Goal: Task Accomplishment & Management: Manage account settings

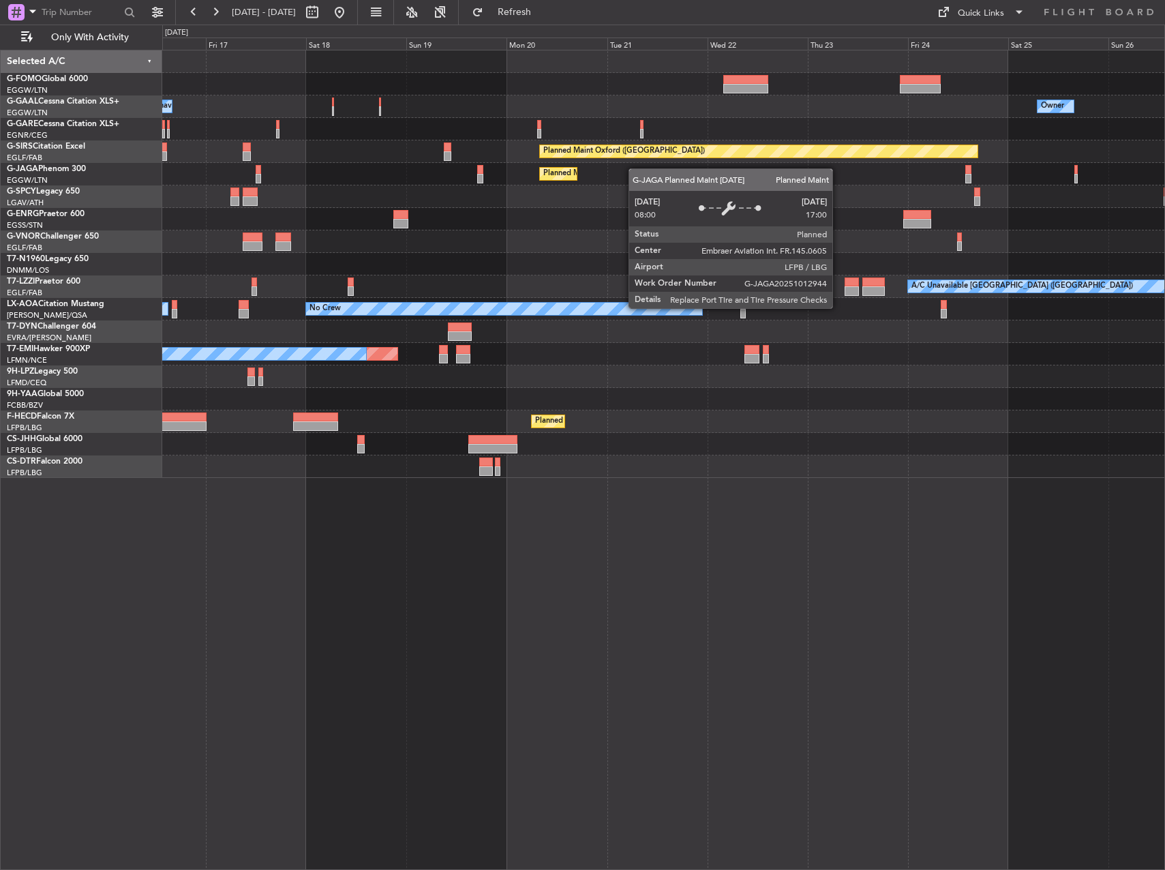
click at [632, 168] on div "Owner A/C Unavailable Owner Owner Planned Maint [GEOGRAPHIC_DATA] ([GEOGRAPHIC_…" at bounding box center [663, 263] width 1002 height 427
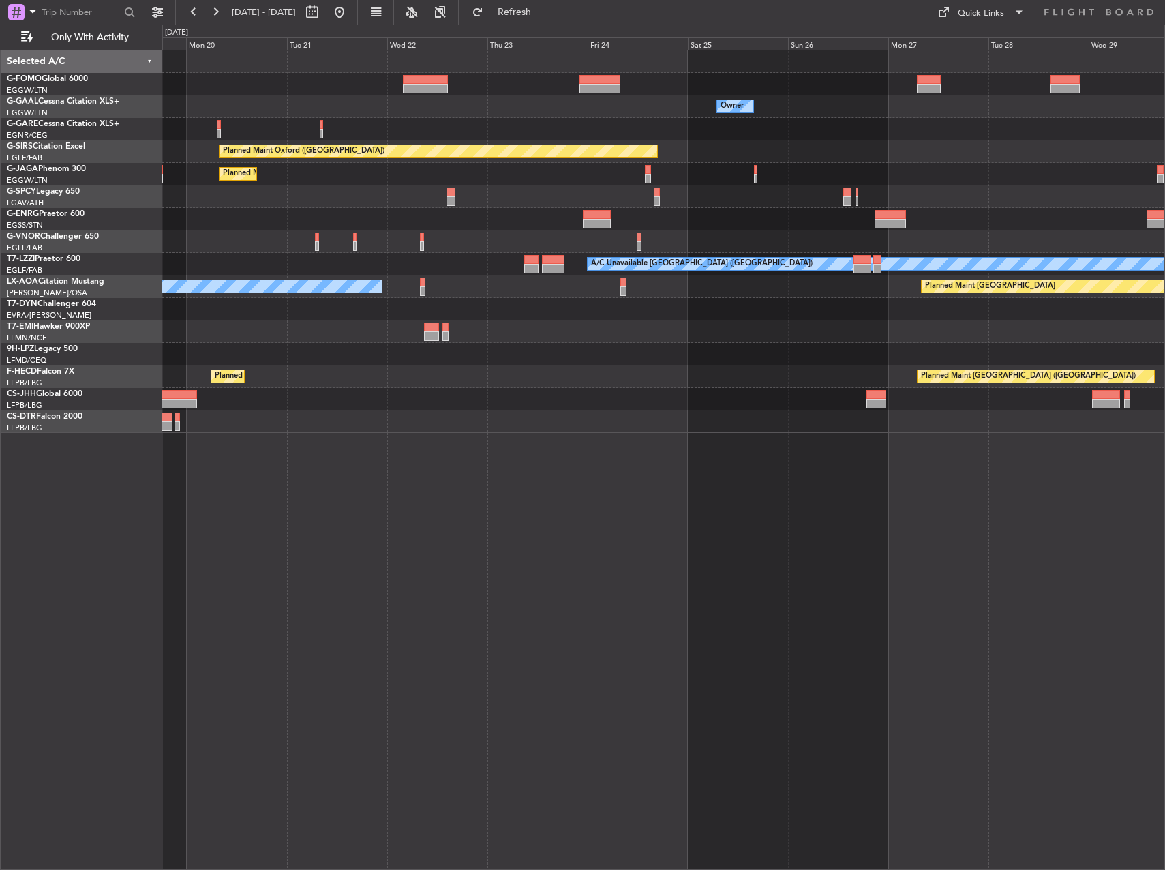
click at [168, 144] on div "Owner Planned Maint [GEOGRAPHIC_DATA] ([GEOGRAPHIC_DATA]) Planned Maint [GEOGRA…" at bounding box center [663, 241] width 1002 height 382
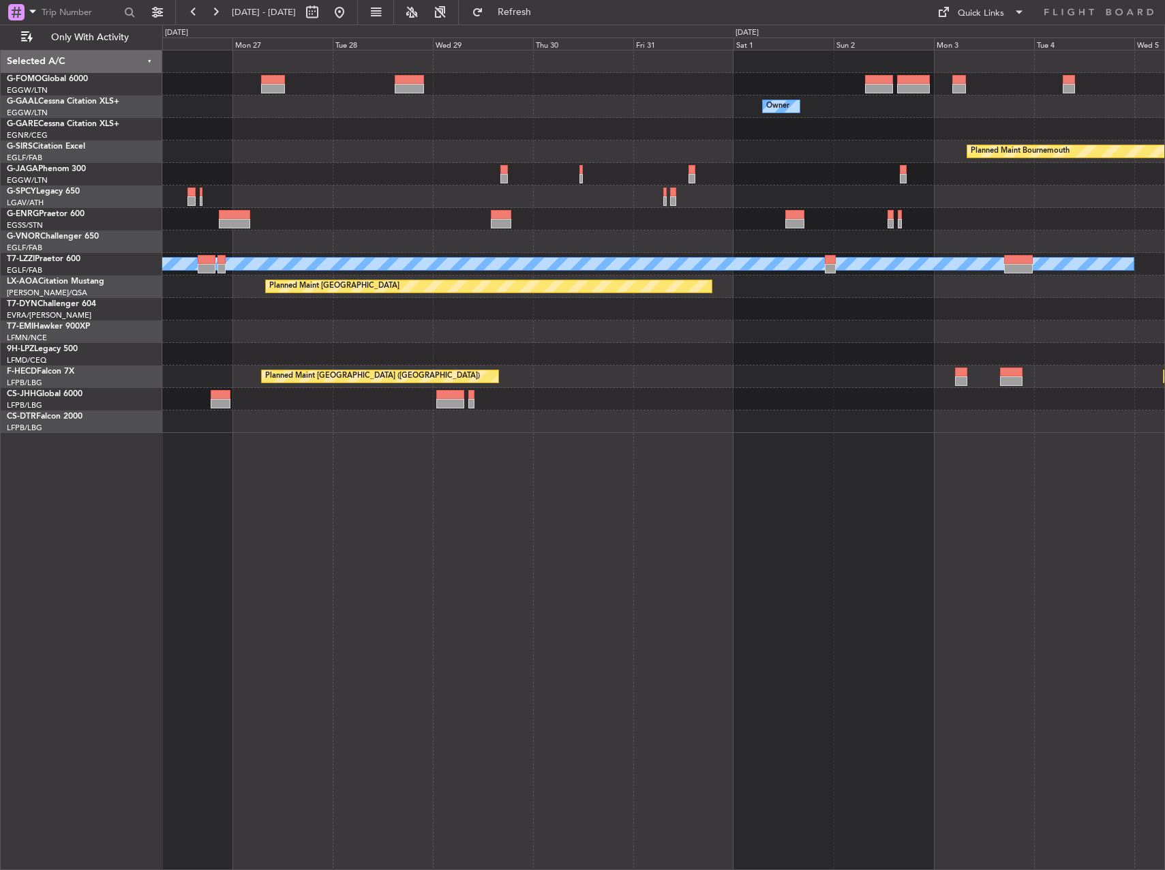
click at [117, 113] on div "Owner Owner Planned Maint [GEOGRAPHIC_DATA] Planned Maint [GEOGRAPHIC_DATA] Pla…" at bounding box center [582, 447] width 1165 height 845
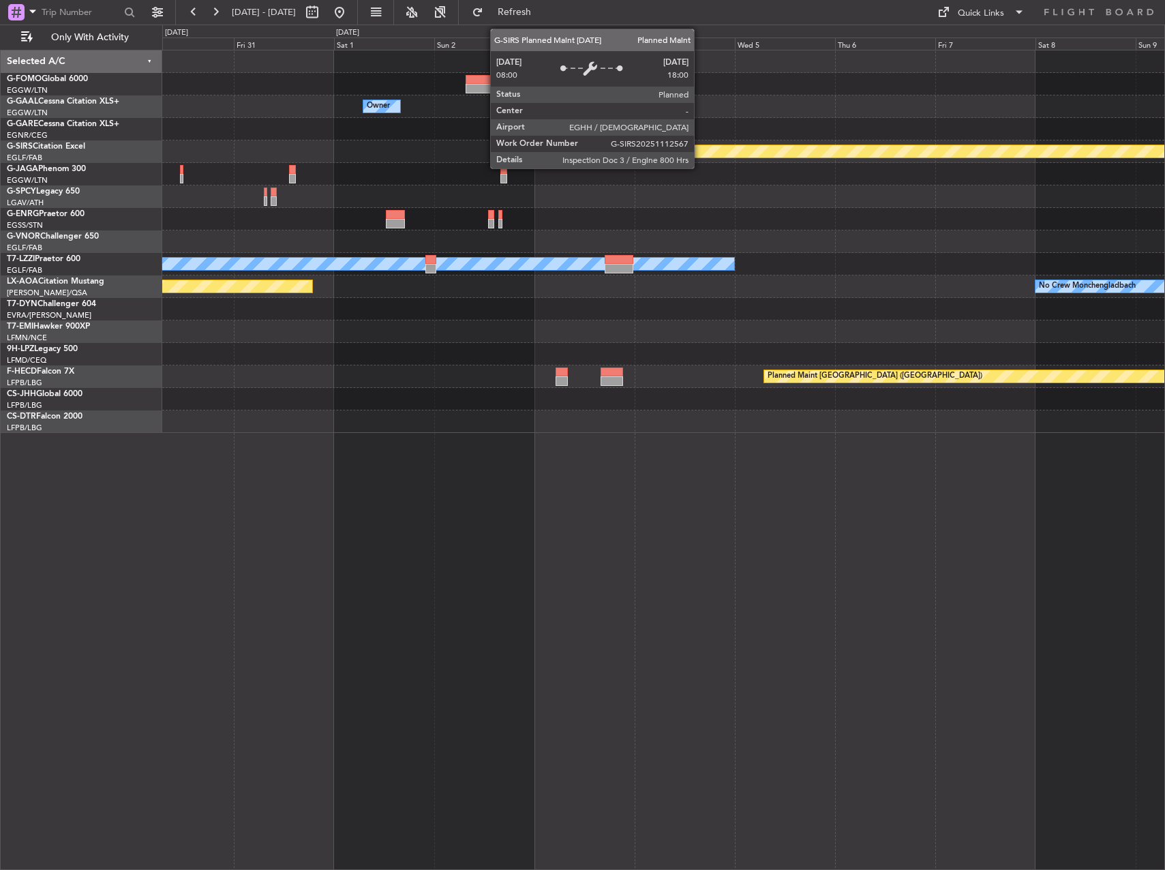
click at [149, 171] on div "Owner Planned Maint [GEOGRAPHIC_DATA] Planned Maint [GEOGRAPHIC_DATA] A/C Unava…" at bounding box center [582, 447] width 1165 height 845
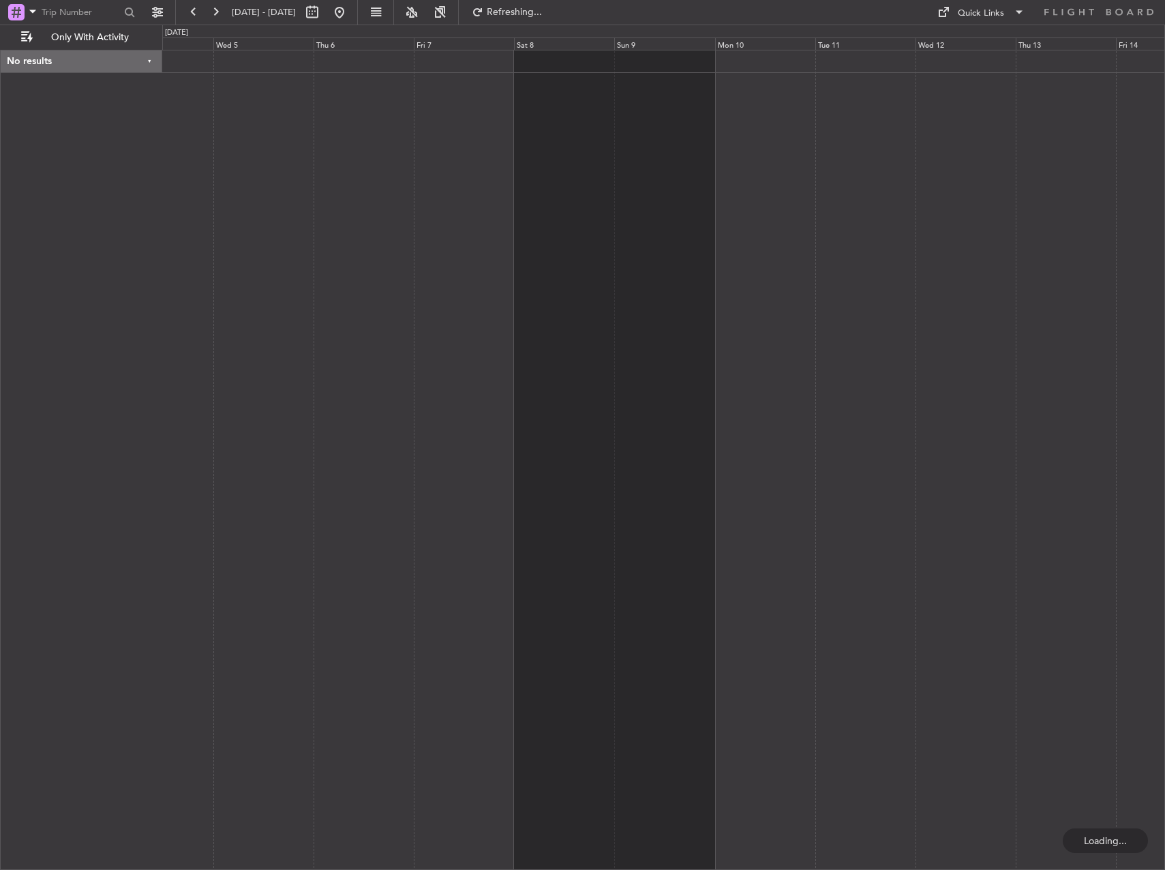
click at [168, 168] on div at bounding box center [663, 460] width 1003 height 820
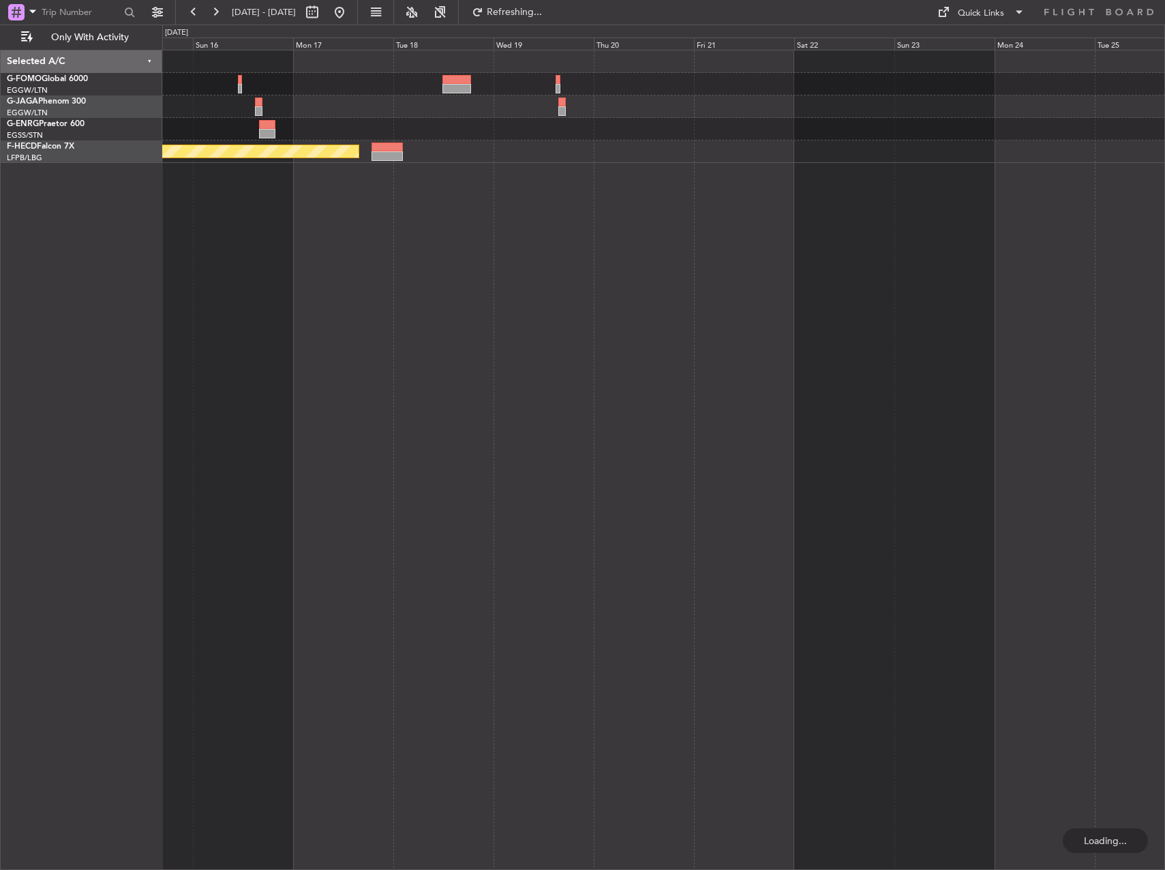
click at [0, 120] on html "[DATE] - [DATE] Refreshing... Quick Links Only With Activity Planned Maint [GEO…" at bounding box center [582, 435] width 1165 height 870
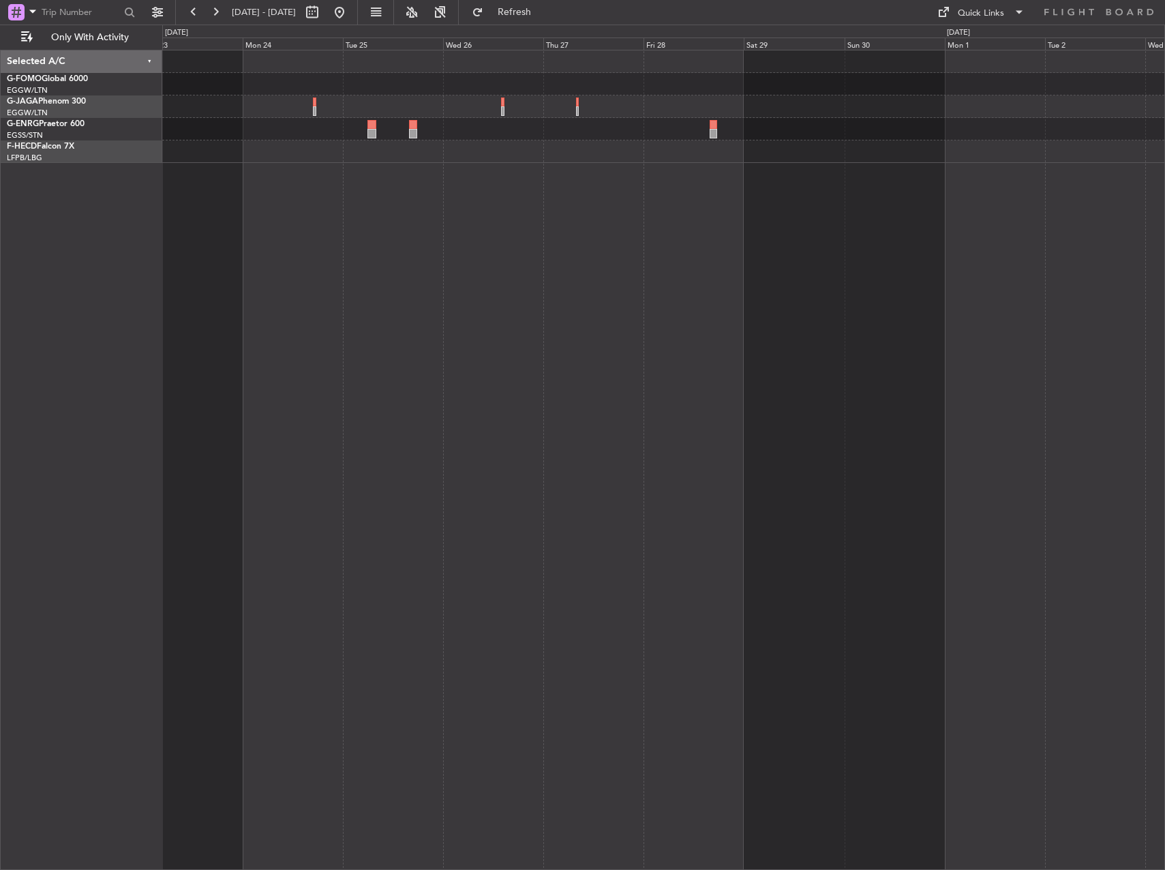
click at [268, 159] on div at bounding box center [663, 460] width 1003 height 820
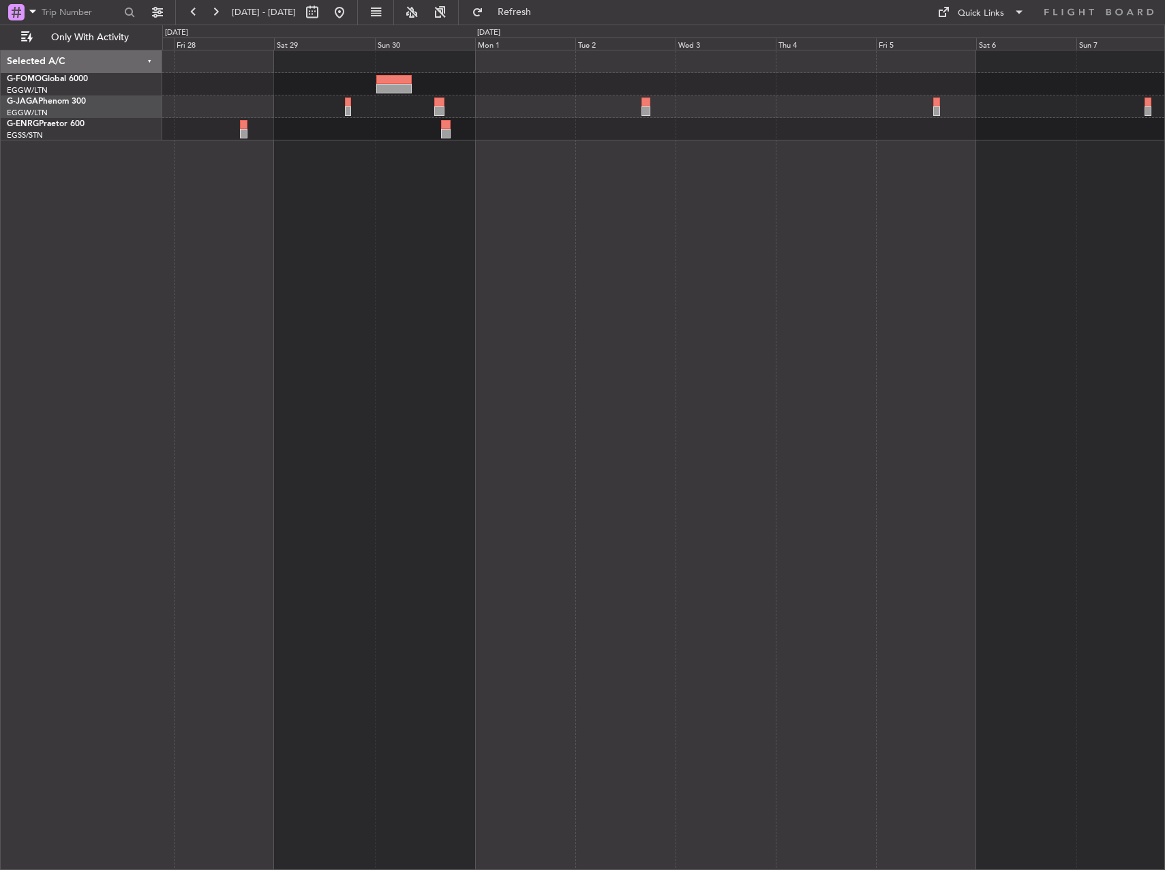
click at [318, 177] on div at bounding box center [663, 460] width 1003 height 820
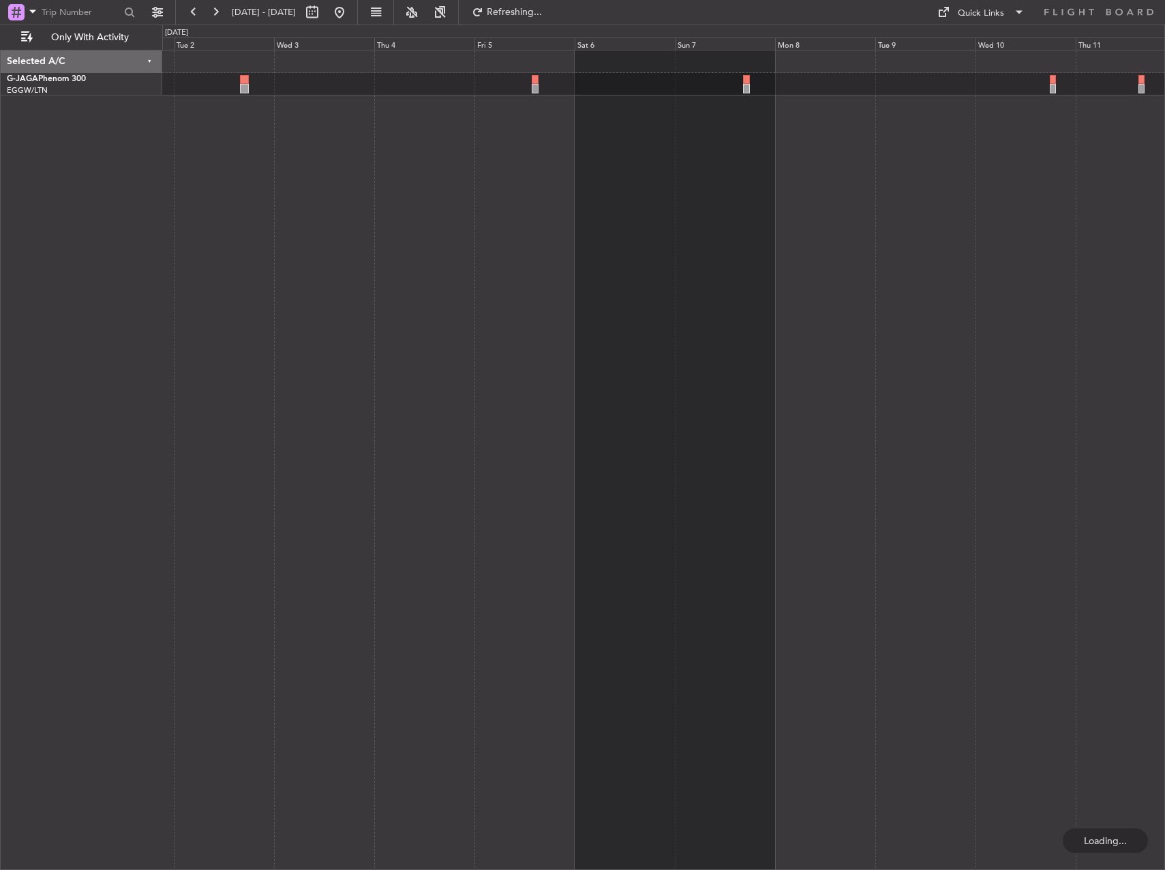
click at [525, 217] on div at bounding box center [663, 460] width 1003 height 820
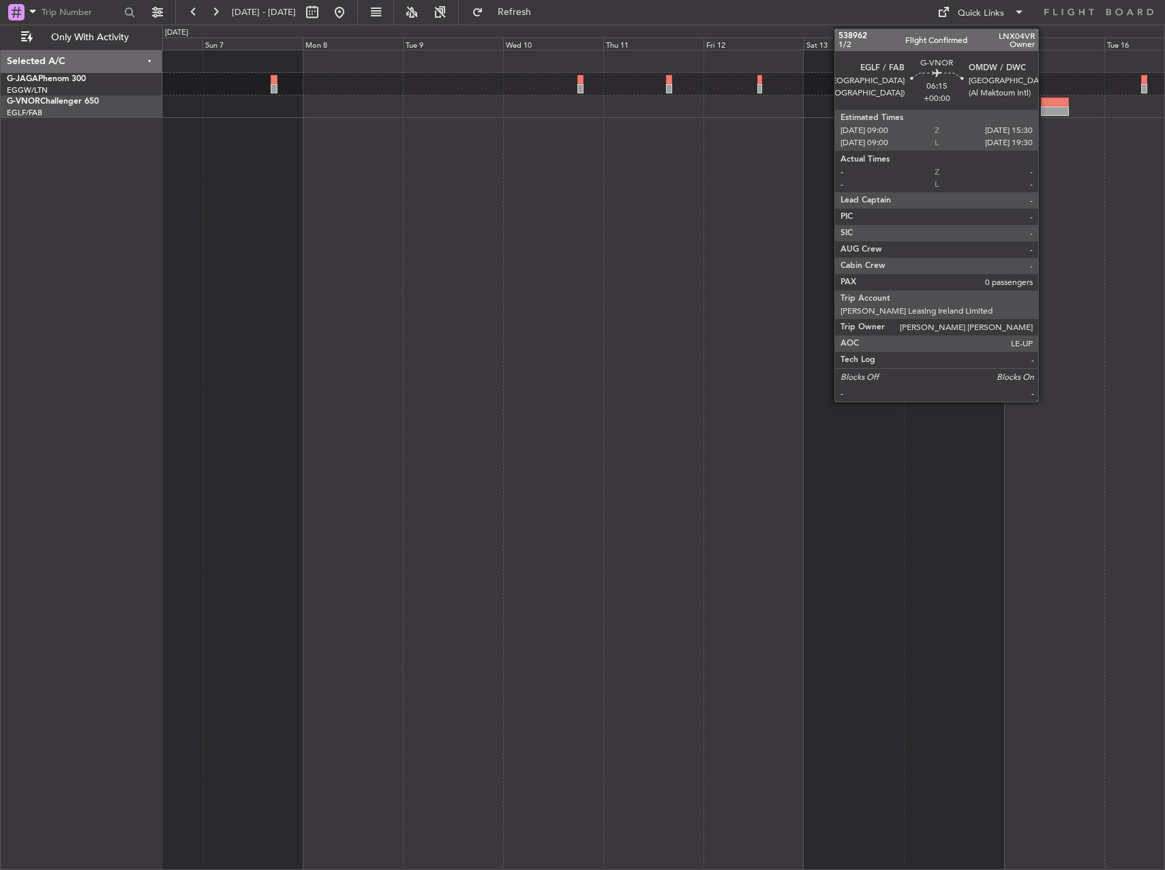
click at [1044, 97] on div at bounding box center [1054, 102] width 27 height 10
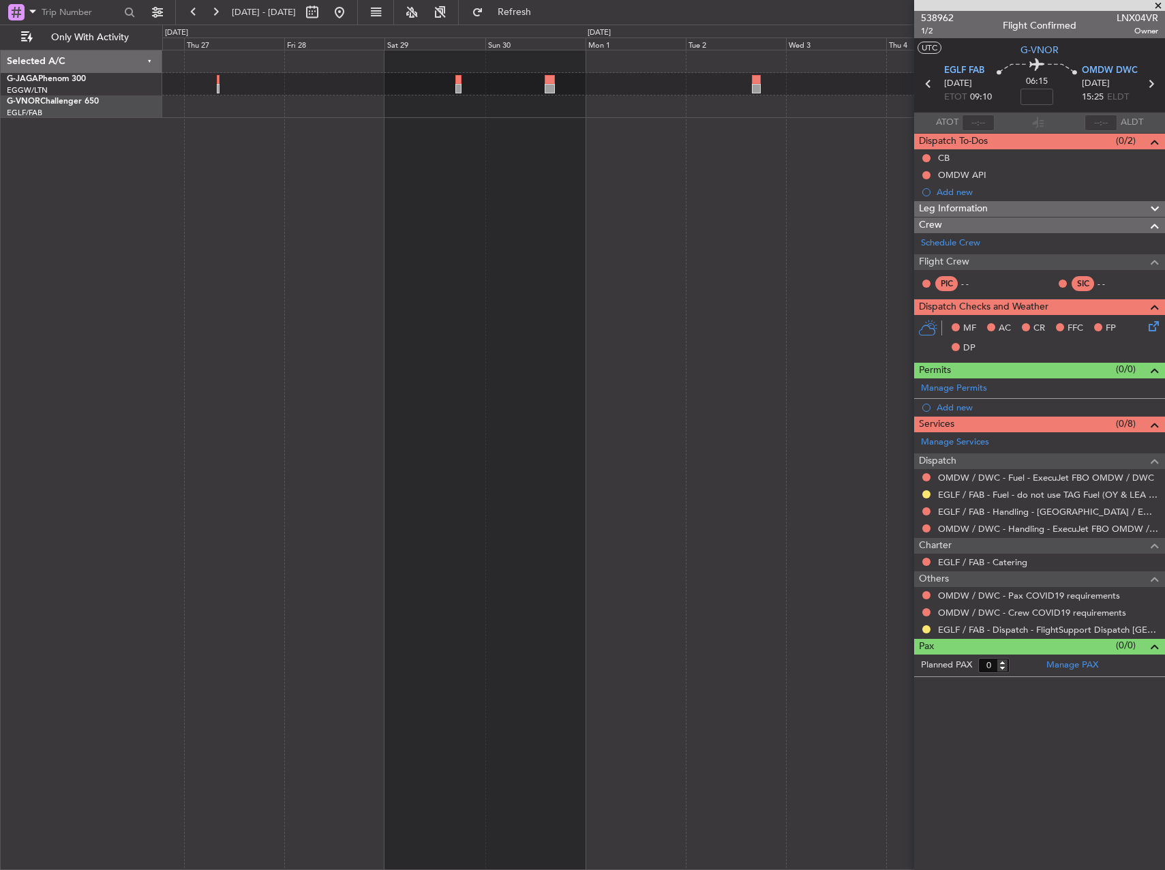
click at [1164, 205] on html "[DATE] - [DATE] Refresh Quick Links Only With Activity Selected A/C G-JAGA Phen…" at bounding box center [582, 435] width 1165 height 870
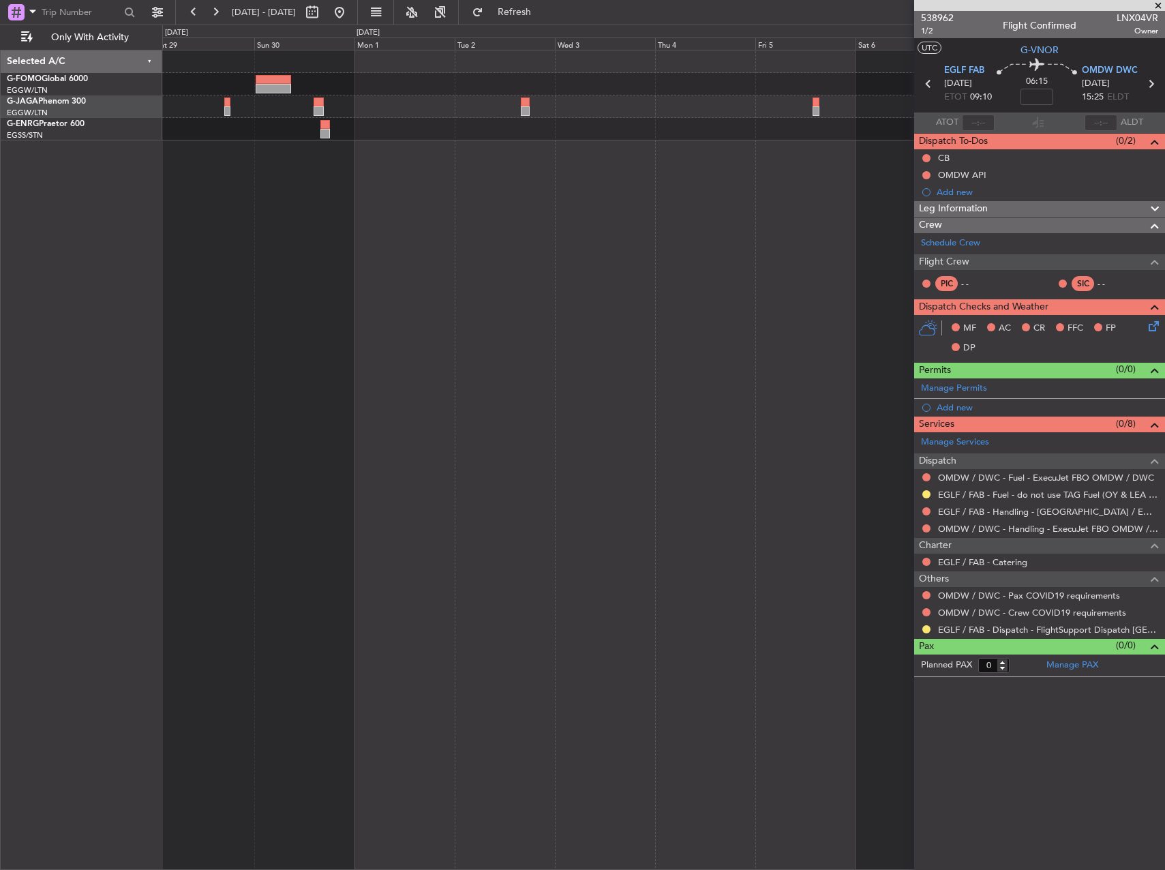
click at [0, 182] on html "[DATE] - [DATE] Refresh Quick Links Only With Activity Selected A/C G-FOMO Glob…" at bounding box center [582, 435] width 1165 height 870
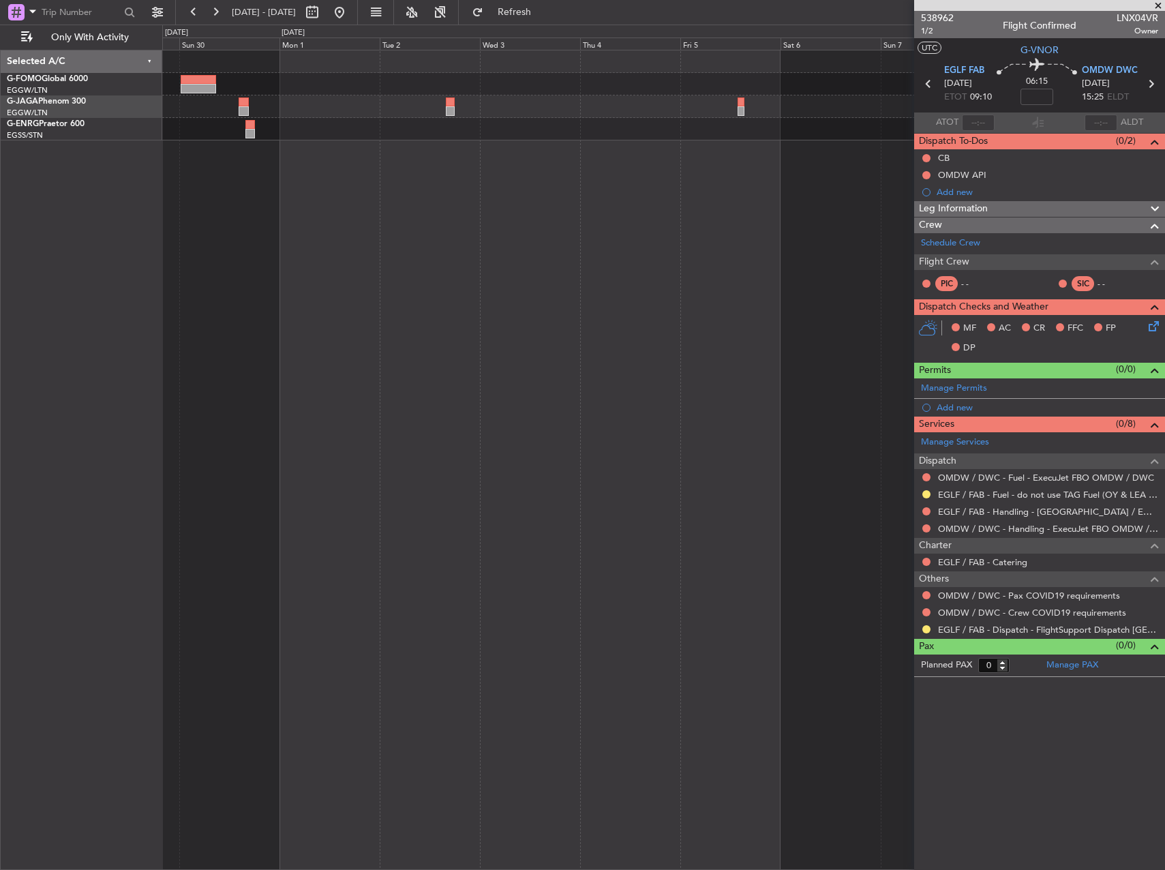
click at [0, 182] on html "[DATE] - [DATE] Refresh Quick Links Only With Activity Selected A/C G-FOMO Glob…" at bounding box center [582, 435] width 1165 height 870
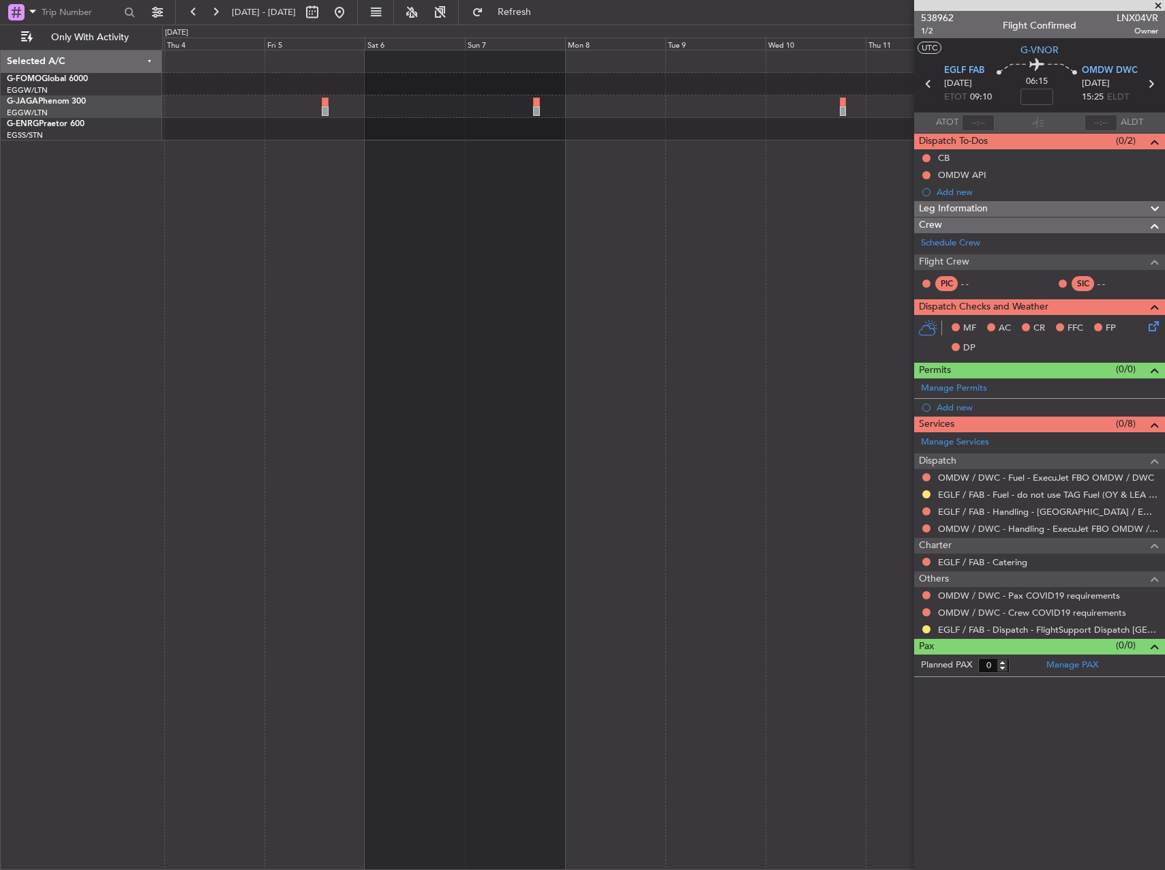
click at [174, 181] on div at bounding box center [663, 460] width 1003 height 820
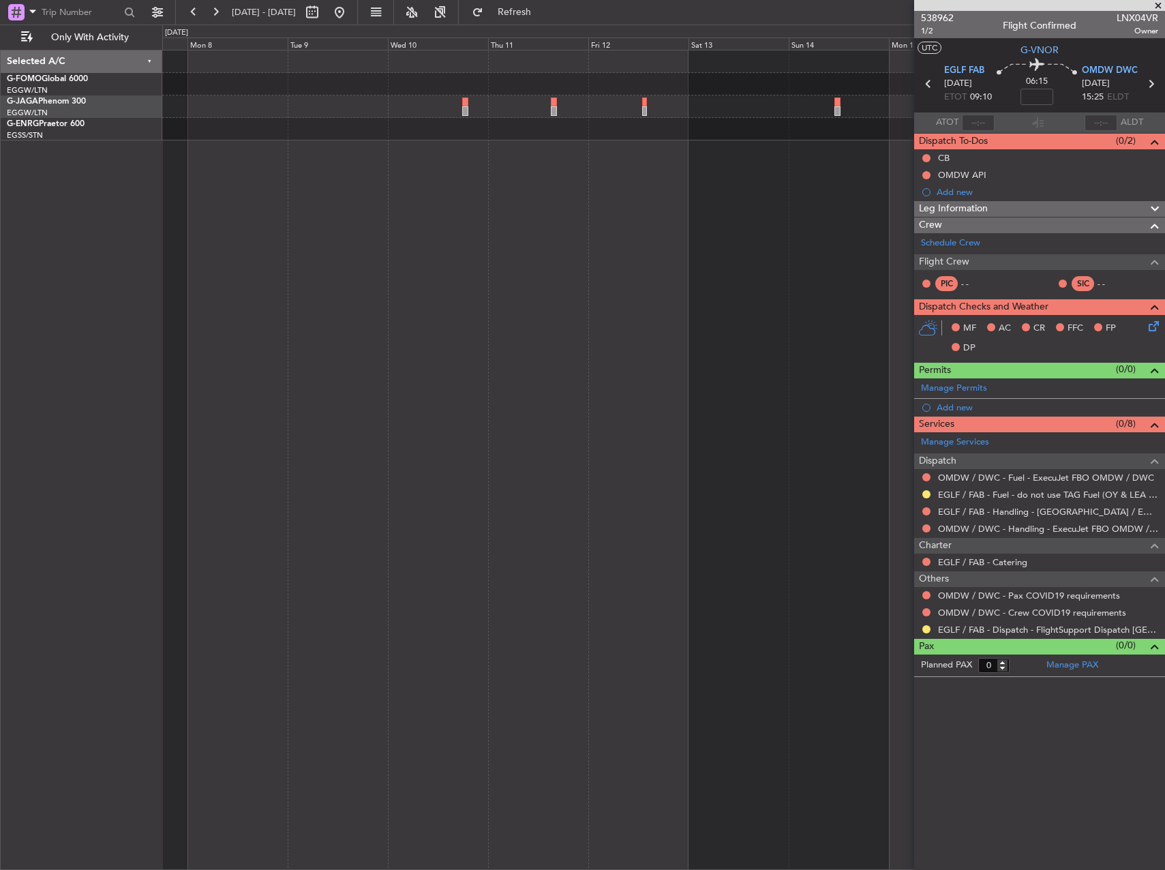
click at [202, 192] on div at bounding box center [663, 460] width 1003 height 820
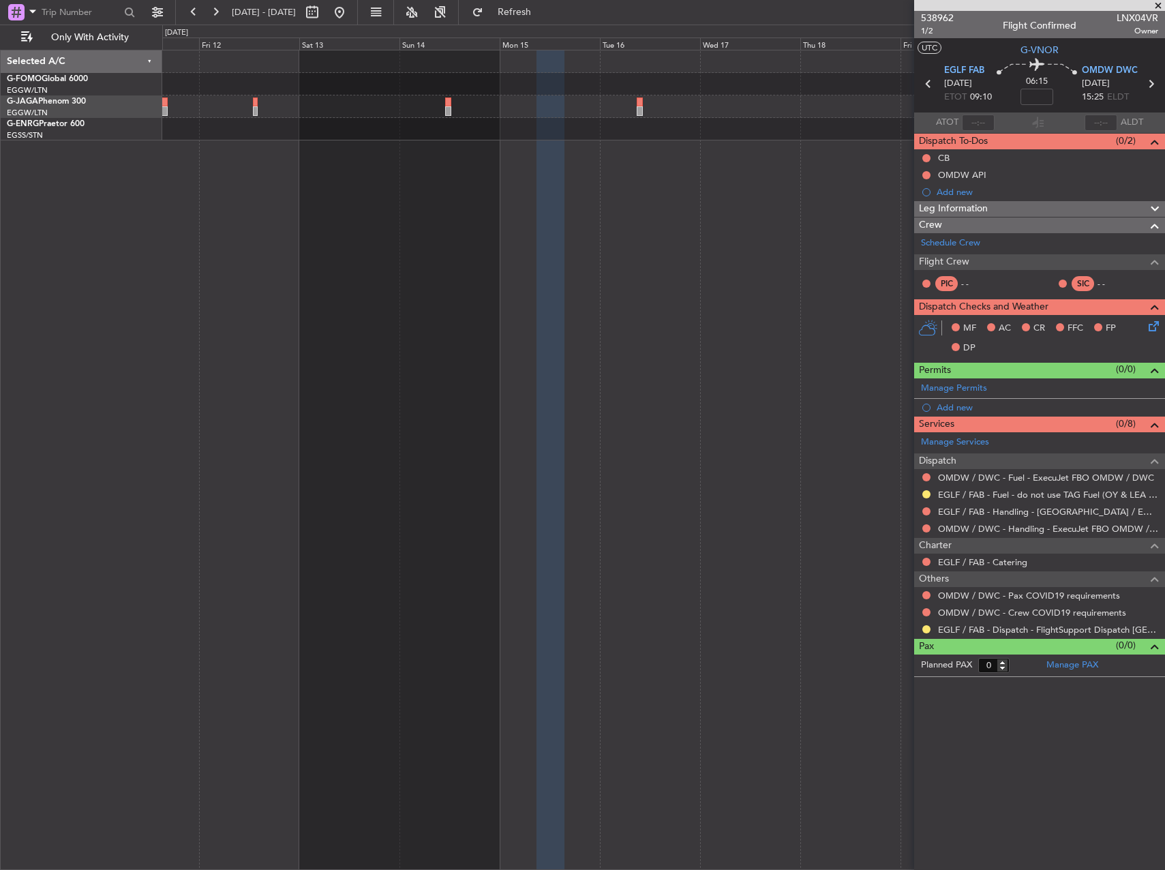
click at [536, 189] on div at bounding box center [549, 460] width 27 height 820
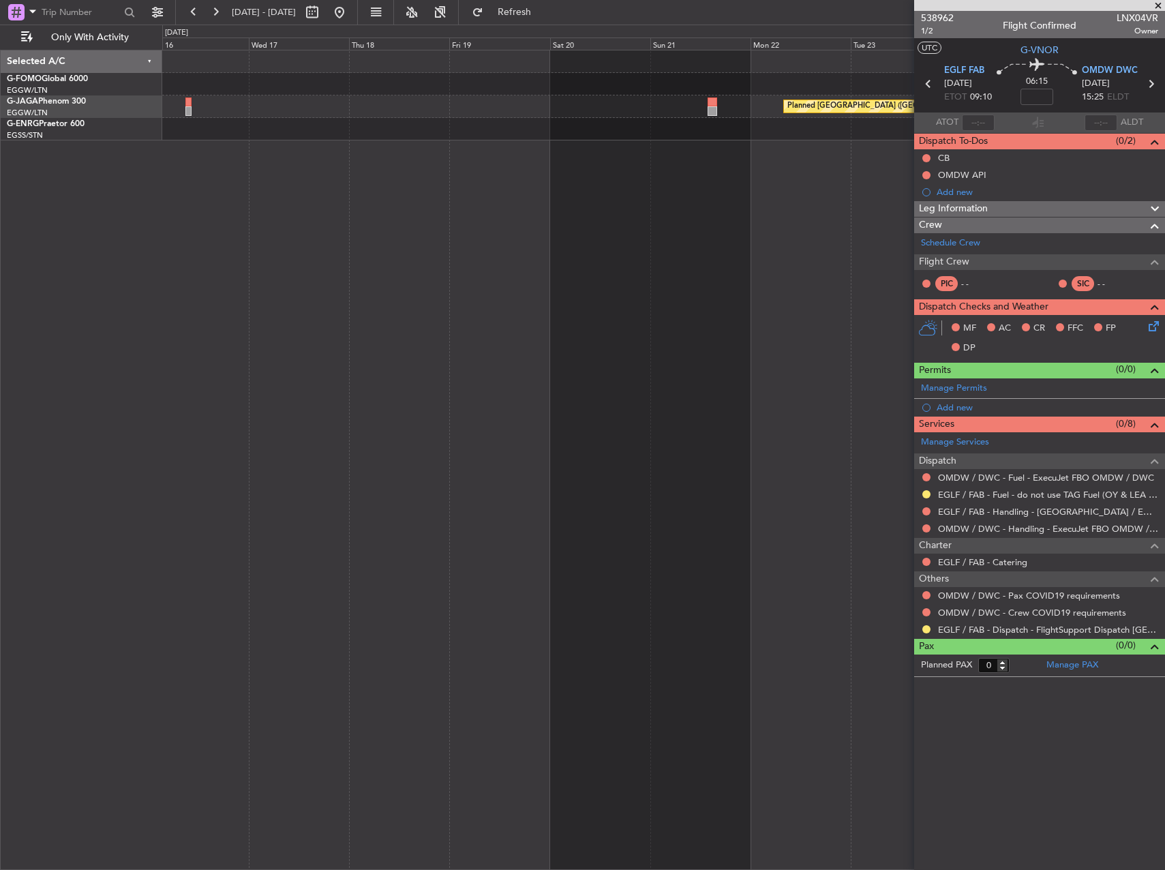
click at [427, 190] on div "Planned [GEOGRAPHIC_DATA] ([GEOGRAPHIC_DATA])" at bounding box center [663, 460] width 1003 height 820
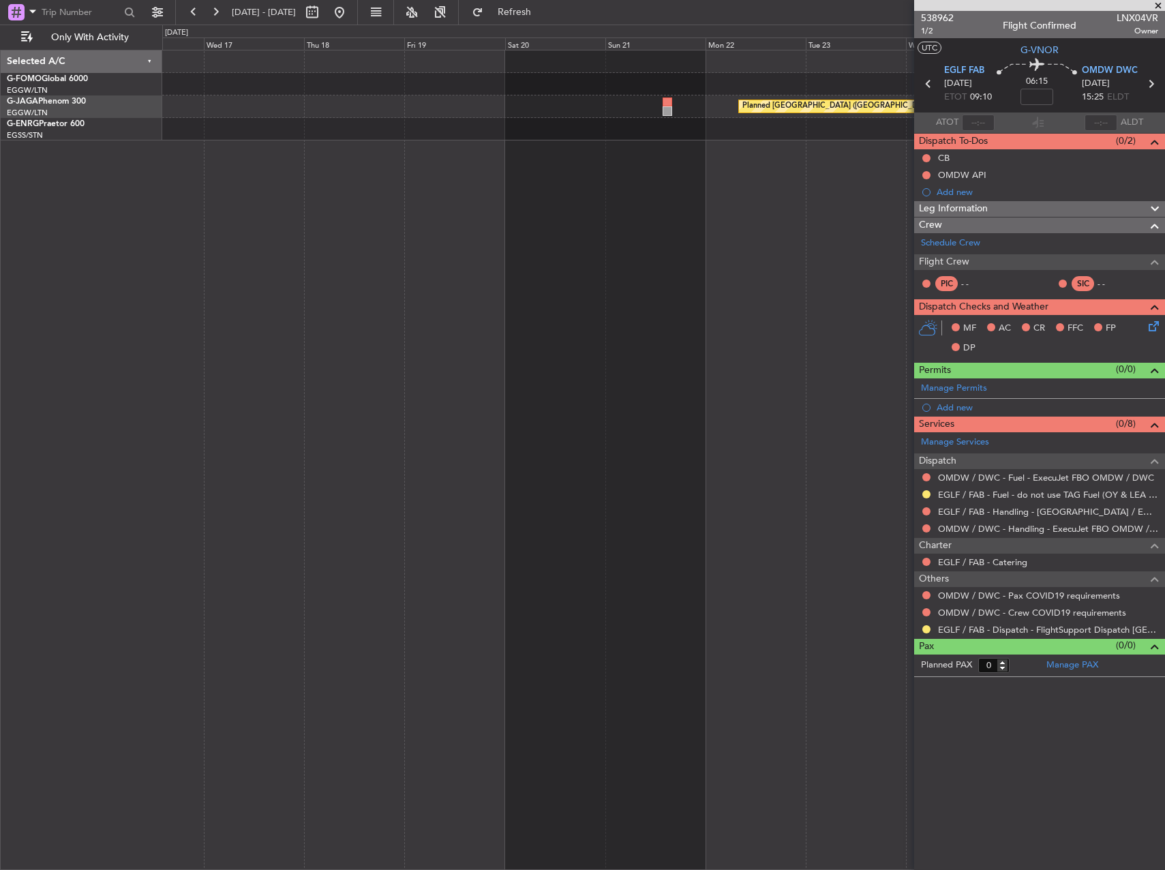
click at [306, 185] on div "Planned [GEOGRAPHIC_DATA] ([GEOGRAPHIC_DATA])" at bounding box center [663, 460] width 1003 height 820
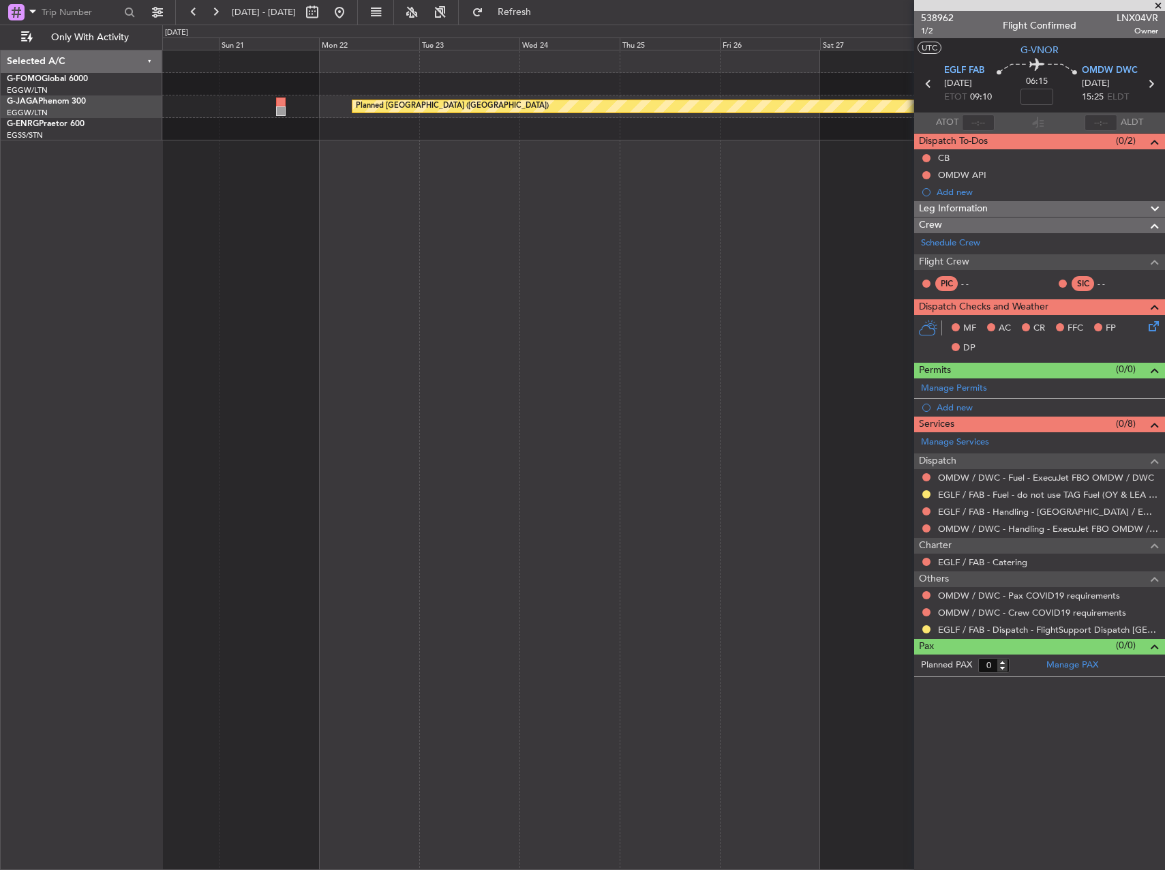
click at [432, 171] on div "Planned [GEOGRAPHIC_DATA] ([GEOGRAPHIC_DATA])" at bounding box center [663, 460] width 1003 height 820
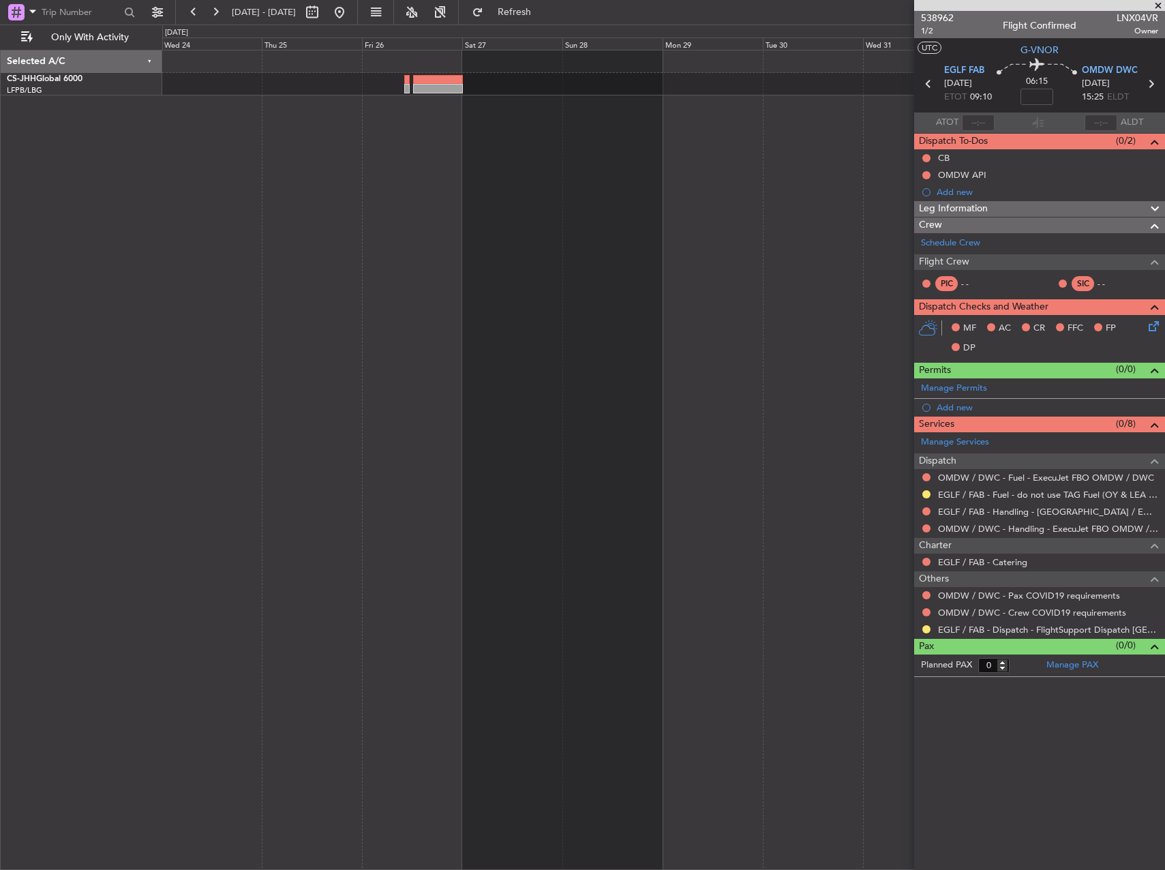
click at [541, 174] on div at bounding box center [663, 460] width 1003 height 820
click at [912, 249] on div at bounding box center [663, 460] width 1003 height 820
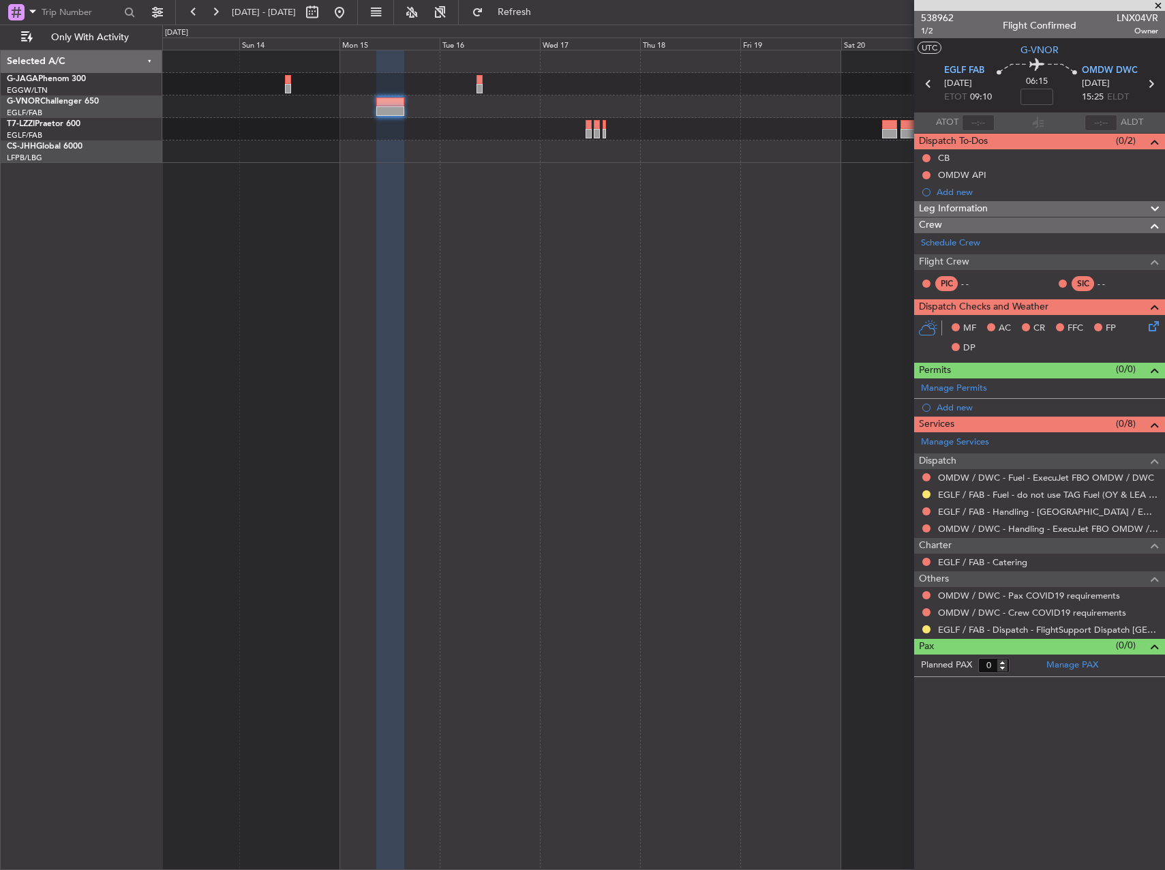
click at [958, 240] on fb-app "[DATE] - [DATE] Refresh Quick Links Only With Activity [GEOGRAPHIC_DATA] ([GEOG…" at bounding box center [582, 439] width 1165 height 859
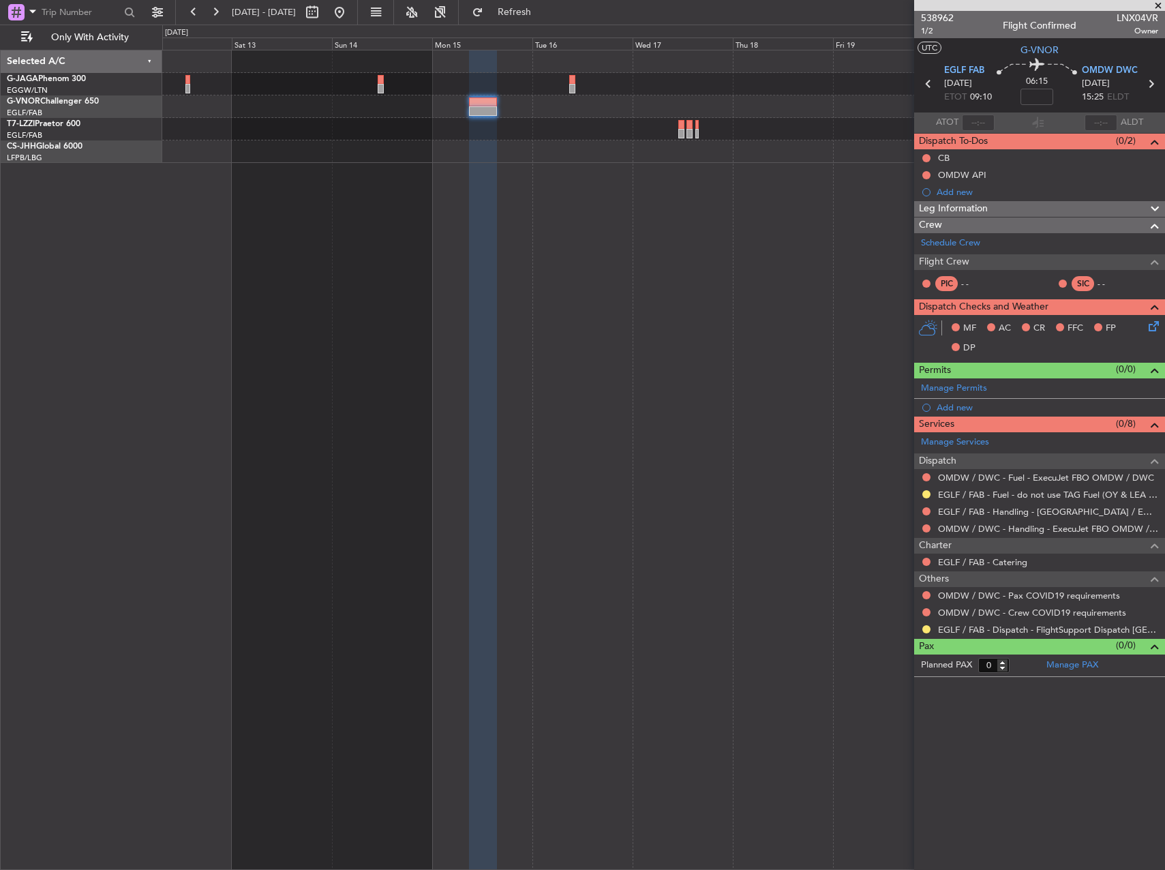
click at [268, 242] on div "Planned [GEOGRAPHIC_DATA] ([GEOGRAPHIC_DATA])" at bounding box center [663, 460] width 1003 height 820
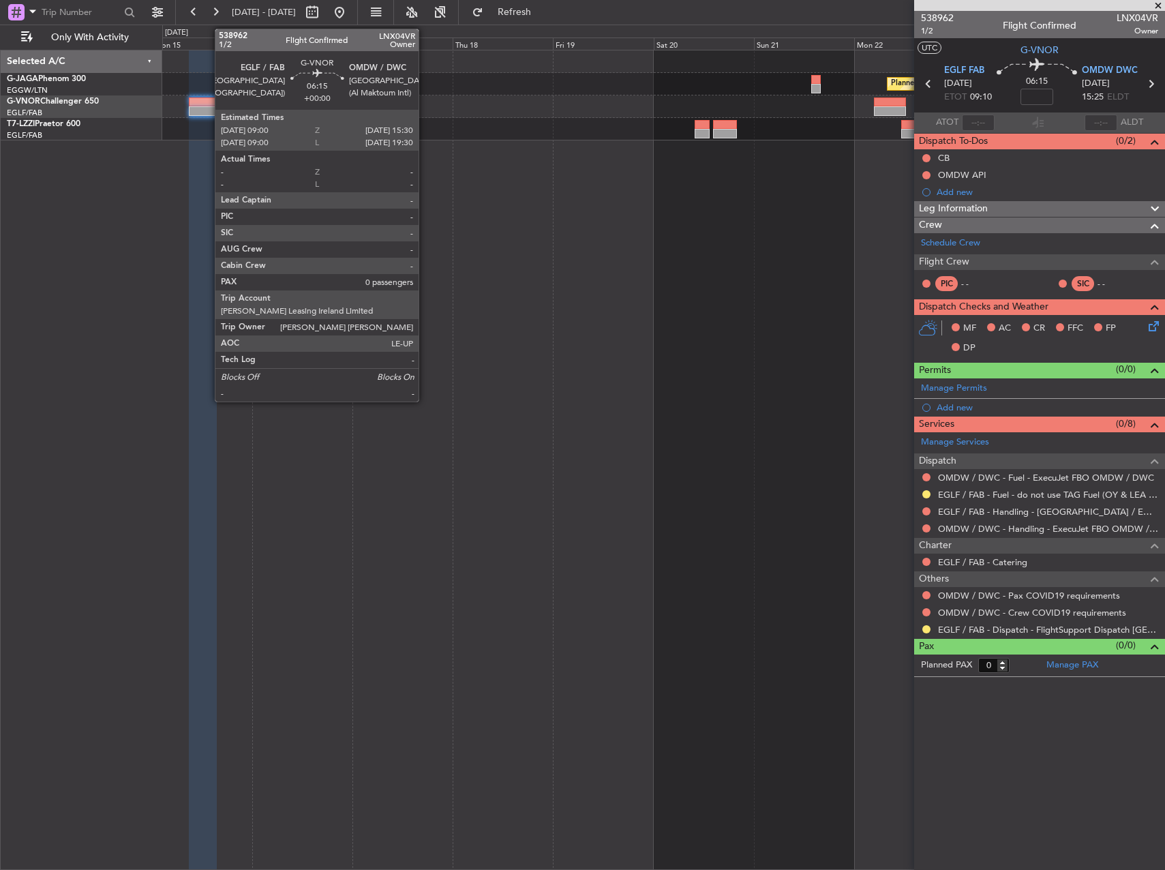
click at [207, 104] on div at bounding box center [202, 102] width 27 height 10
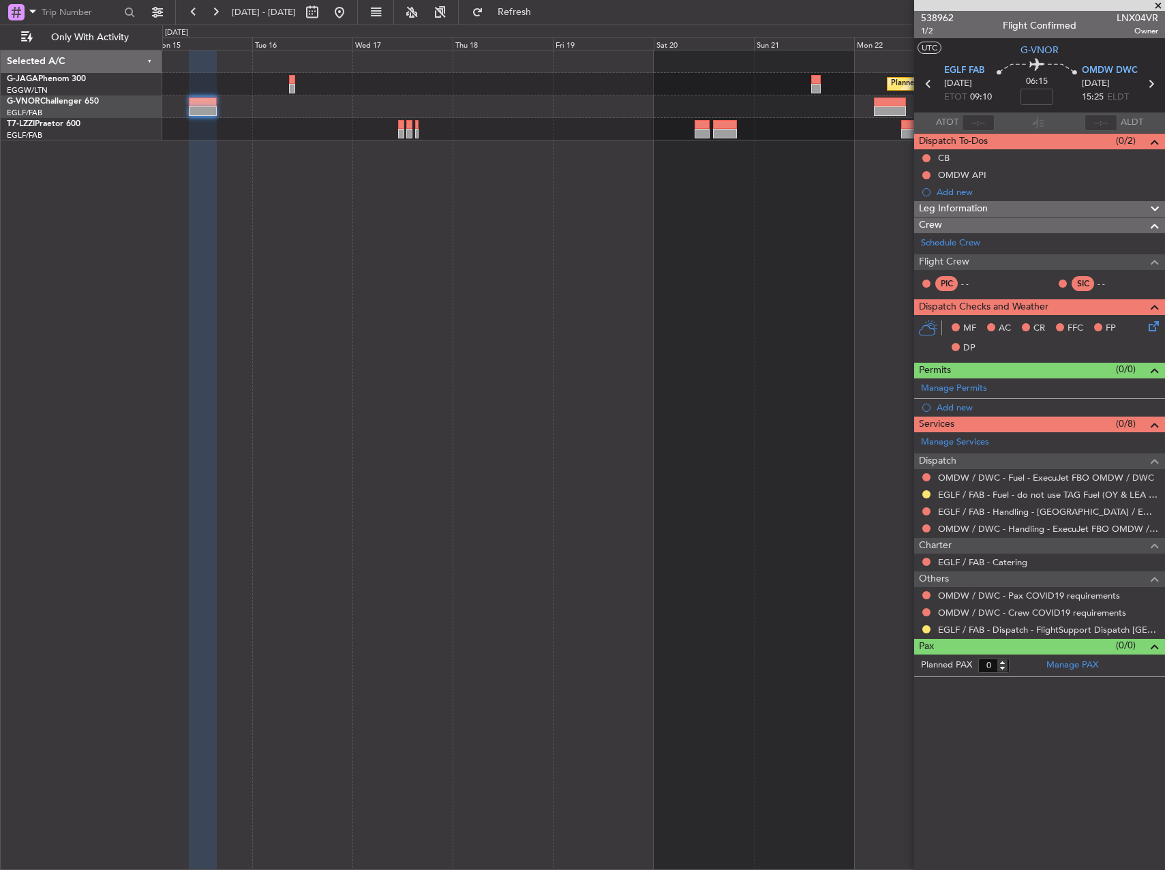
click at [973, 213] on span "Leg Information" at bounding box center [953, 209] width 69 height 16
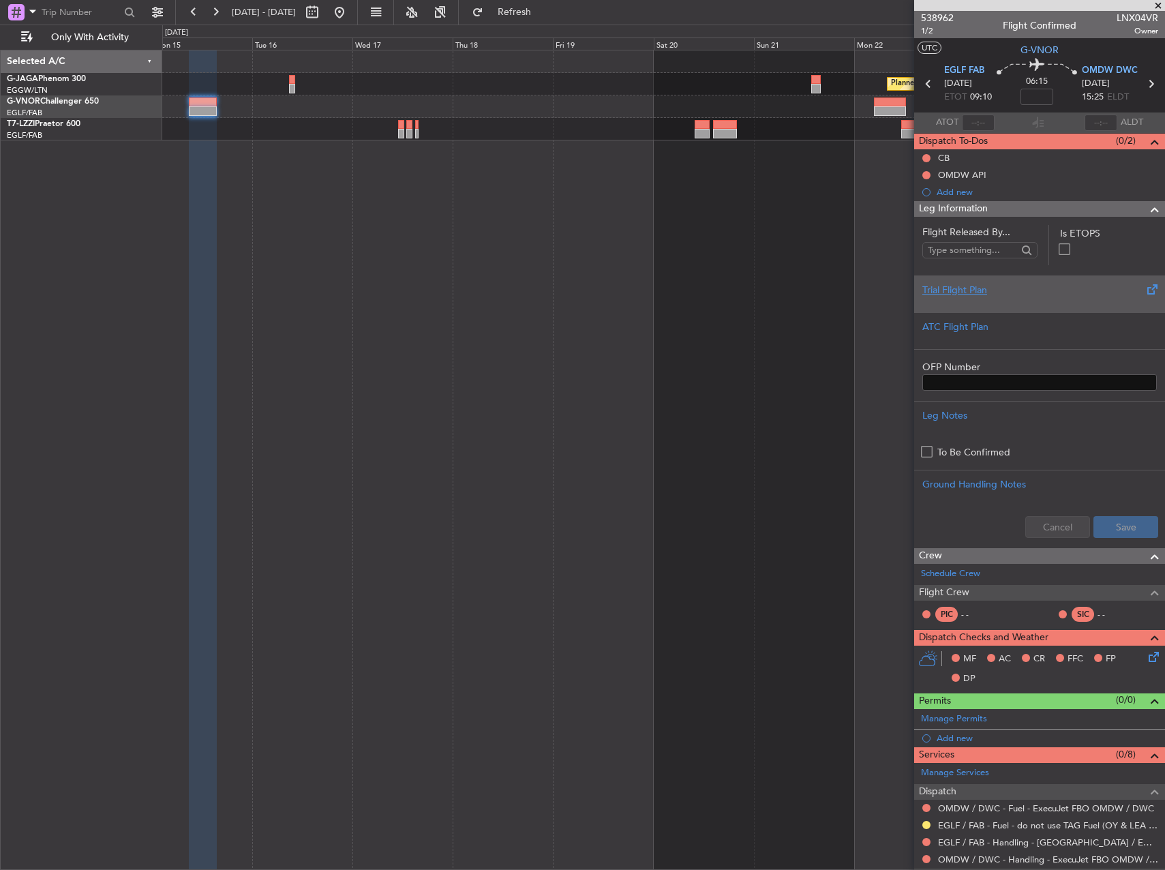
click at [964, 294] on div "Trial Flight Plan" at bounding box center [1039, 290] width 234 height 14
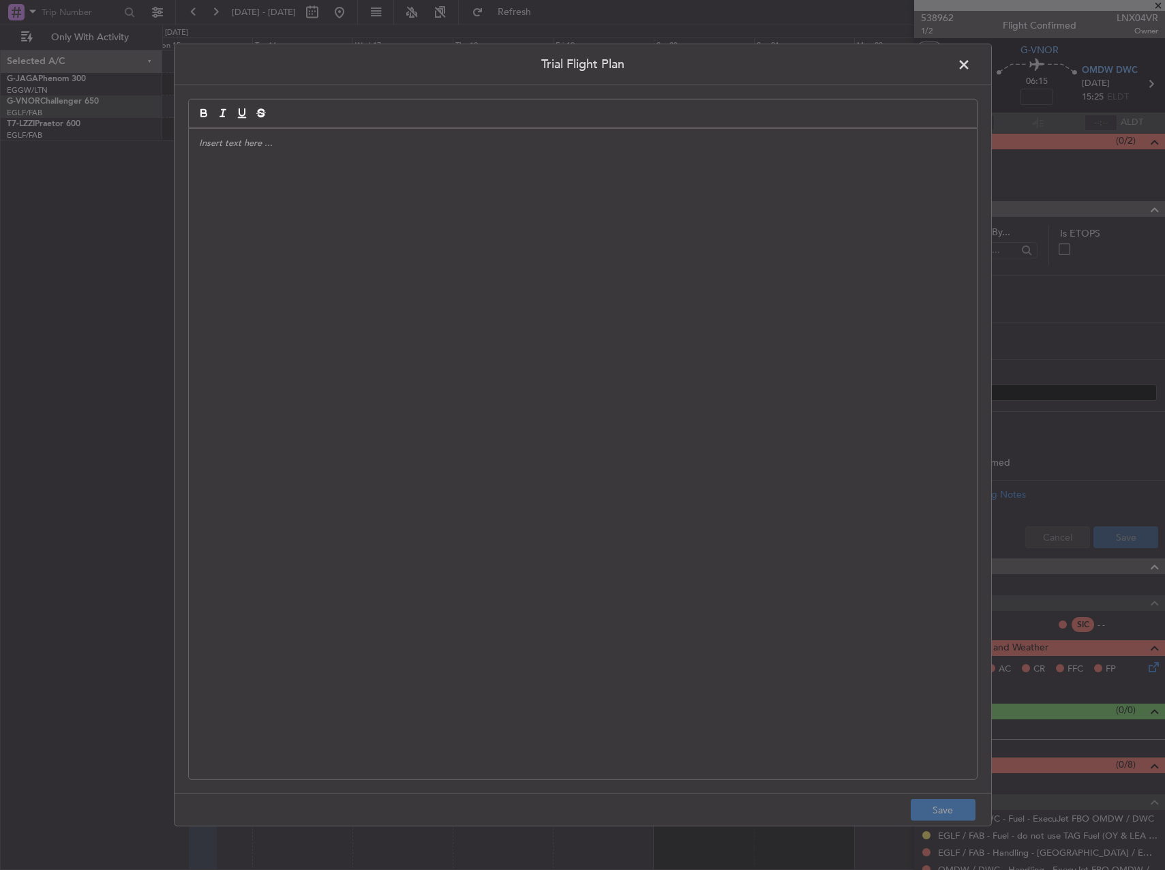
click at [769, 249] on div at bounding box center [583, 454] width 788 height 650
click at [423, 150] on p at bounding box center [582, 155] width 767 height 12
click at [418, 139] on p "MVD // [DATE] // FCST // M 0.78" at bounding box center [582, 143] width 767 height 12
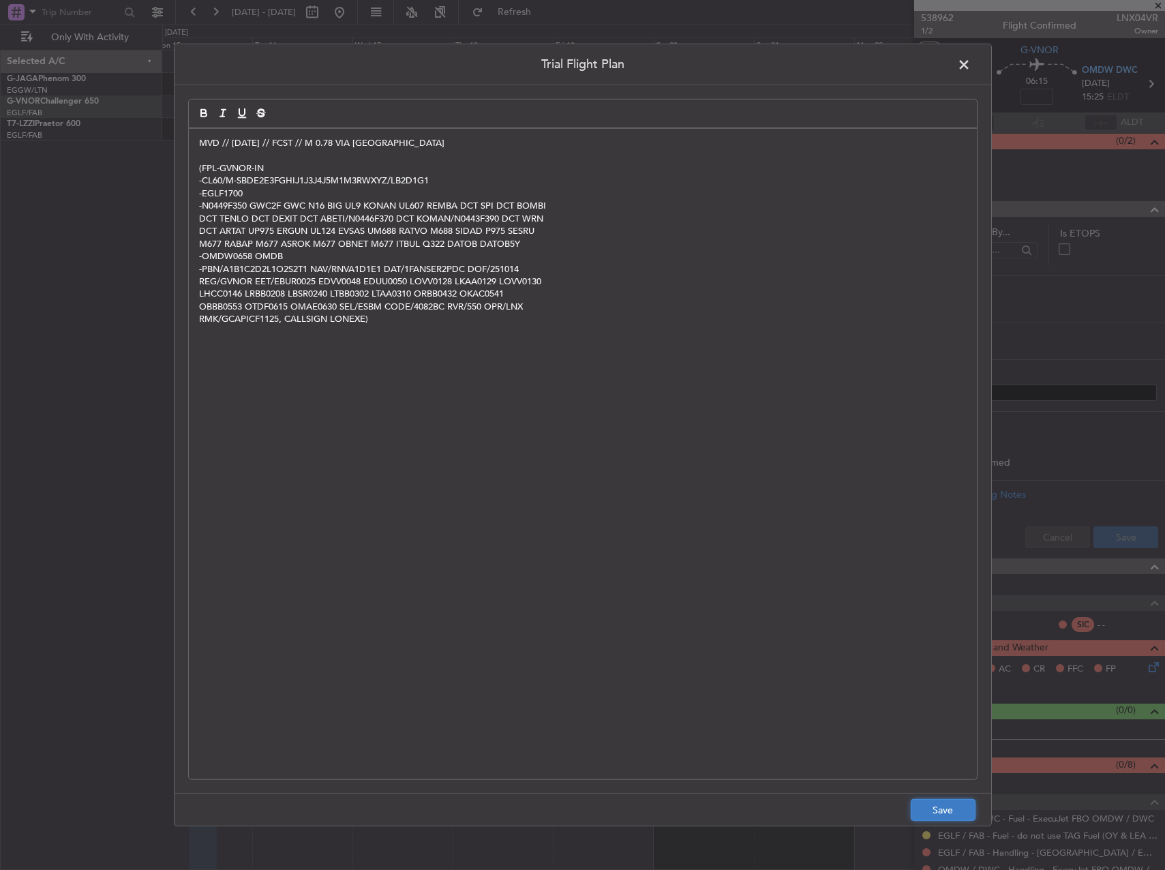
click at [951, 808] on button "Save" at bounding box center [943, 810] width 65 height 22
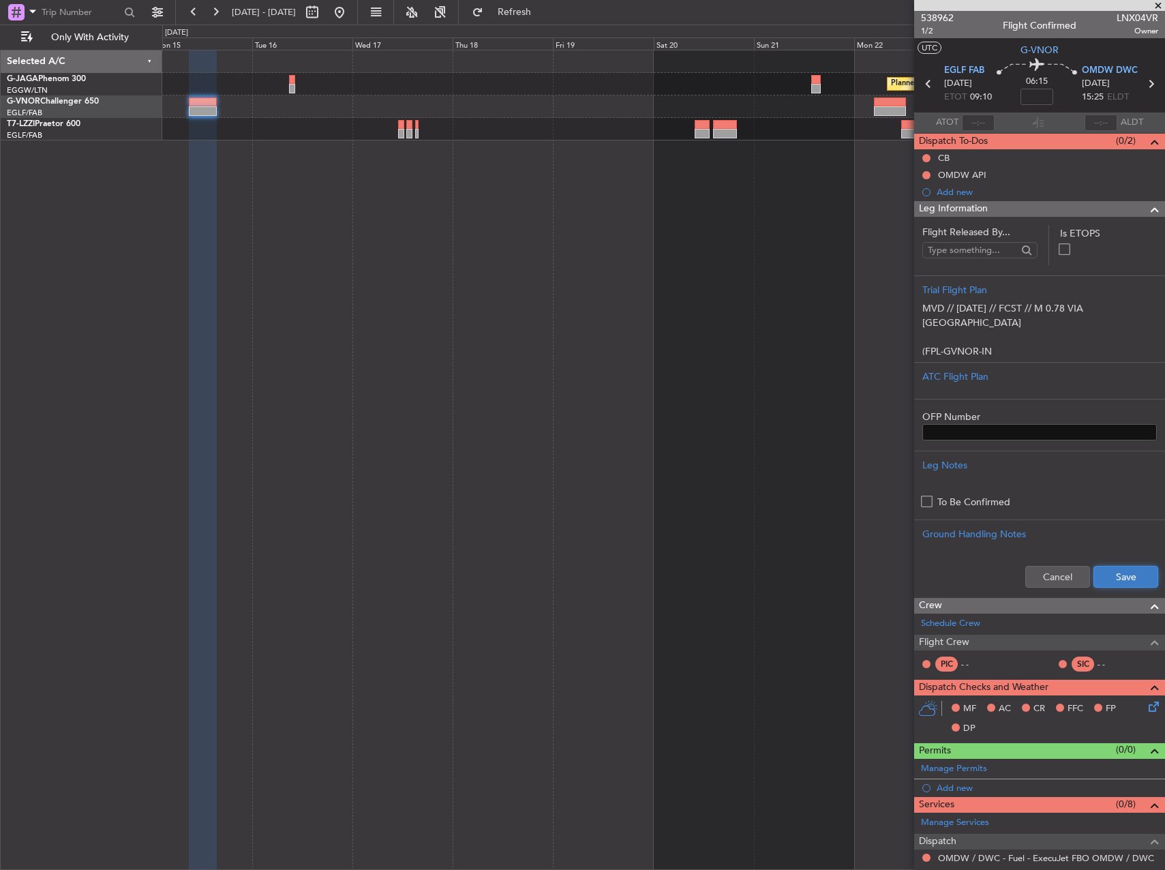
click at [1134, 570] on button "Save" at bounding box center [1125, 577] width 65 height 22
click at [1039, 104] on input at bounding box center [1036, 97] width 33 height 16
type input "+00:45"
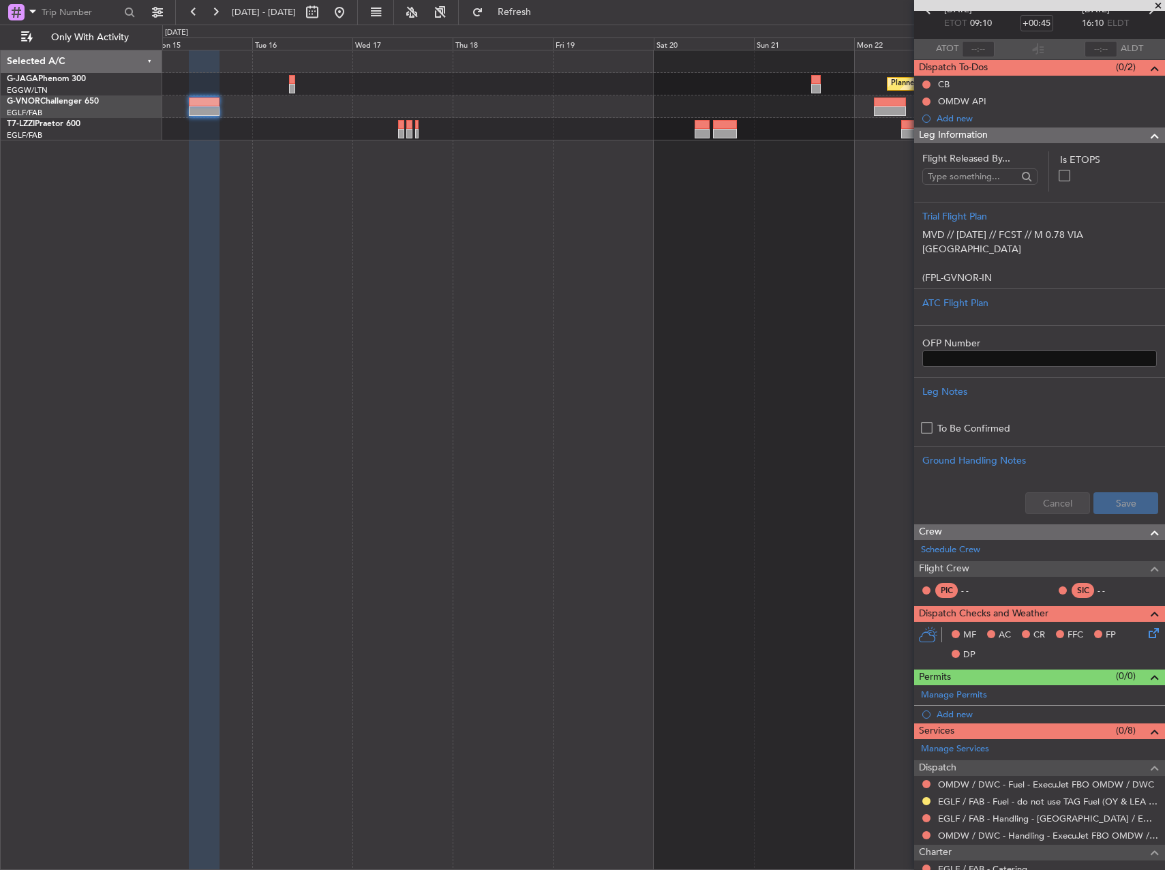
scroll to position [187, 0]
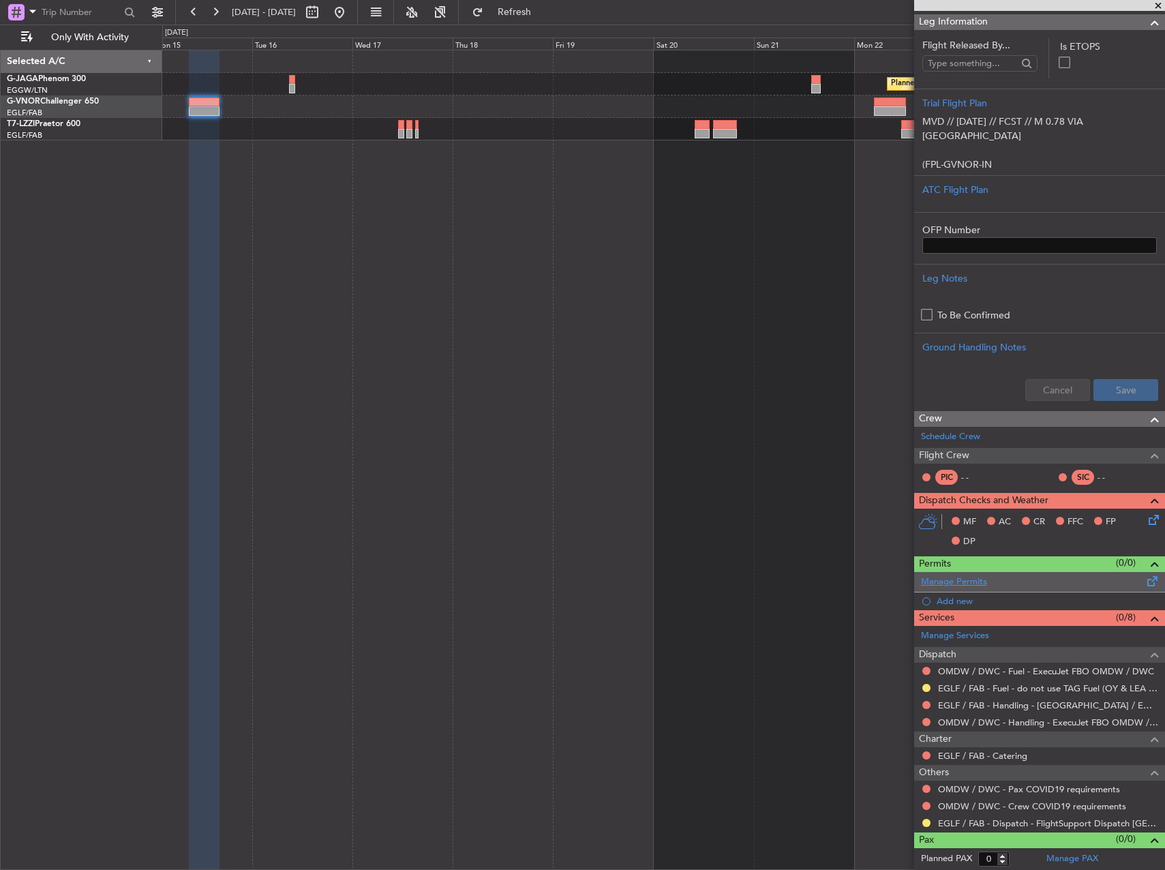
click at [966, 582] on link "Manage Permits" at bounding box center [954, 582] width 66 height 14
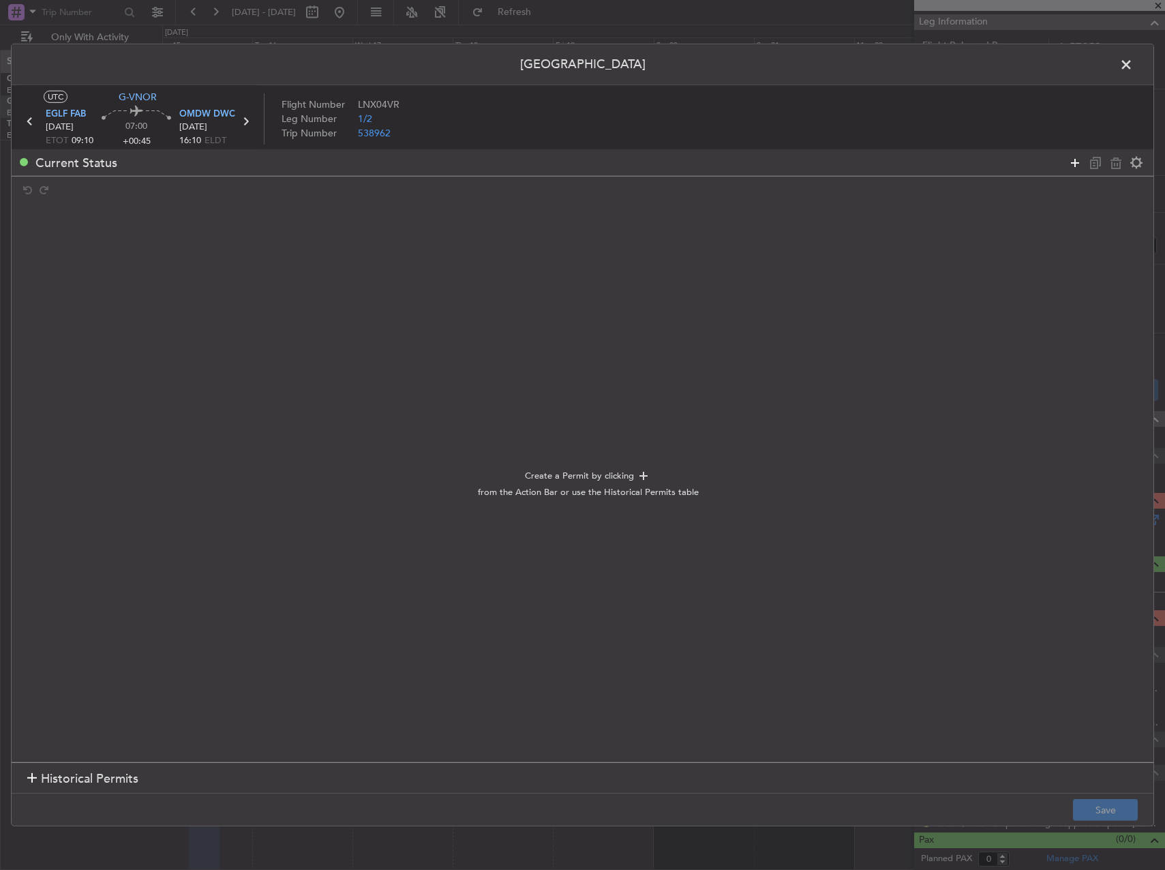
click at [1067, 155] on icon at bounding box center [1075, 162] width 16 height 16
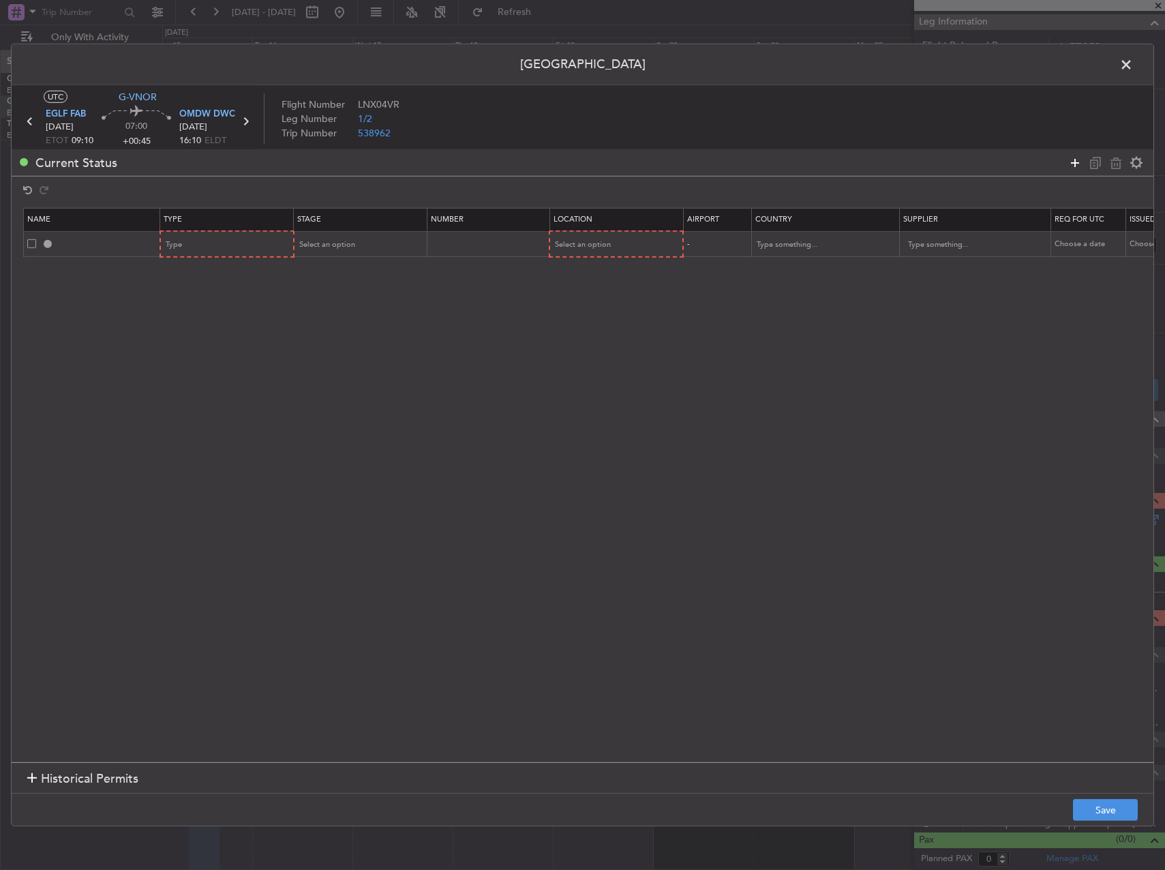
click at [1071, 157] on icon at bounding box center [1075, 162] width 16 height 16
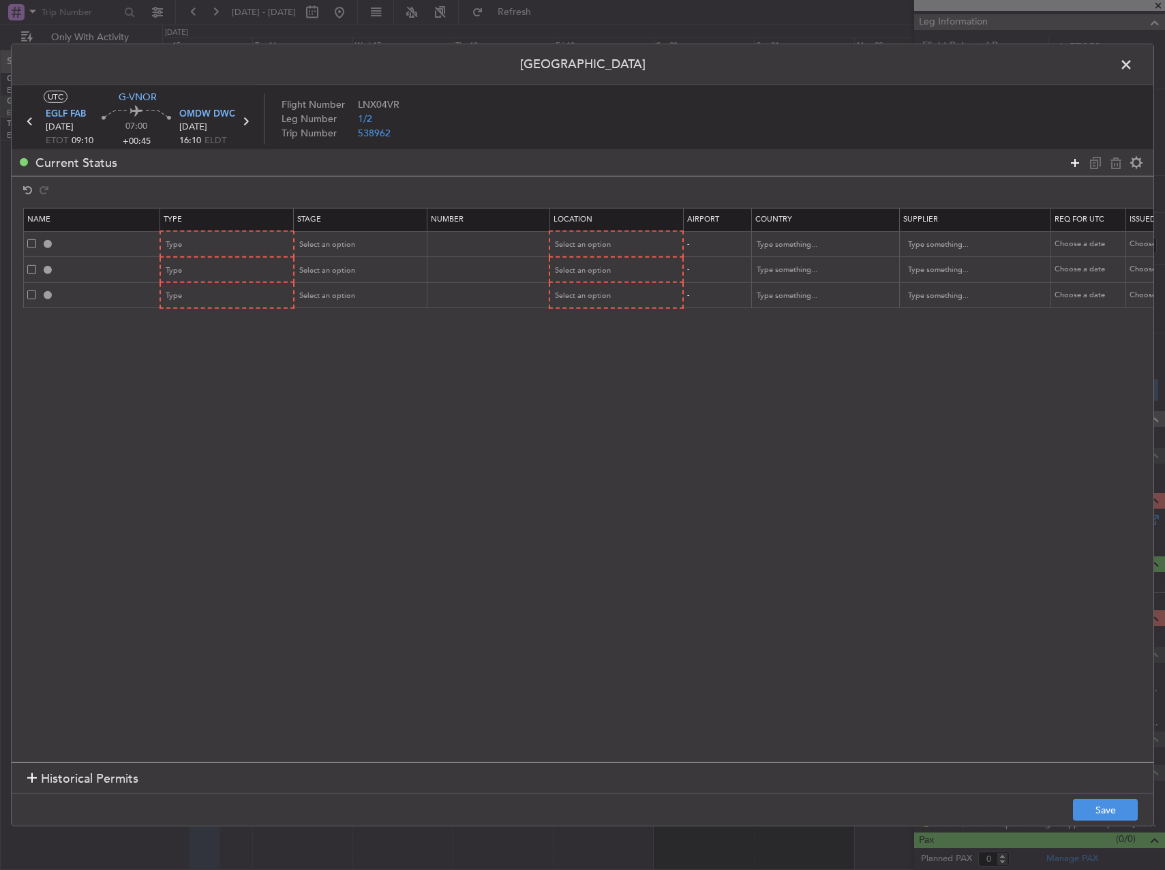
click at [1071, 157] on icon at bounding box center [1075, 162] width 16 height 16
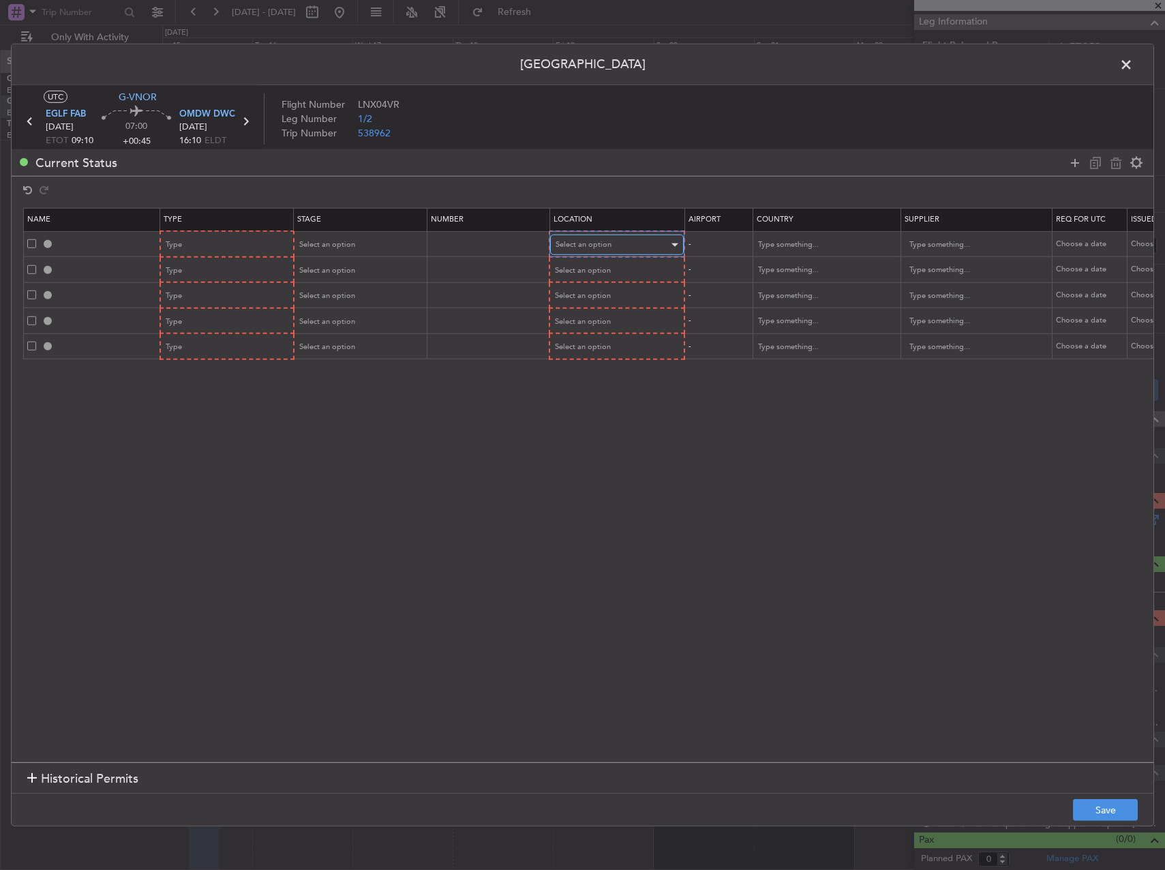
click at [596, 239] on span "Select an option" at bounding box center [583, 244] width 56 height 10
click at [586, 272] on span "Departure" at bounding box center [616, 273] width 121 height 20
click at [331, 244] on span "Select an option" at bounding box center [328, 244] width 56 height 10
drag, startPoint x: 324, startPoint y: 335, endPoint x: 277, endPoint y: 287, distance: 67.5
click at [324, 334] on span "Requested" at bounding box center [361, 334] width 121 height 20
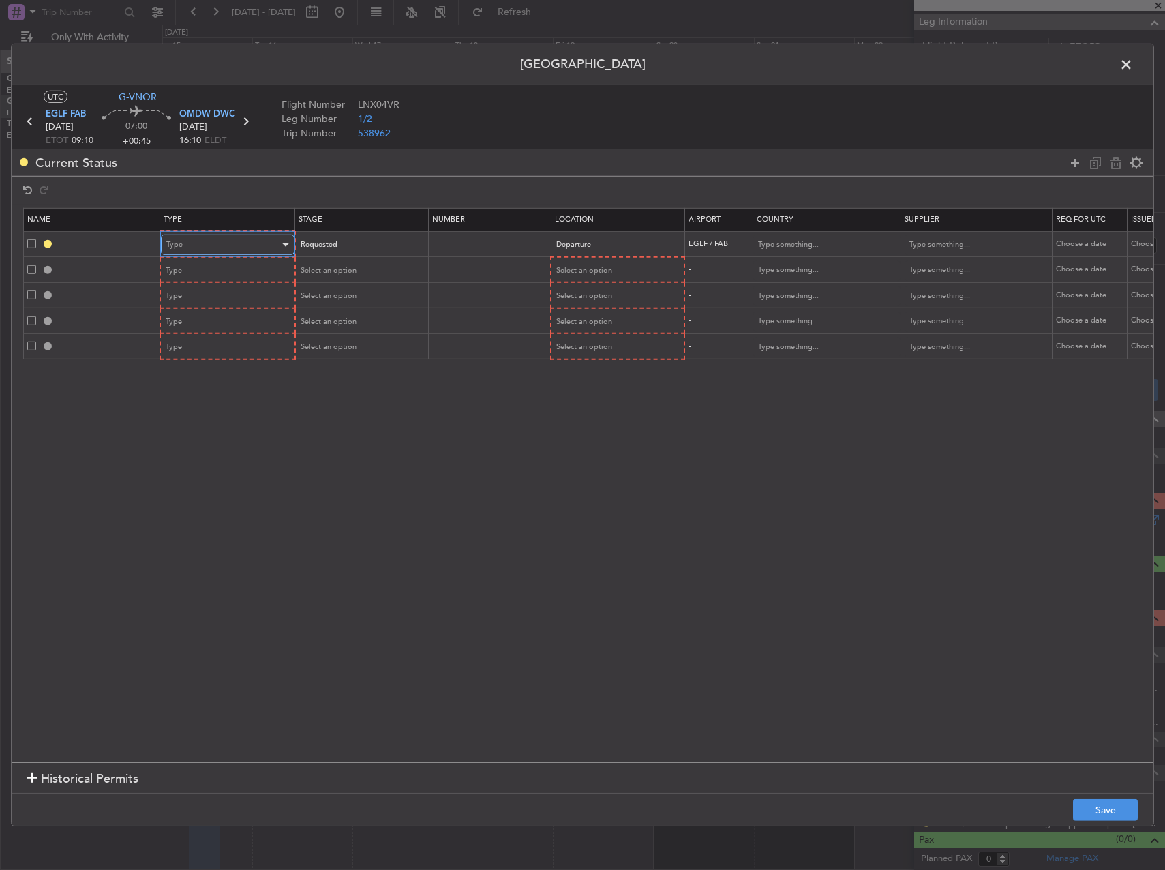
click at [254, 243] on div "Type" at bounding box center [222, 244] width 113 height 20
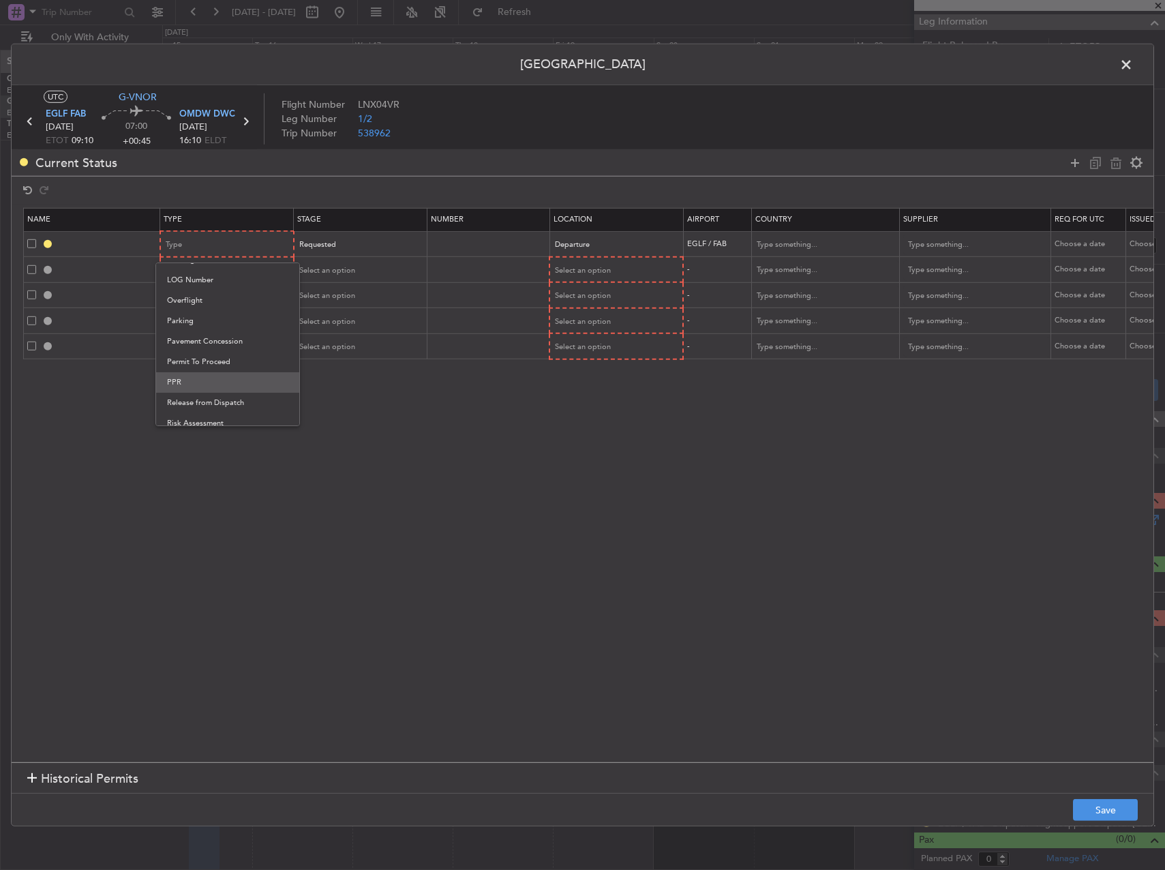
click at [207, 380] on span "PPR" at bounding box center [227, 382] width 121 height 20
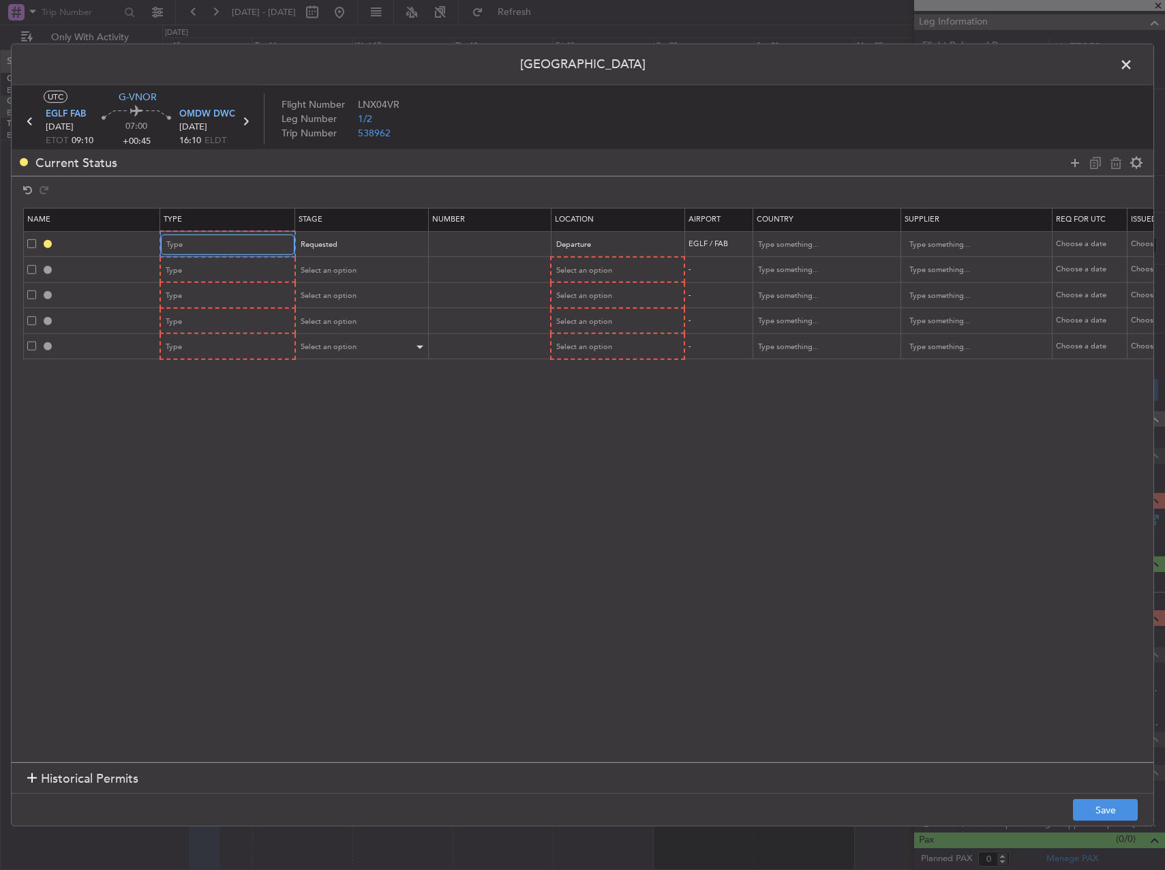
scroll to position [343, 0]
click at [222, 268] on div "Type" at bounding box center [222, 270] width 113 height 20
click at [221, 411] on span "Overflight" at bounding box center [227, 413] width 121 height 20
click at [30, 296] on span at bounding box center [31, 294] width 9 height 9
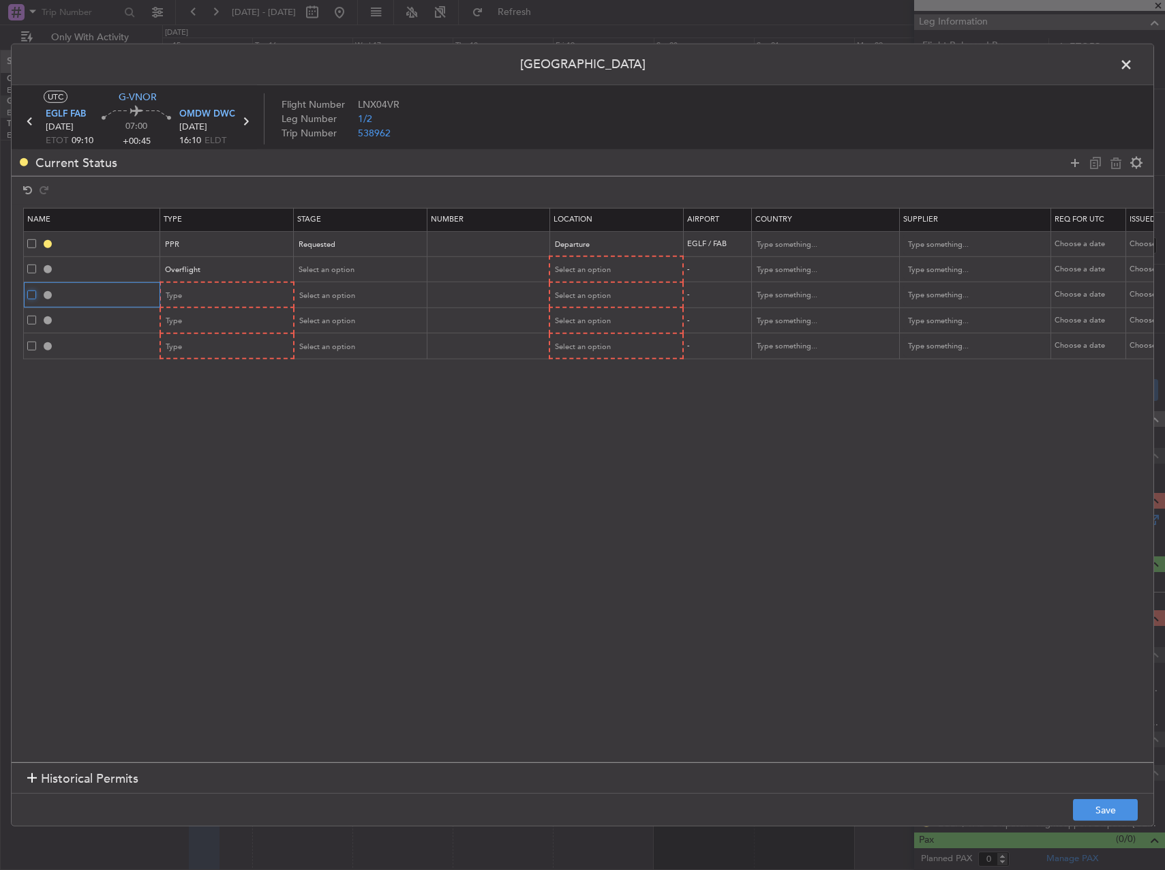
click at [37, 290] on input "checkbox" at bounding box center [37, 290] width 0 height 0
click at [33, 316] on span at bounding box center [31, 320] width 9 height 9
click at [37, 316] on input "checkbox" at bounding box center [37, 316] width 0 height 0
click at [27, 341] on span at bounding box center [31, 345] width 9 height 9
click at [37, 341] on input "checkbox" at bounding box center [37, 341] width 0 height 0
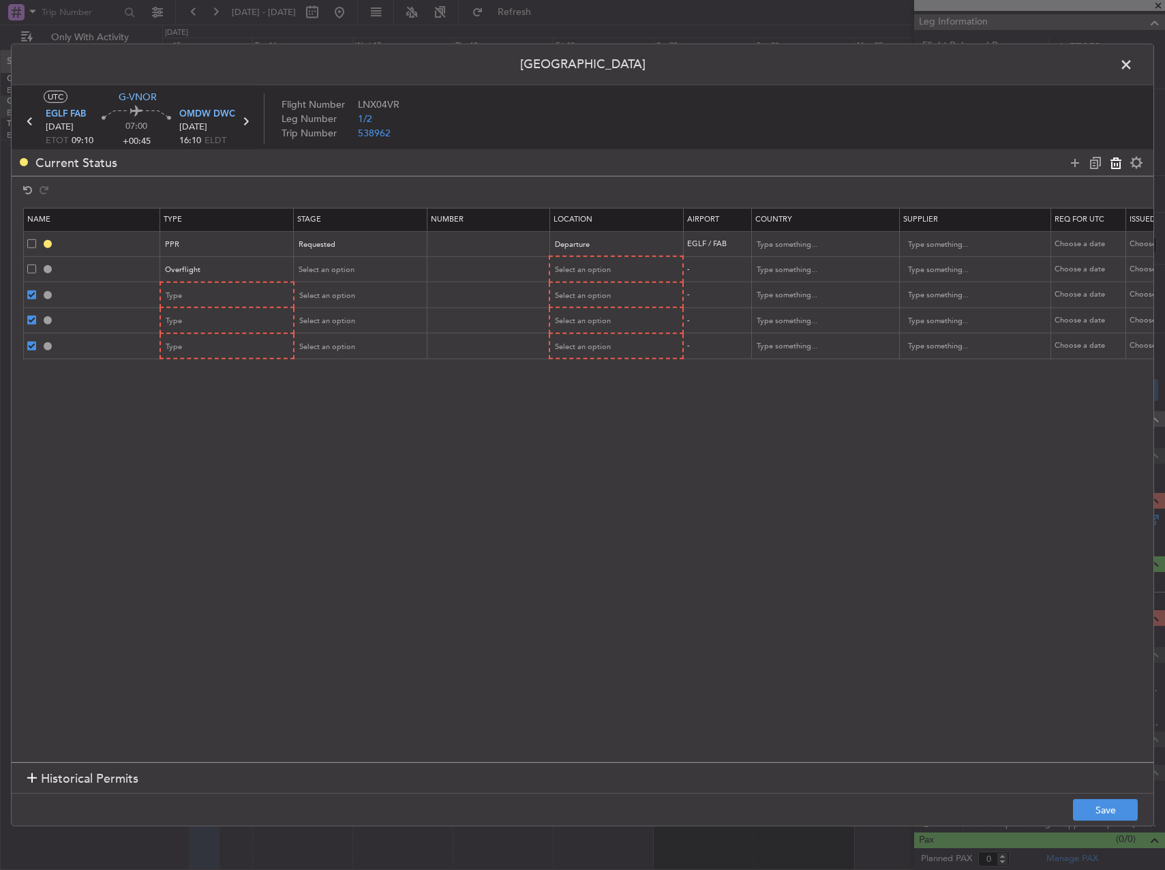
click at [1116, 163] on icon at bounding box center [1116, 162] width 16 height 16
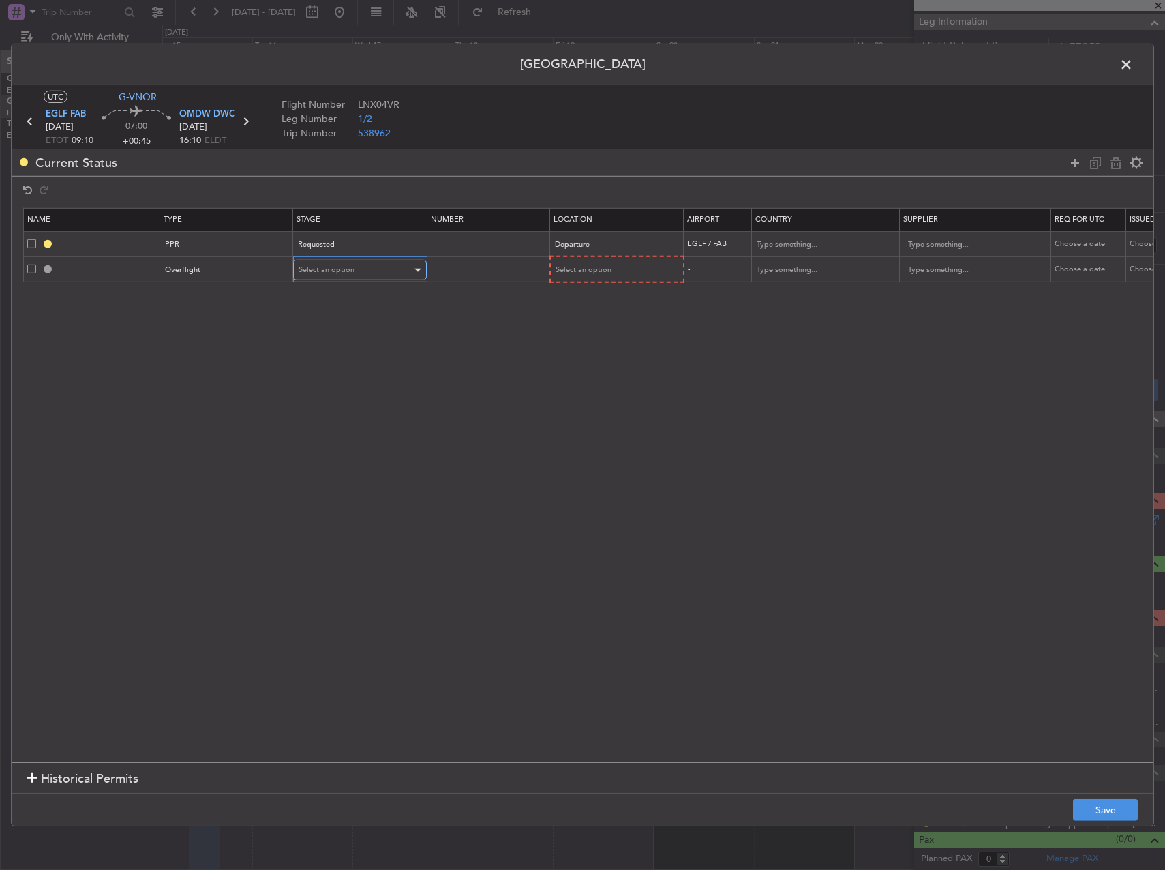
click at [366, 279] on div "Select an option" at bounding box center [355, 270] width 113 height 20
click at [353, 318] on span "Not Requested" at bounding box center [359, 319] width 121 height 20
click at [600, 269] on span "Select an option" at bounding box center [583, 269] width 56 height 10
click at [583, 373] on span "Enroute" at bounding box center [615, 380] width 121 height 20
click at [32, 269] on span at bounding box center [31, 268] width 9 height 9
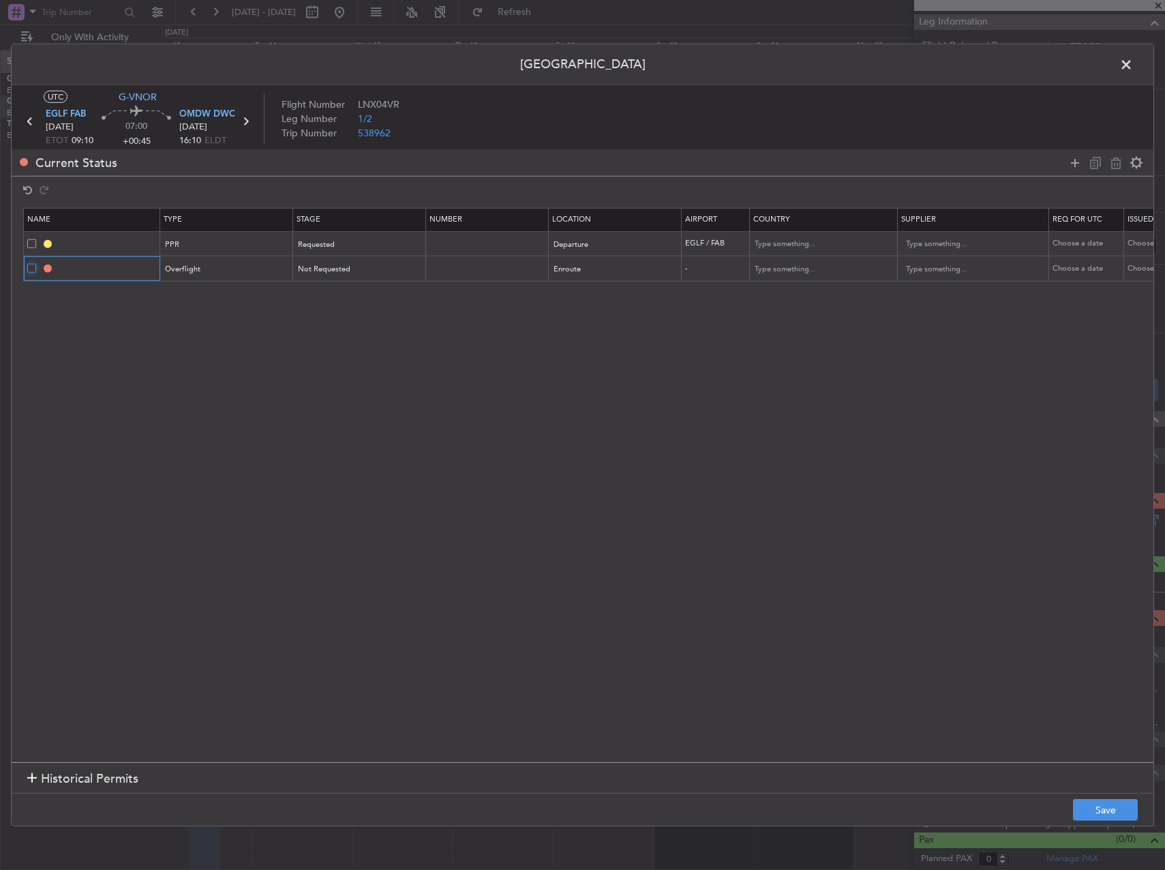
click at [37, 264] on input "checkbox" at bounding box center [37, 264] width 0 height 0
click at [1076, 161] on icon at bounding box center [1075, 162] width 16 height 16
click at [30, 290] on span at bounding box center [31, 293] width 9 height 9
click at [37, 289] on input "checkbox" at bounding box center [37, 289] width 0 height 0
click at [31, 271] on span at bounding box center [31, 268] width 9 height 9
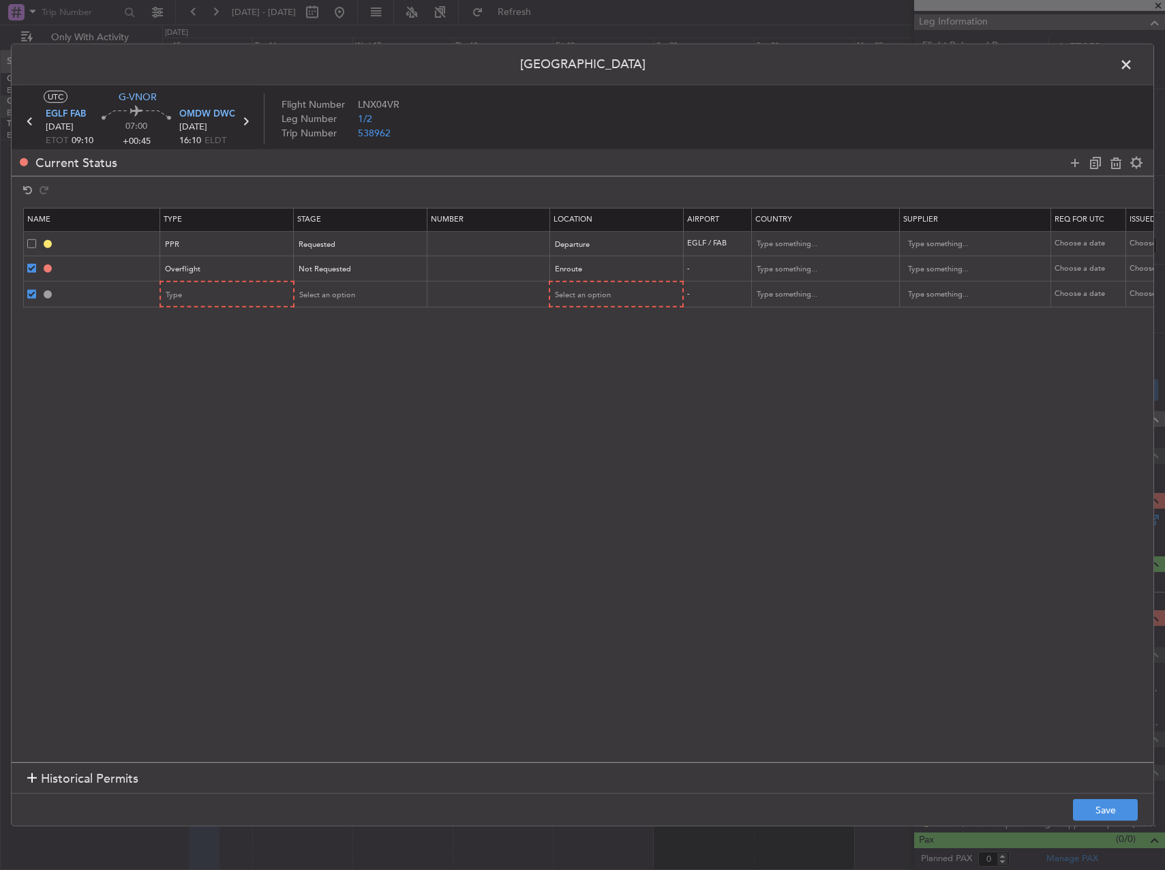
click at [37, 264] on input "checkbox" at bounding box center [37, 264] width 0 height 0
click at [1118, 158] on icon at bounding box center [1116, 162] width 16 height 16
click at [27, 264] on span at bounding box center [31, 268] width 9 height 9
click at [37, 264] on input "checkbox" at bounding box center [37, 264] width 0 height 0
click at [1095, 162] on icon at bounding box center [1095, 162] width 16 height 16
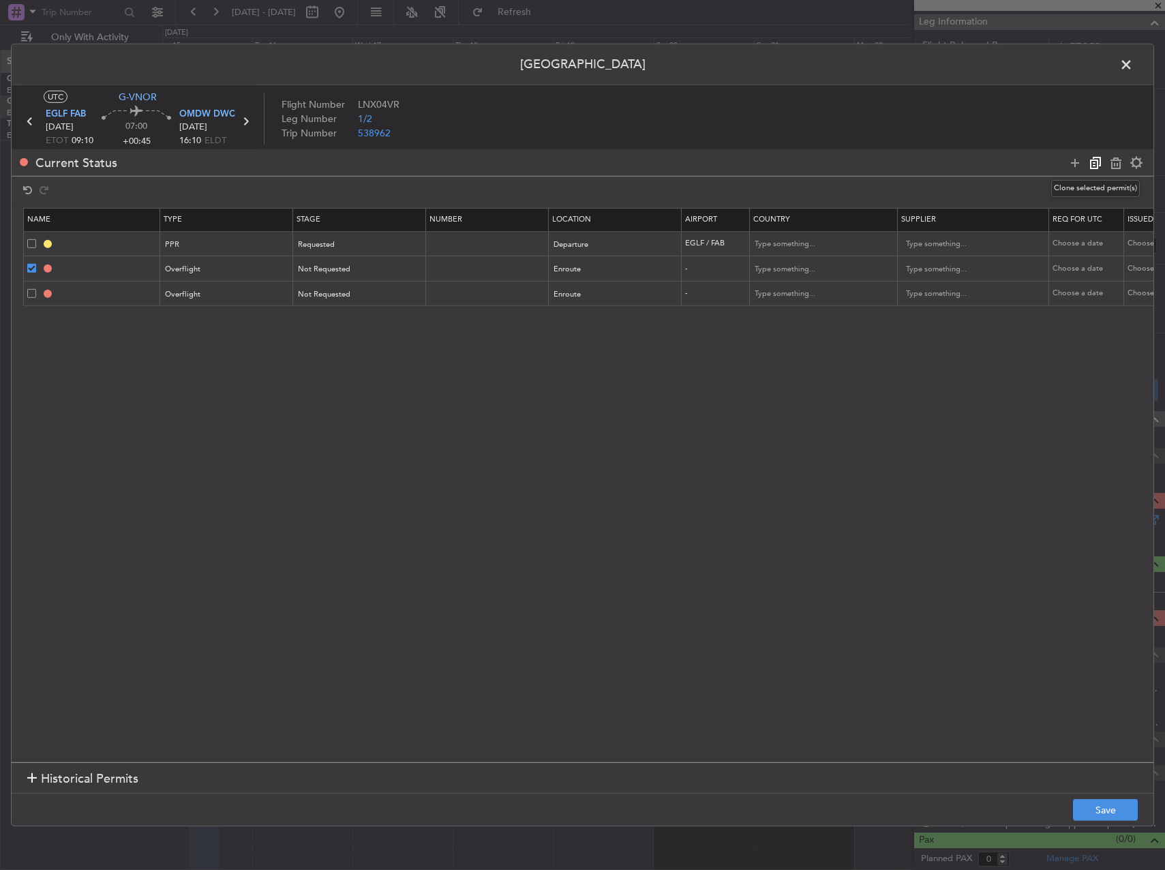
click at [1095, 162] on icon at bounding box center [1095, 162] width 16 height 16
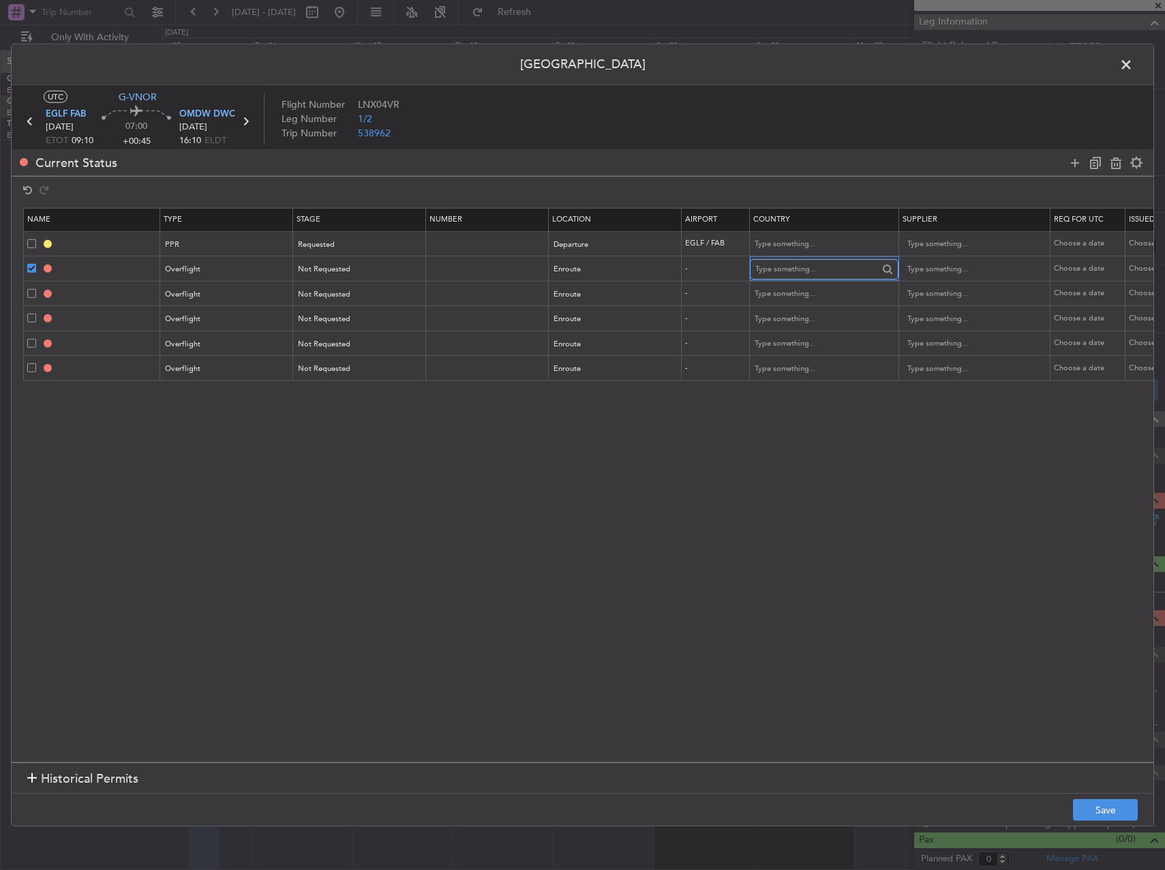
click at [806, 268] on input "text" at bounding box center [816, 269] width 123 height 20
click at [807, 288] on span "[GEOGRAPHIC_DATA]" at bounding box center [824, 291] width 127 height 20
type input "[GEOGRAPHIC_DATA]"
click at [802, 292] on input "text" at bounding box center [816, 294] width 123 height 20
click at [802, 316] on span "[GEOGRAPHIC_DATA]" at bounding box center [824, 316] width 127 height 20
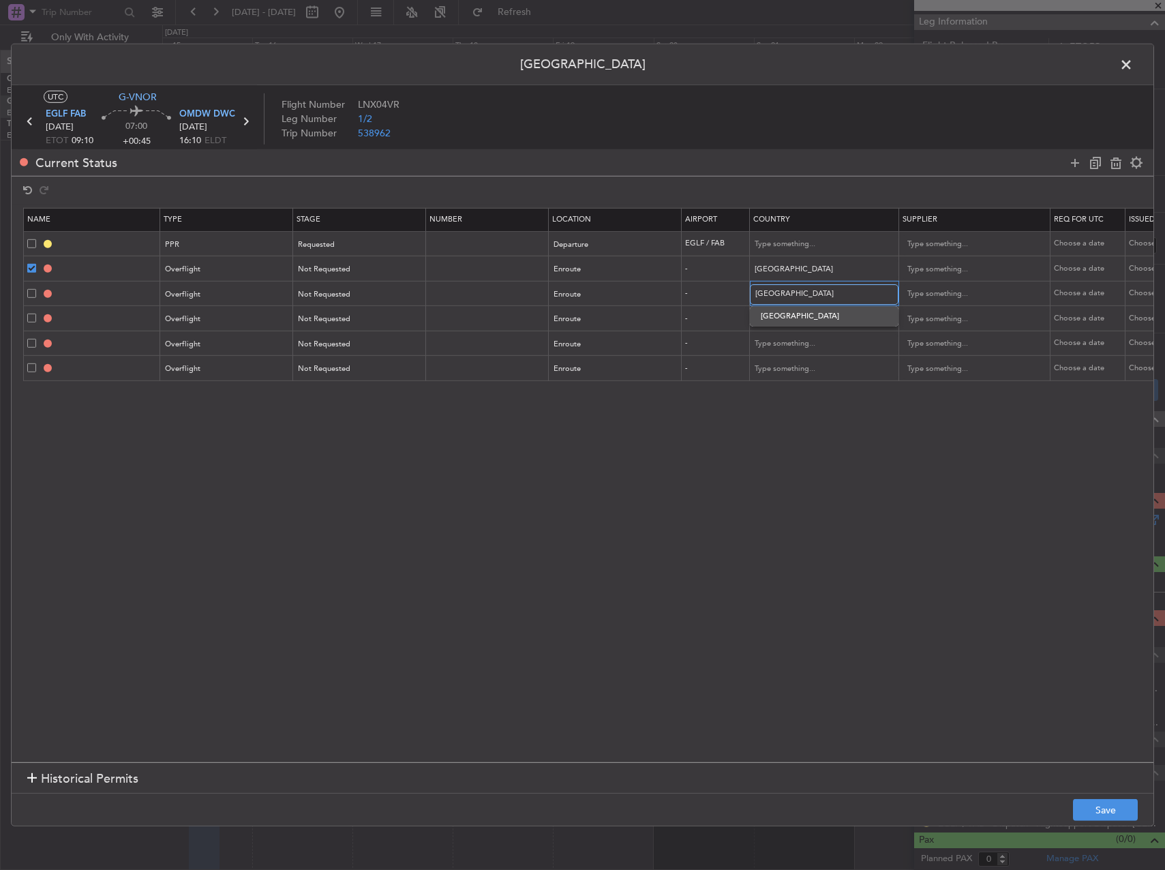
type input "[GEOGRAPHIC_DATA]"
click at [799, 311] on input "text" at bounding box center [816, 319] width 123 height 20
click at [793, 336] on span "[GEOGRAPHIC_DATA]" at bounding box center [824, 341] width 127 height 20
type input "[GEOGRAPHIC_DATA]"
click at [785, 348] on input "text" at bounding box center [816, 343] width 123 height 20
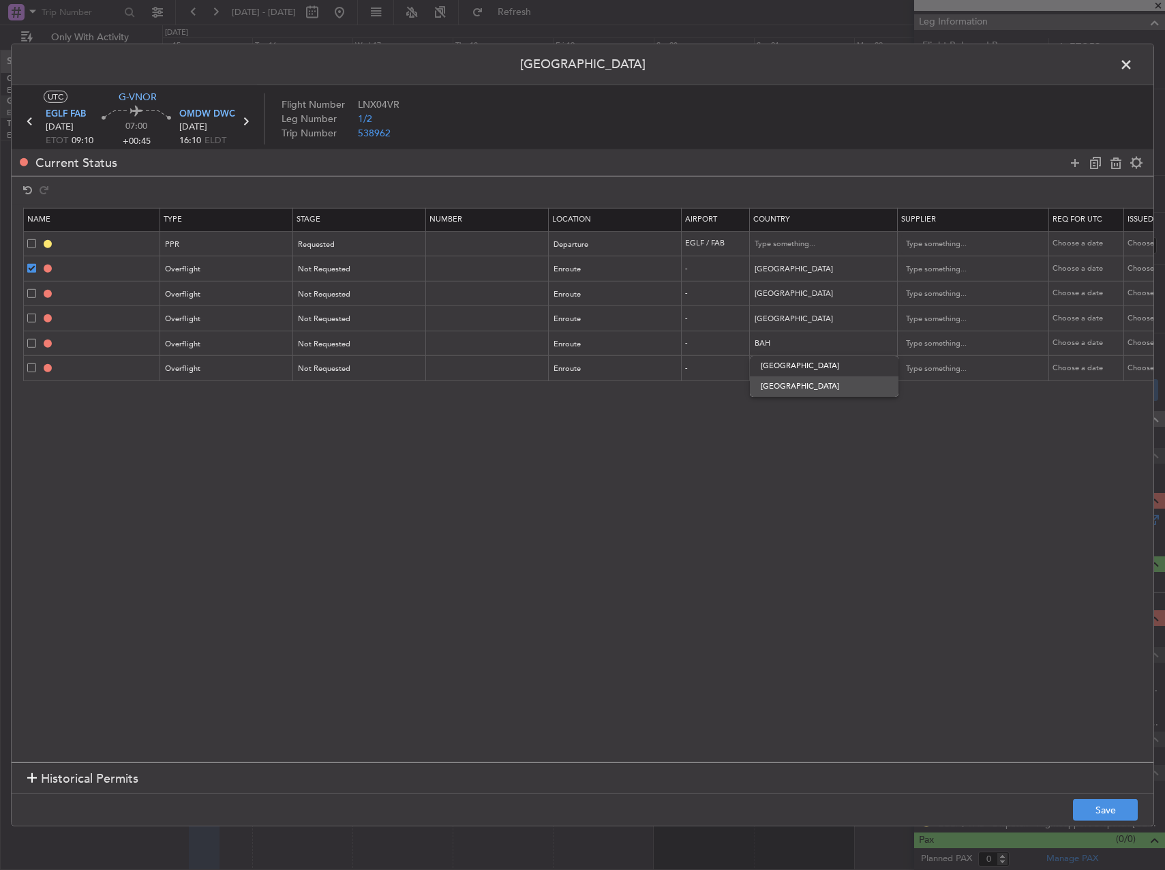
click at [779, 391] on span "[GEOGRAPHIC_DATA]" at bounding box center [824, 386] width 127 height 20
type input "[GEOGRAPHIC_DATA]"
click at [779, 374] on input "text" at bounding box center [816, 369] width 123 height 20
type input "D"
type input "a"
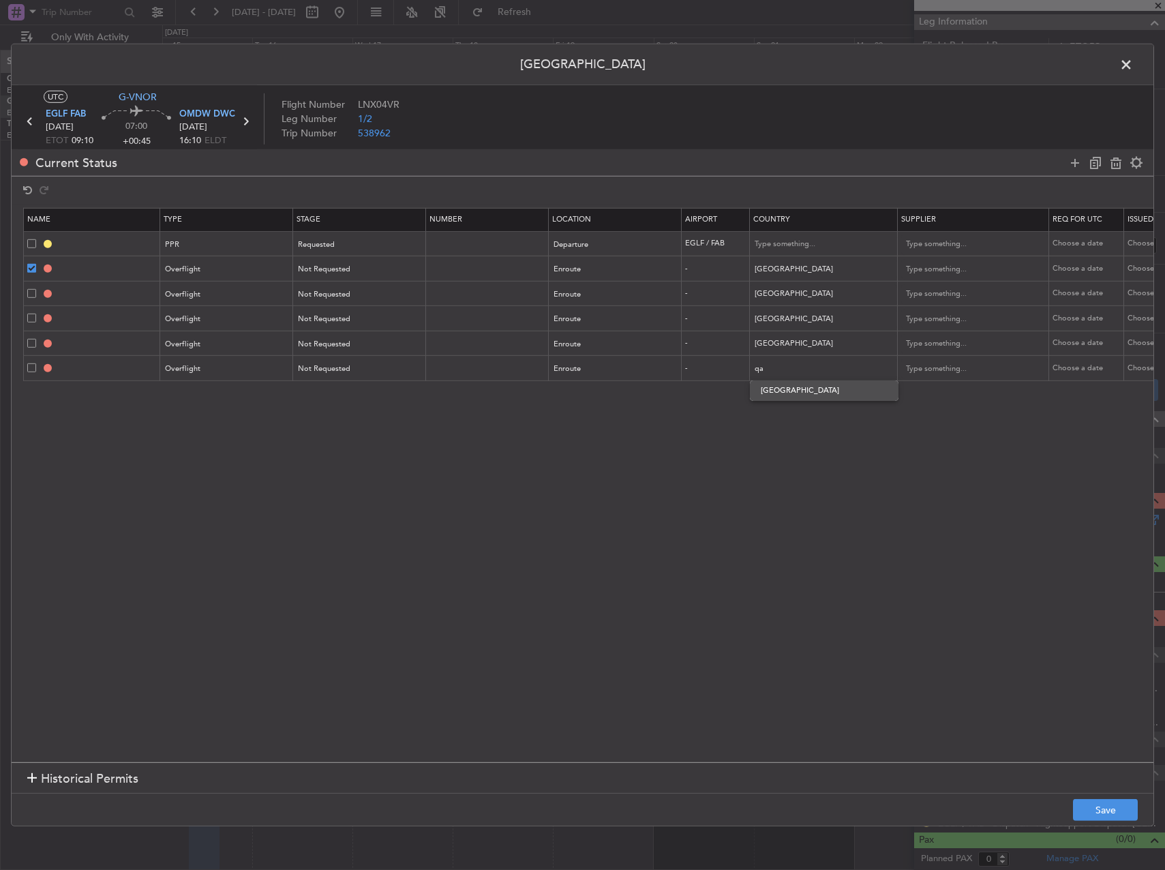
click at [803, 390] on span "[GEOGRAPHIC_DATA]" at bounding box center [824, 390] width 127 height 20
type input "[GEOGRAPHIC_DATA]"
click at [1080, 158] on icon at bounding box center [1075, 162] width 16 height 16
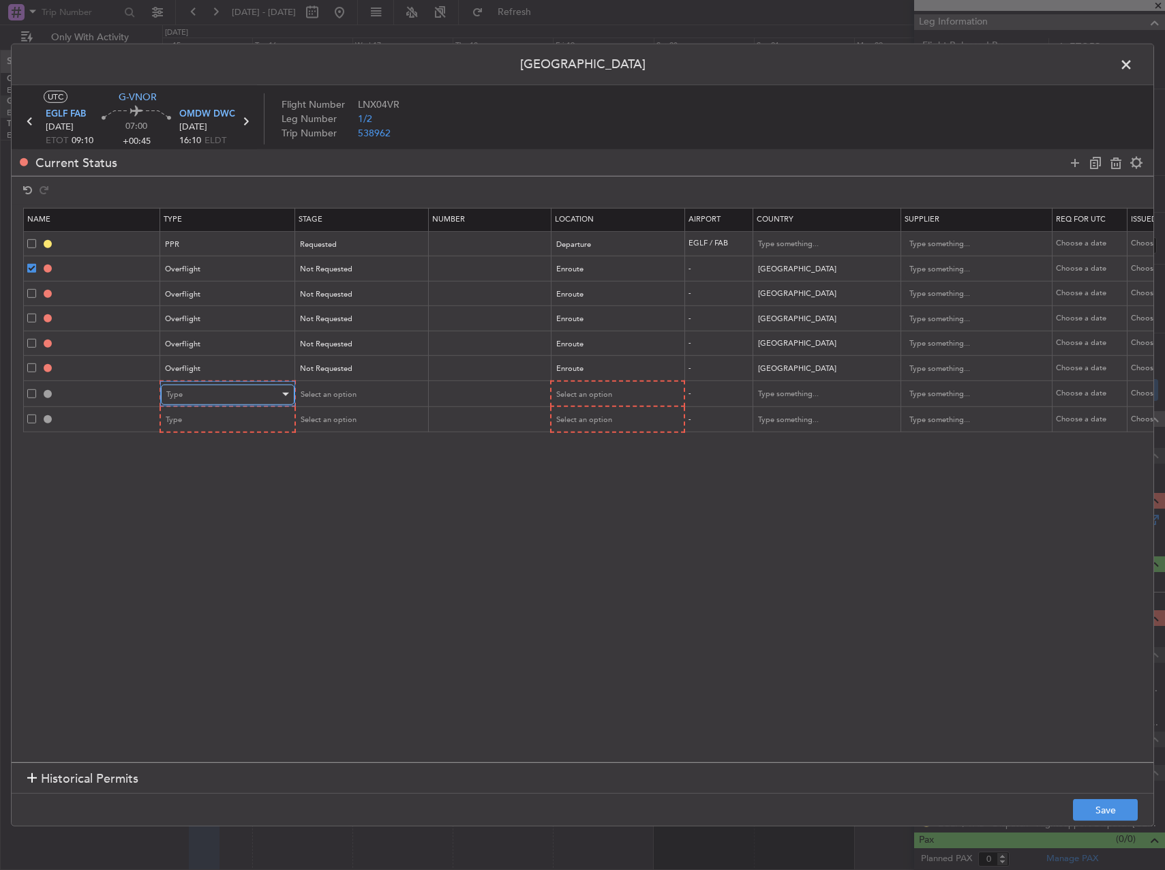
click at [222, 401] on div "Type" at bounding box center [222, 394] width 113 height 20
click at [201, 519] on span "Slot" at bounding box center [227, 523] width 121 height 20
click at [247, 429] on div "Type" at bounding box center [222, 420] width 113 height 20
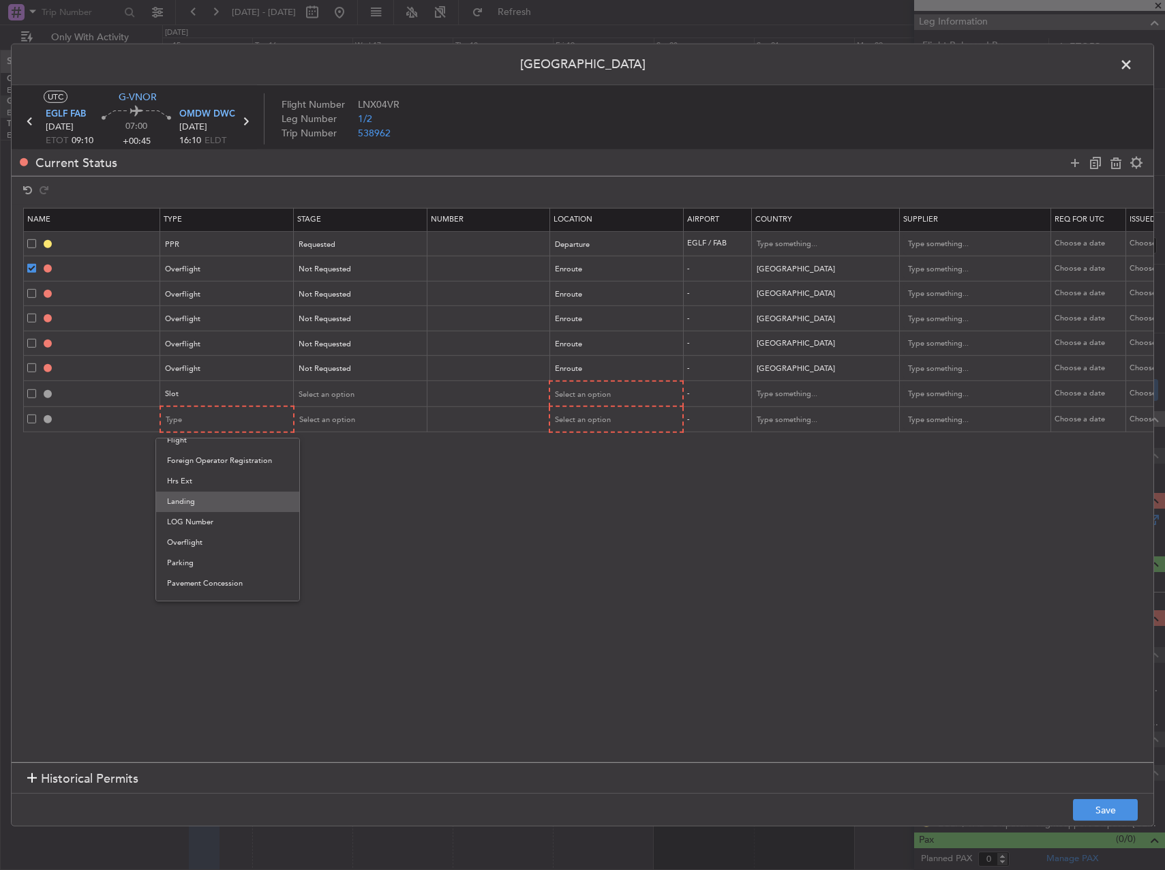
click at [207, 500] on span "Landing" at bounding box center [227, 501] width 121 height 20
click at [334, 405] on mat-form-field "Select an option" at bounding box center [359, 394] width 132 height 25
click at [334, 399] on span "Select an option" at bounding box center [327, 394] width 56 height 10
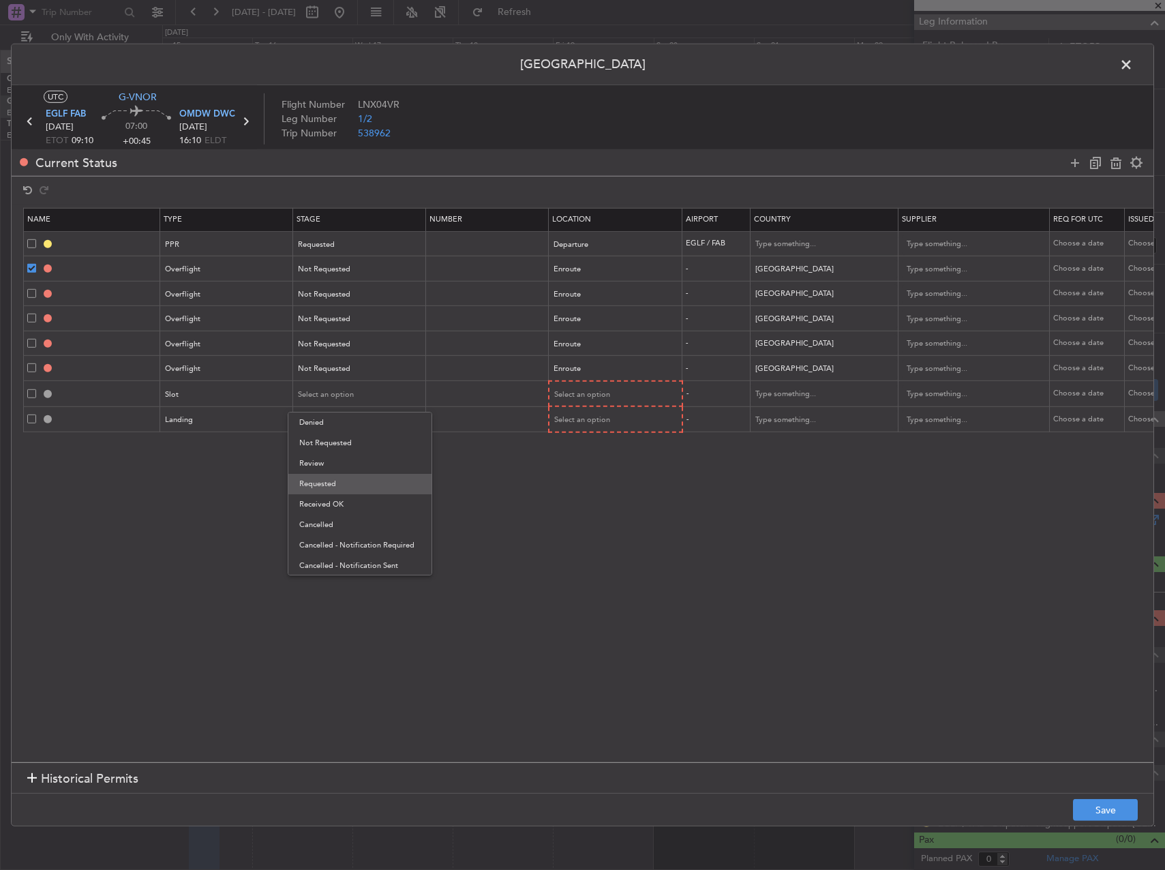
click at [330, 479] on span "Requested" at bounding box center [359, 484] width 121 height 20
click at [328, 428] on div "Select an option" at bounding box center [355, 420] width 113 height 20
drag, startPoint x: 326, startPoint y: 504, endPoint x: 596, endPoint y: 431, distance: 278.9
click at [328, 504] on span "Requested" at bounding box center [359, 510] width 121 height 20
click at [611, 398] on div "Select an option" at bounding box center [611, 394] width 113 height 20
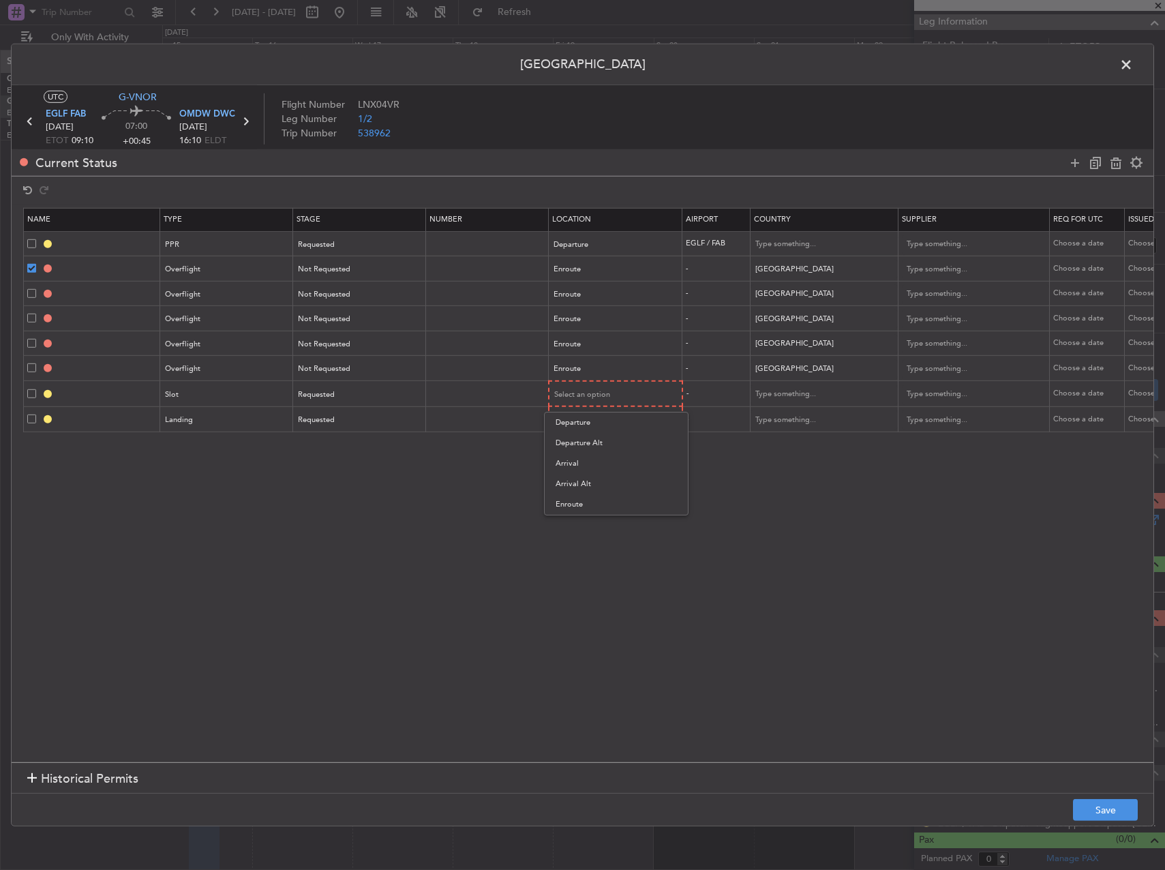
drag, startPoint x: 591, startPoint y: 458, endPoint x: 593, endPoint y: 415, distance: 43.0
click at [591, 455] on span "Arrival" at bounding box center [615, 463] width 121 height 20
click at [593, 415] on span "Select an option" at bounding box center [583, 419] width 56 height 10
click at [581, 478] on span "Arrival" at bounding box center [615, 488] width 121 height 20
click at [1098, 806] on button "Save" at bounding box center [1105, 810] width 65 height 22
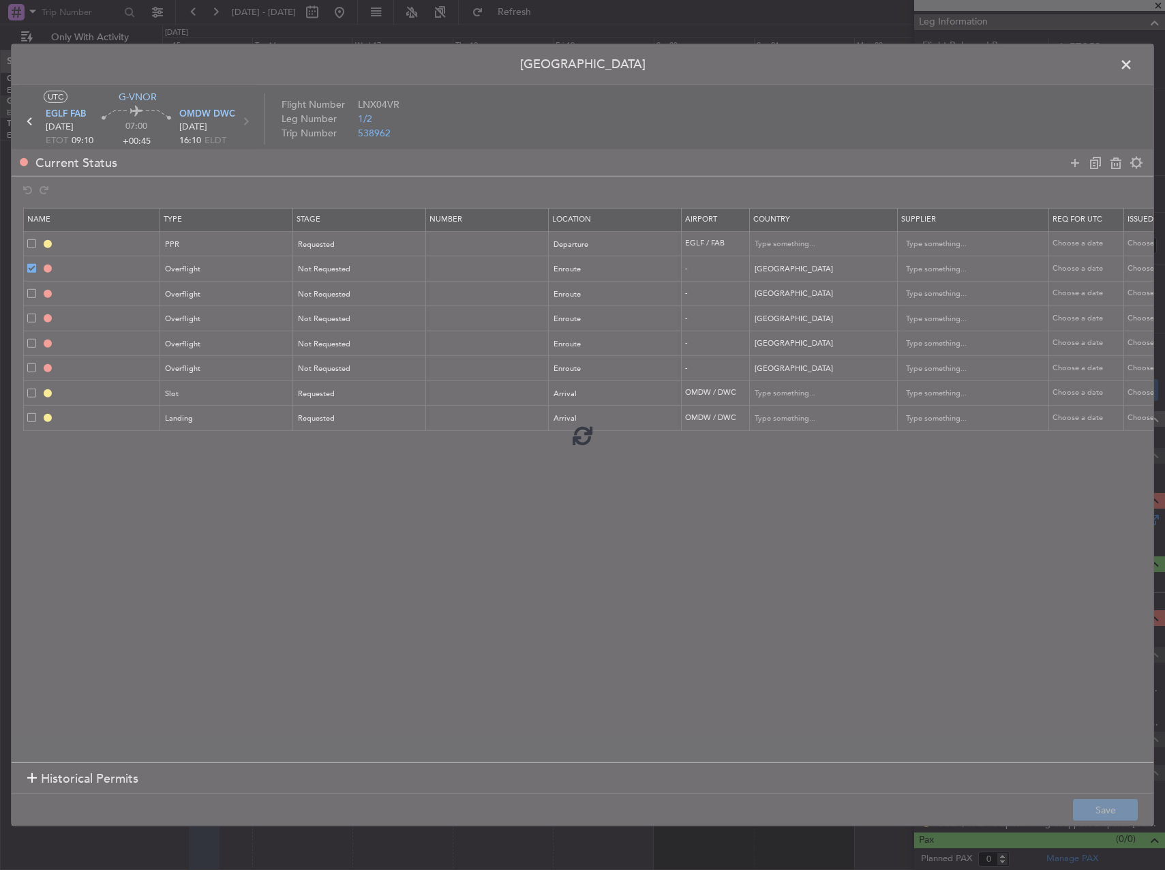
type input "EGLF PPR"
type input "[GEOGRAPHIC_DATA]"
type input "NNN"
type input "2"
type input "TURKEY OVF"
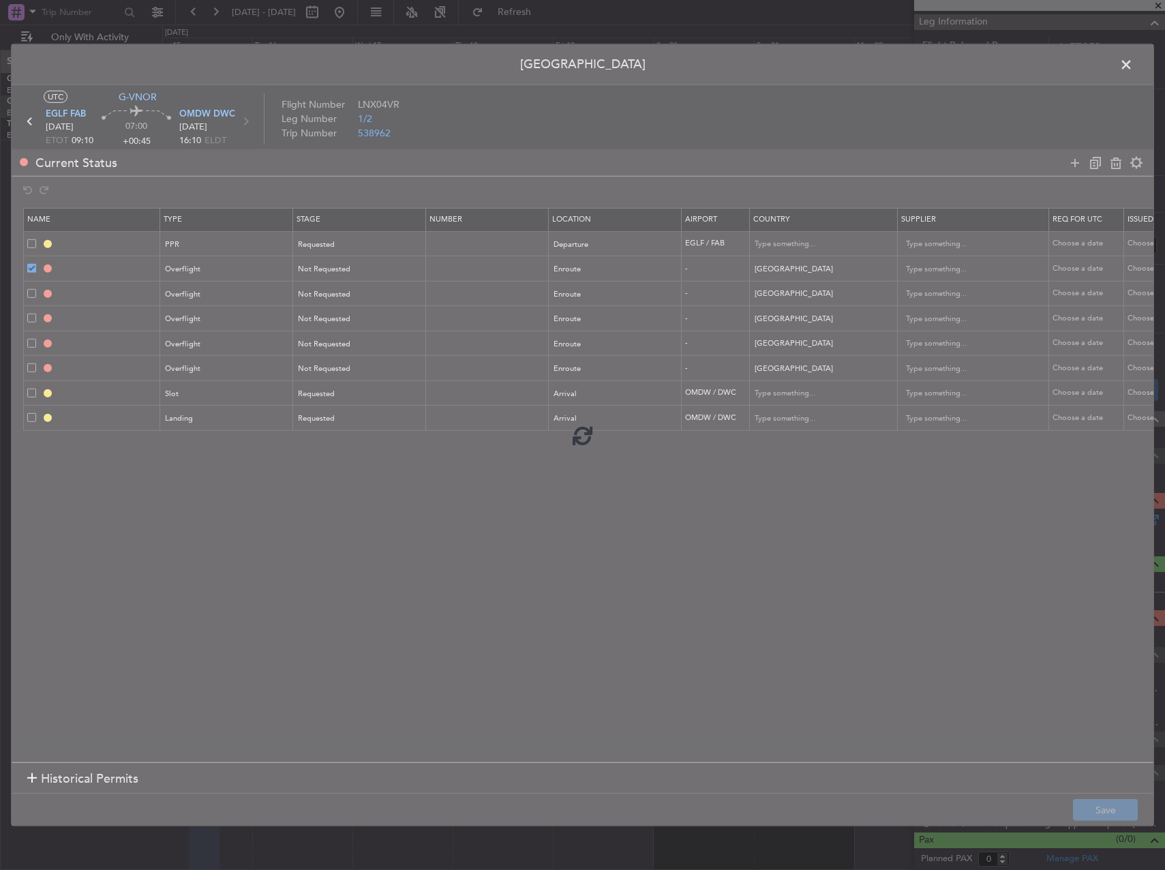
type input "NNN"
type input "IRAQ OVF"
type input "NNN"
type input "1"
type input "KUWAIT OVF"
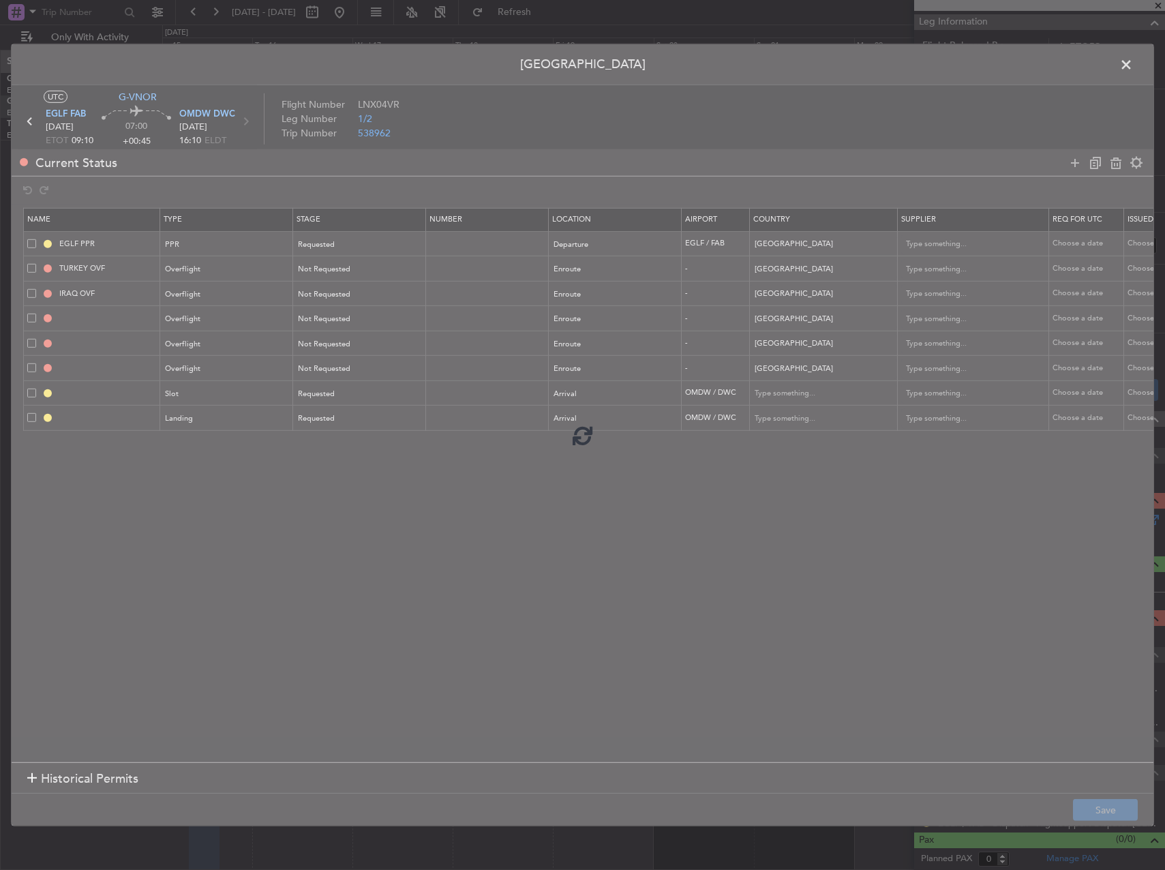
type input "NNN"
type input "BAHRAIN OVF"
type input "NNN"
type input "QATAR OVF"
type input "NNN"
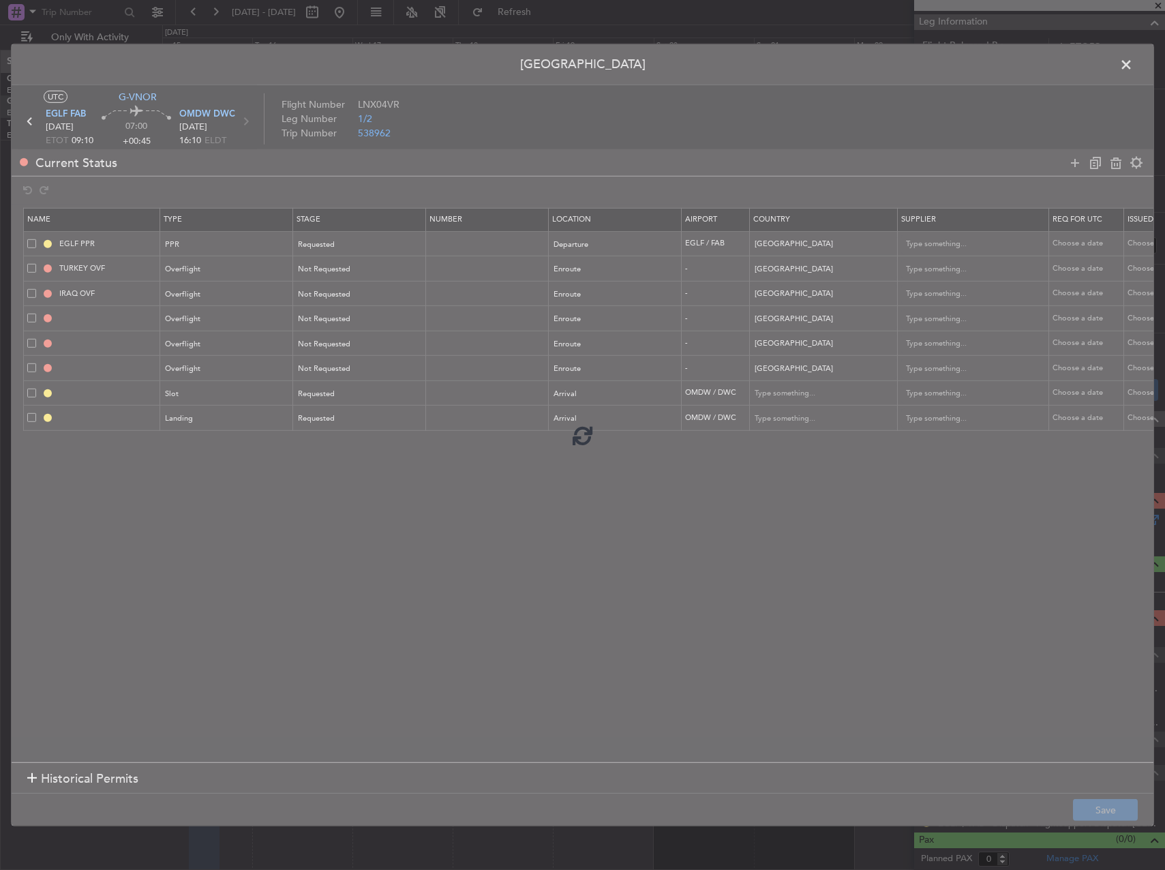
type input "2"
type input "OMDW ARR SLOT"
type input "[GEOGRAPHIC_DATA]"
type input "NNN"
type input "1"
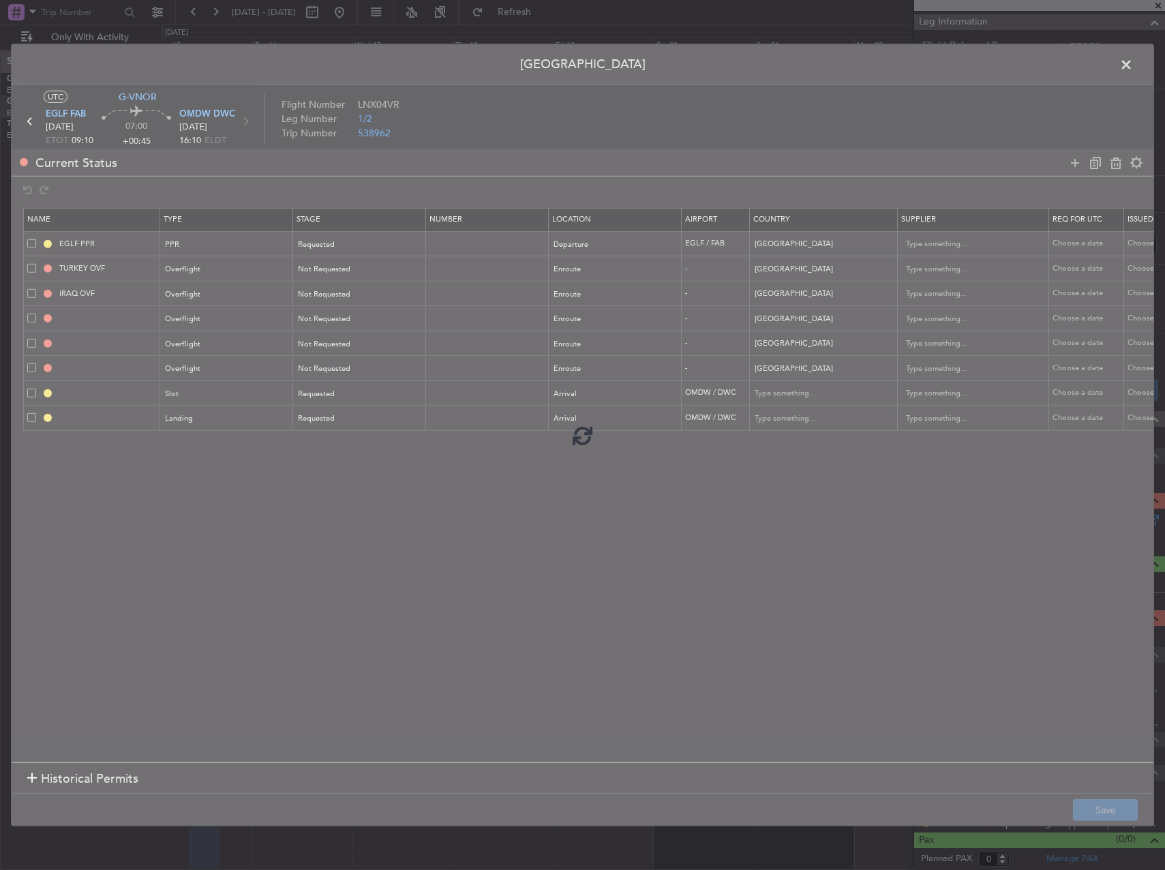
type input "OMDW LDG"
type input "[GEOGRAPHIC_DATA]"
type input "NNN"
type input "1"
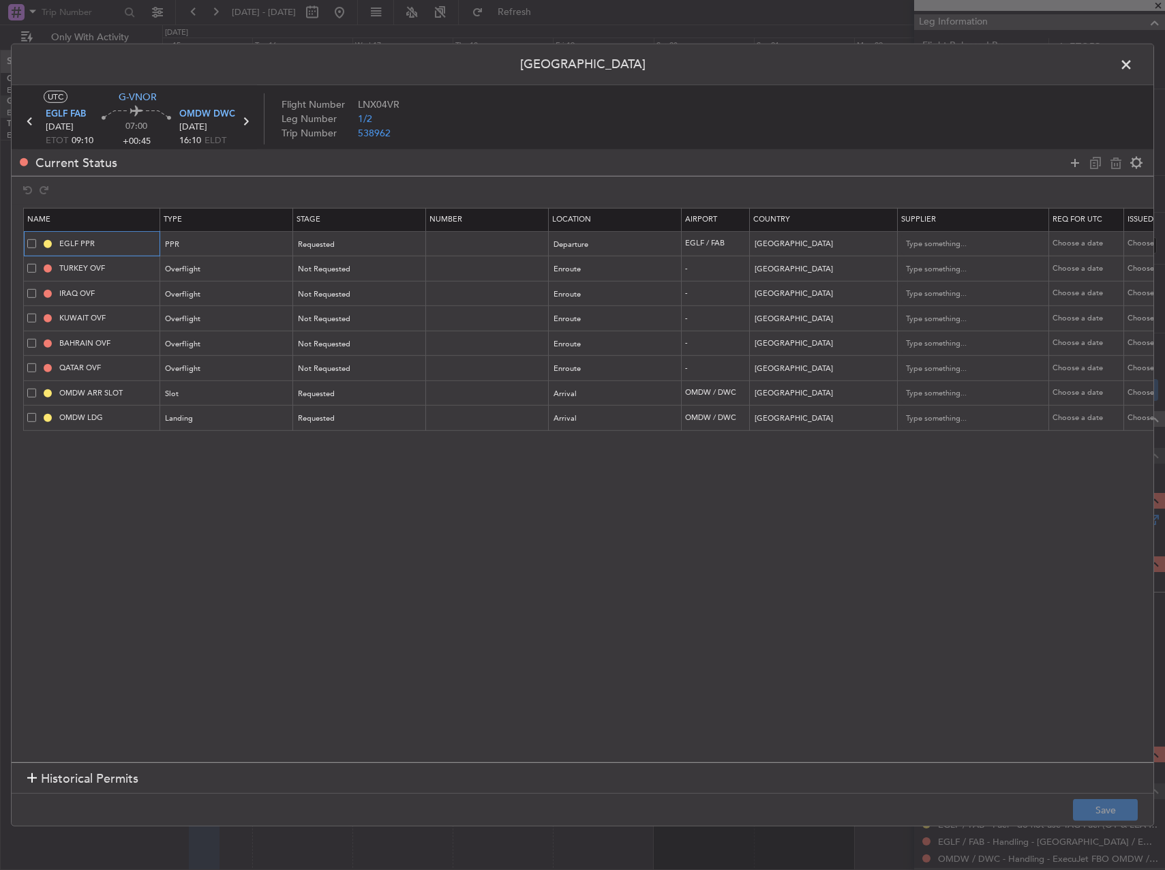
click at [136, 241] on input "EGLF PPR" at bounding box center [108, 244] width 102 height 12
type input "EGLF PPR 0900z"
click at [129, 392] on input "OMDW ARR SLOT" at bounding box center [108, 393] width 102 height 12
type input "OMDW ARR SLOT 1610z"
click at [157, 418] on input "OMDW LDG" at bounding box center [108, 418] width 102 height 12
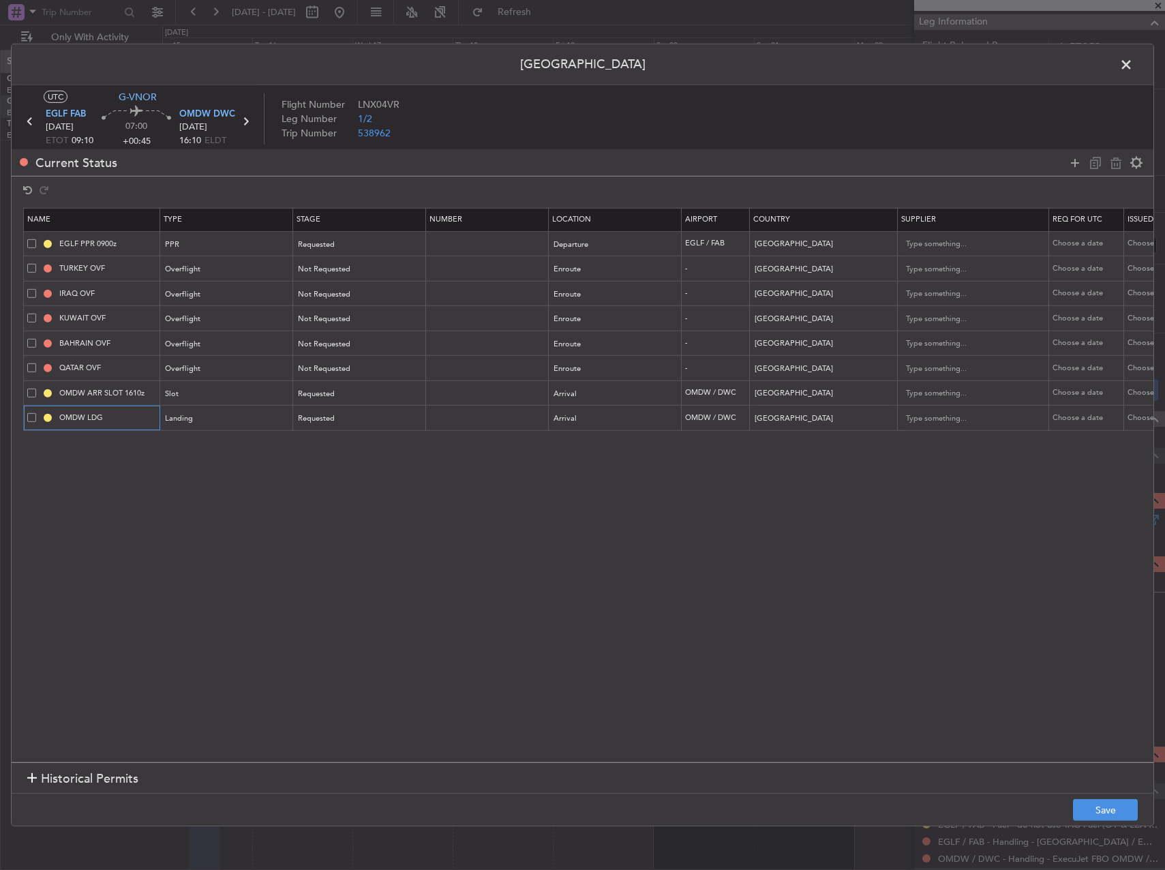
type input "OMDW LDG"
drag, startPoint x: 459, startPoint y: 590, endPoint x: 496, endPoint y: 596, distance: 37.2
click at [472, 594] on section "Name Type Stage Number Location Airport Country Supplier Req For Utc Issued For…" at bounding box center [583, 483] width 1142 height 558
click at [1095, 804] on button "Save" at bounding box center [1105, 810] width 65 height 22
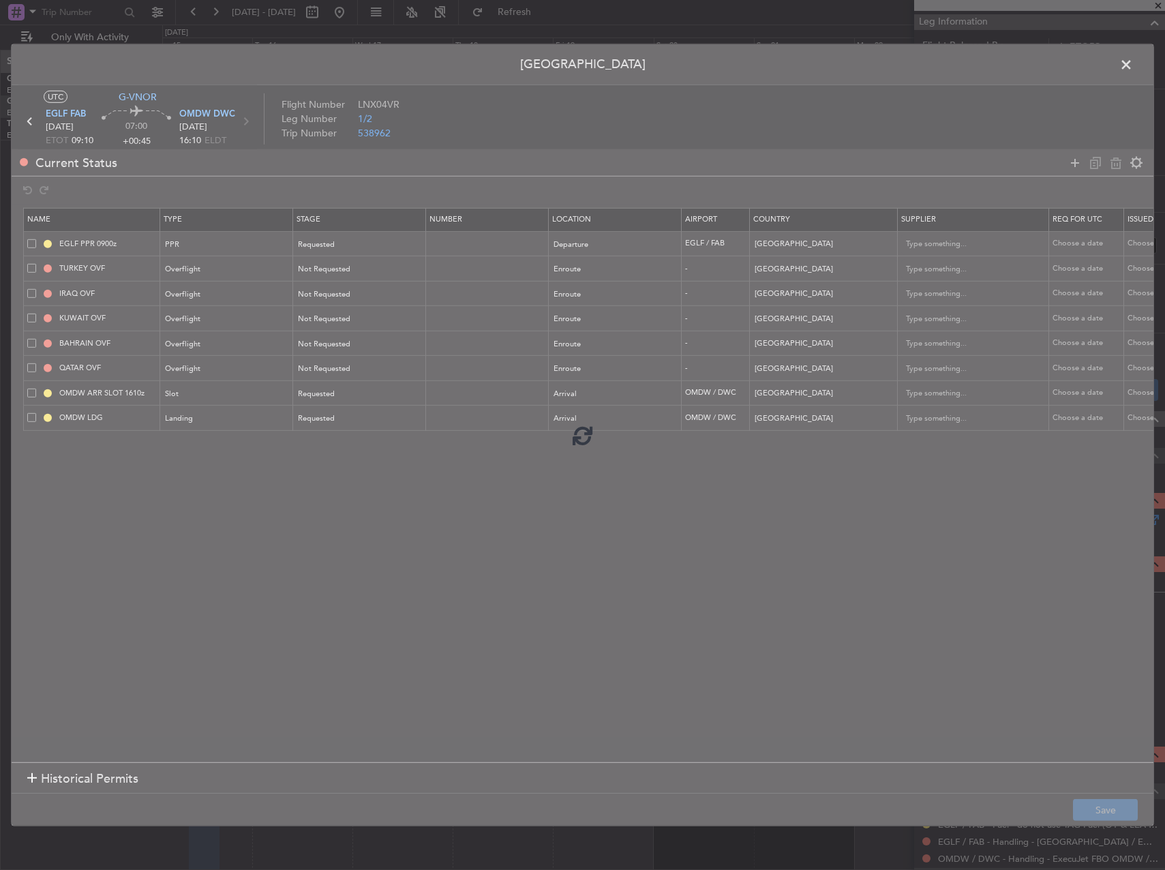
type input "EGLF PPR 0900z"
type input "OMDW ARR SLOT 1610z"
type input "OMDW LDG"
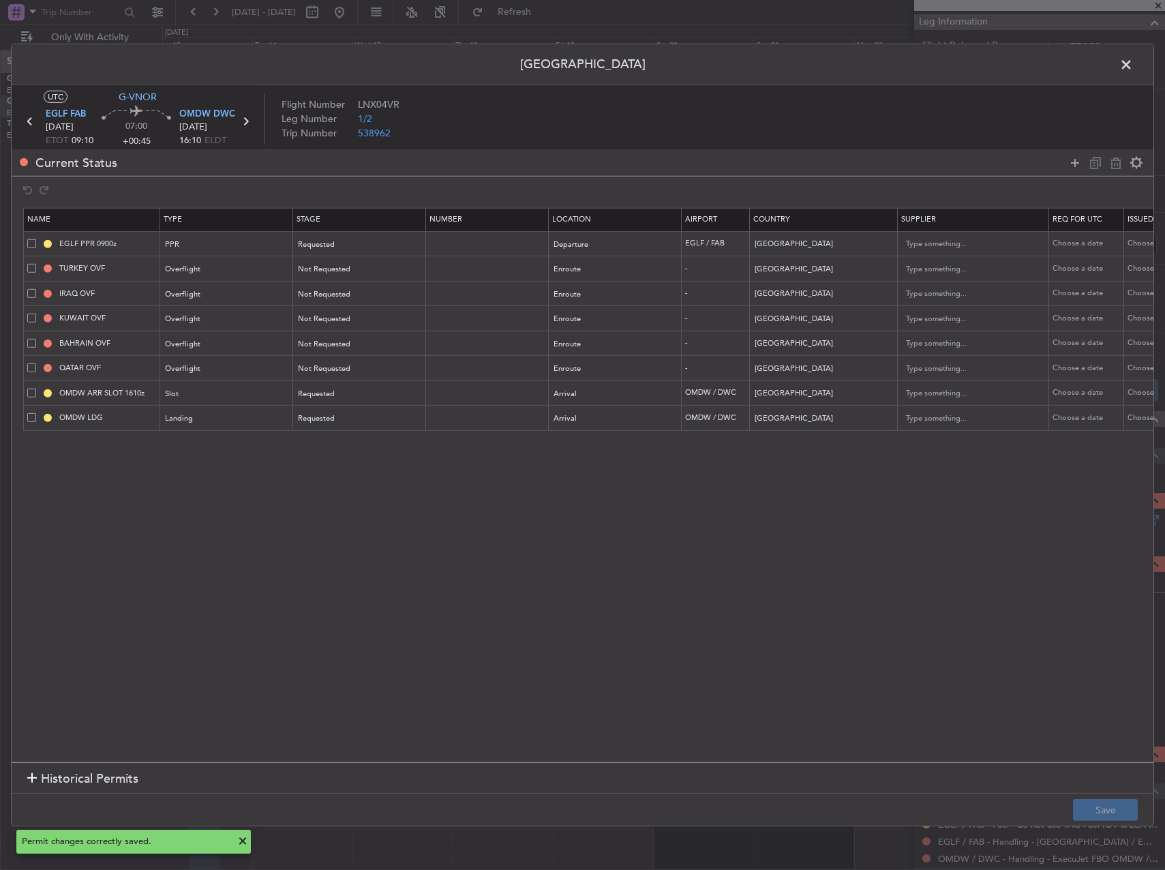
click at [1133, 63] on span at bounding box center [1133, 68] width 0 height 27
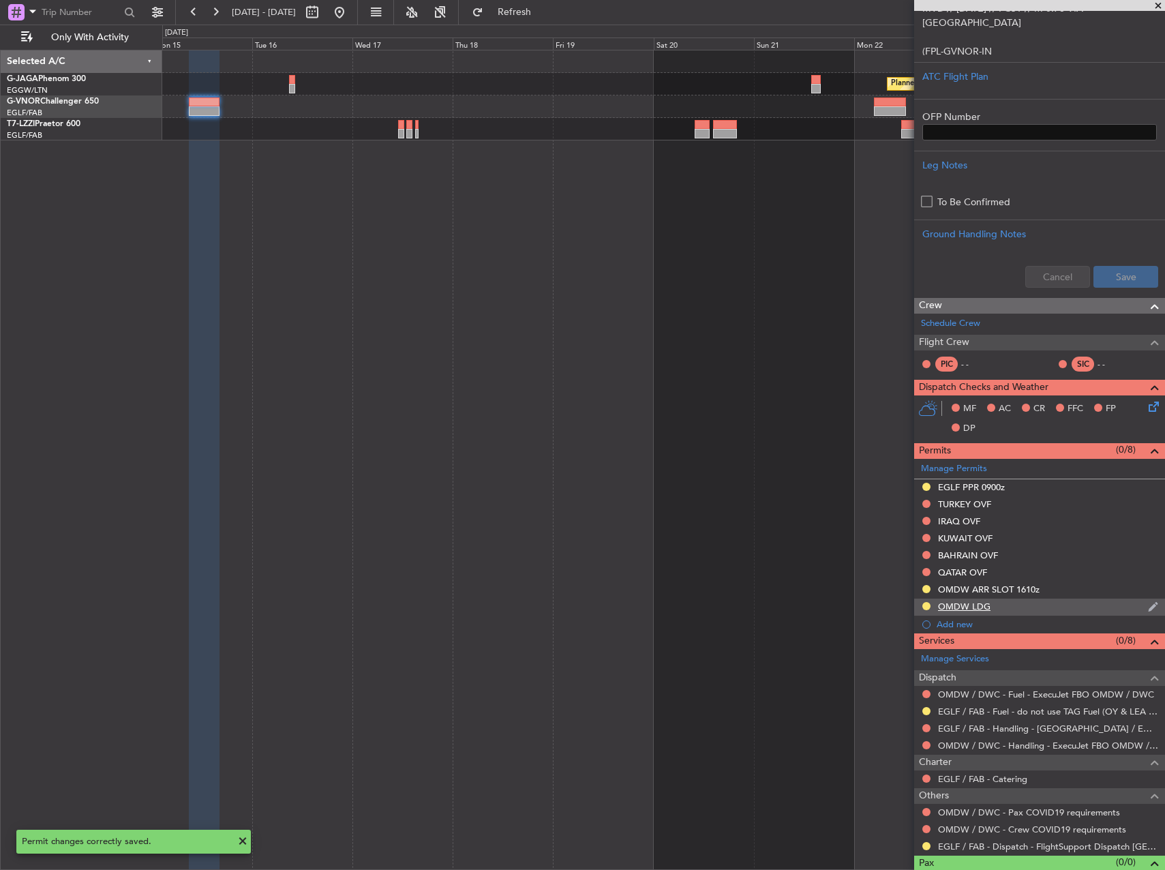
scroll to position [323, 0]
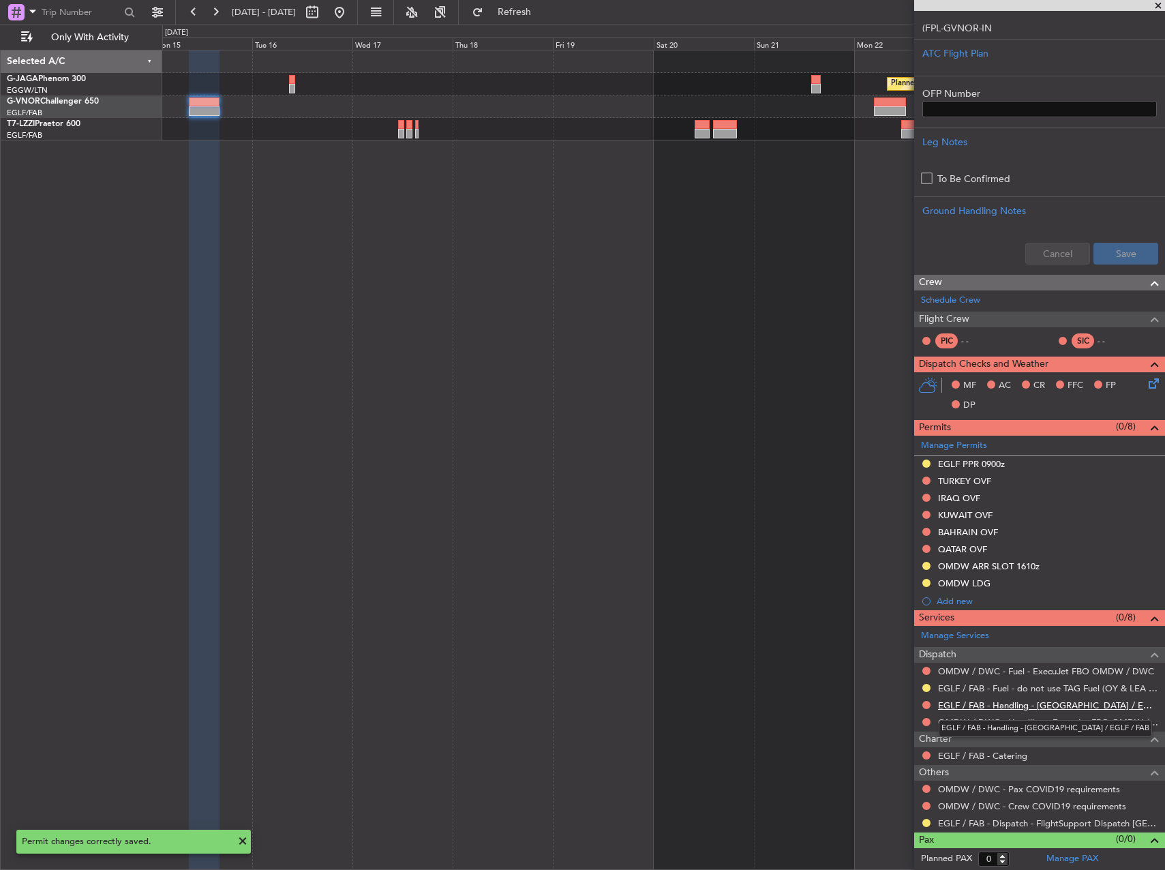
click at [984, 702] on link "EGLF / FAB - Handling - [GEOGRAPHIC_DATA] / EGLF / FAB" at bounding box center [1048, 705] width 220 height 12
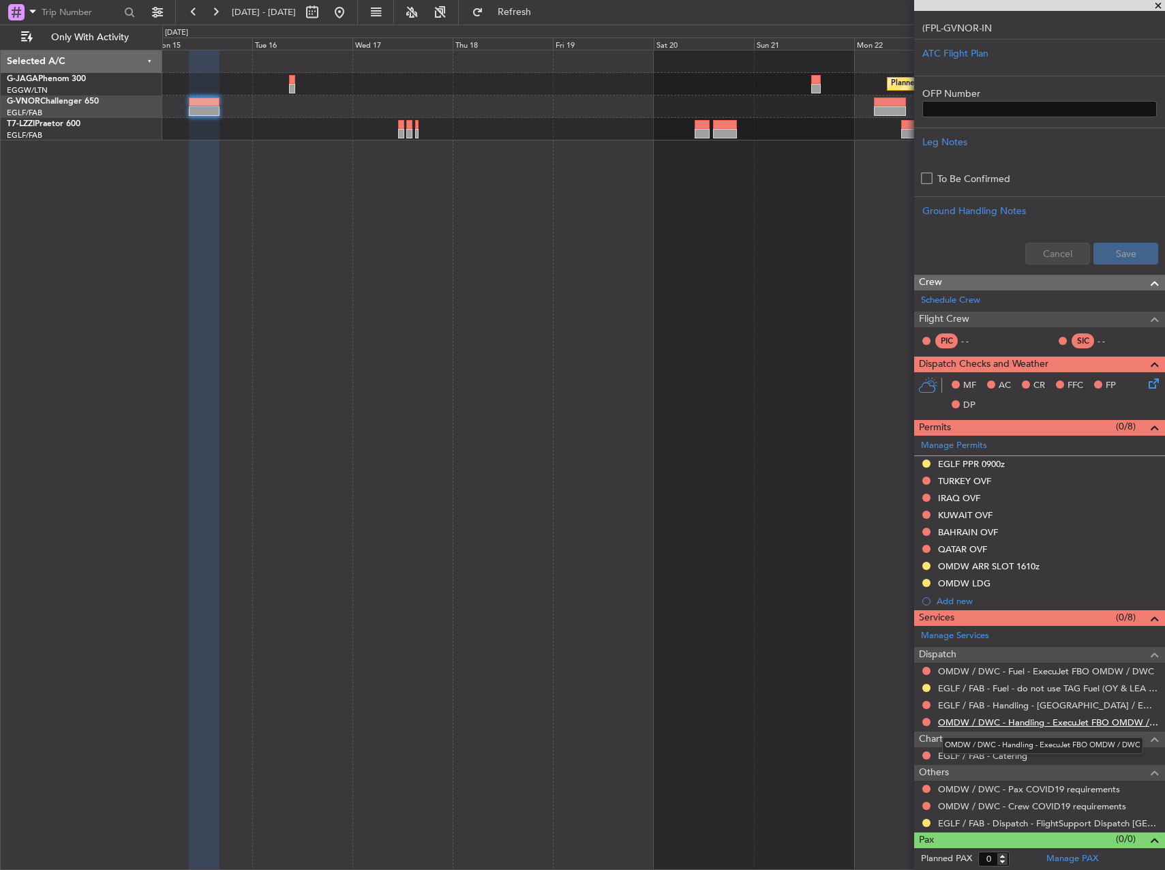
click at [1043, 725] on link "OMDW / DWC - Handling - ExecuJet FBO OMDW / DWC" at bounding box center [1048, 722] width 220 height 12
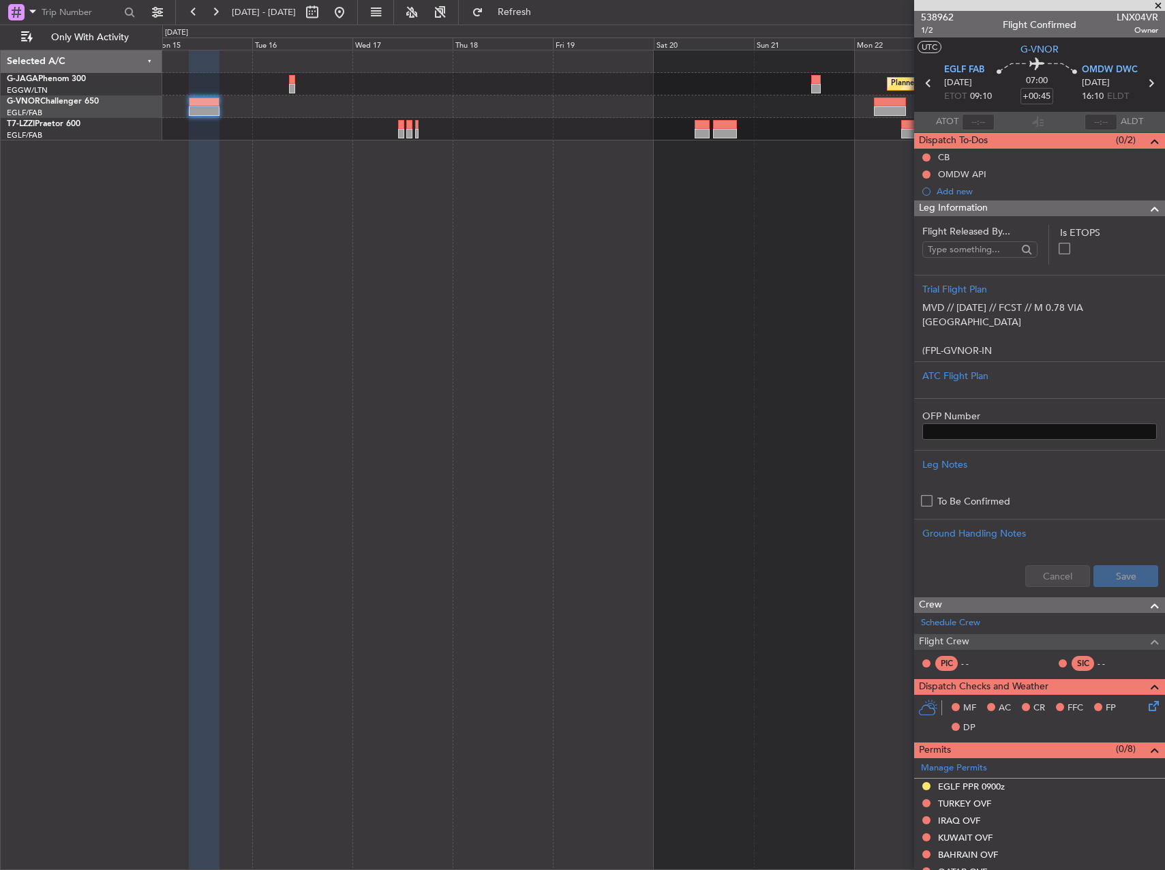
scroll to position [0, 0]
click at [966, 189] on div "Add new" at bounding box center [1040, 192] width 209 height 12
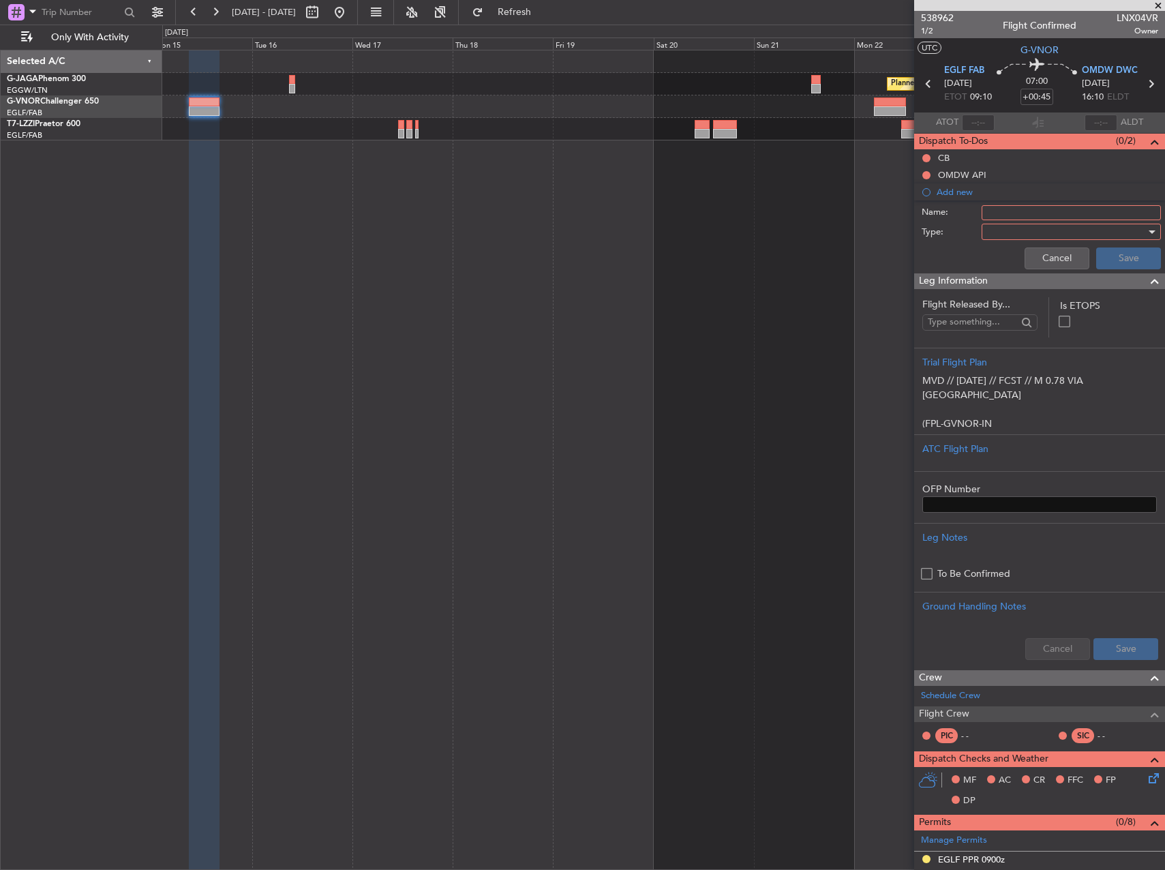
click at [988, 215] on input "Name:" at bounding box center [1070, 212] width 179 height 15
type input "r"
type input "RISK ASSESMENT [GEOGRAPHIC_DATA]"
click at [1004, 235] on div at bounding box center [1066, 232] width 159 height 20
click at [1000, 250] on span "Generic" at bounding box center [1064, 259] width 159 height 20
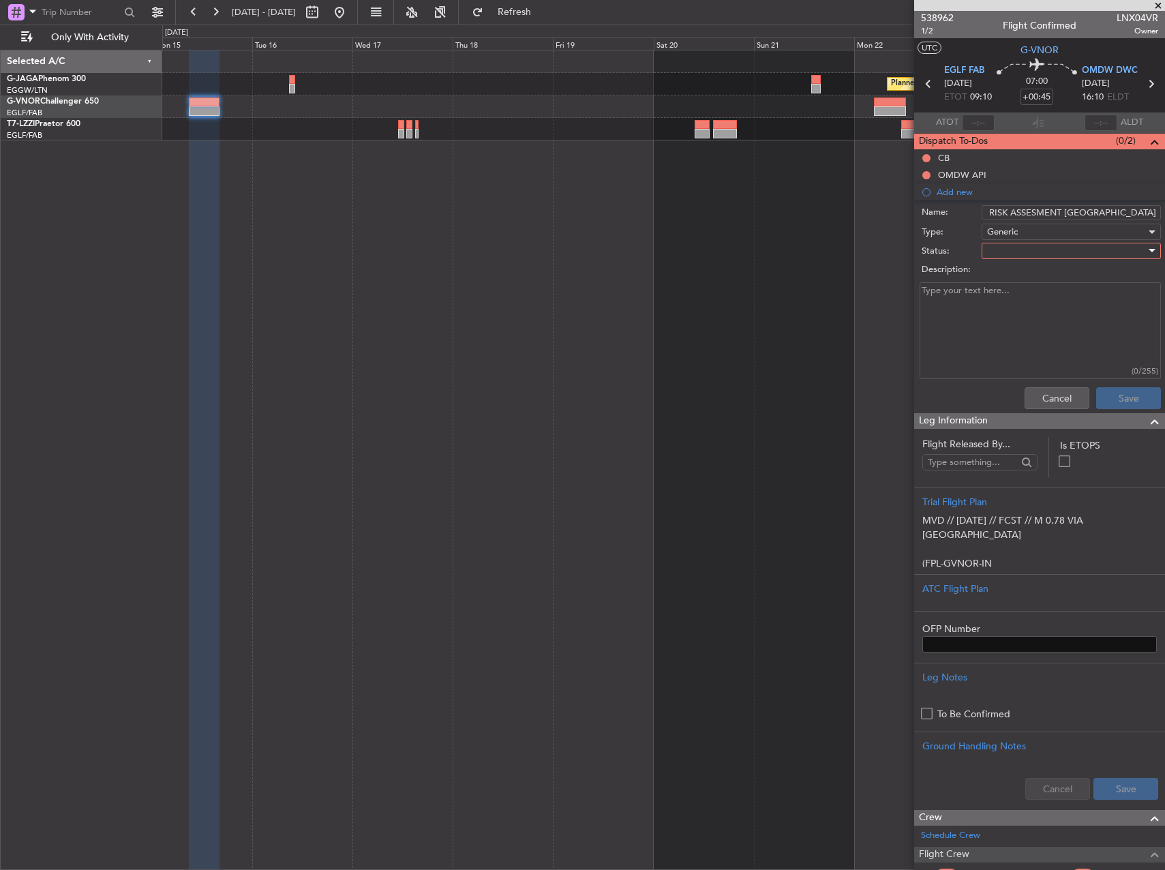
click at [1003, 255] on div at bounding box center [1066, 251] width 159 height 20
click at [1026, 281] on span "Not Started" at bounding box center [1064, 278] width 159 height 20
click at [1130, 393] on button "Save" at bounding box center [1128, 398] width 65 height 22
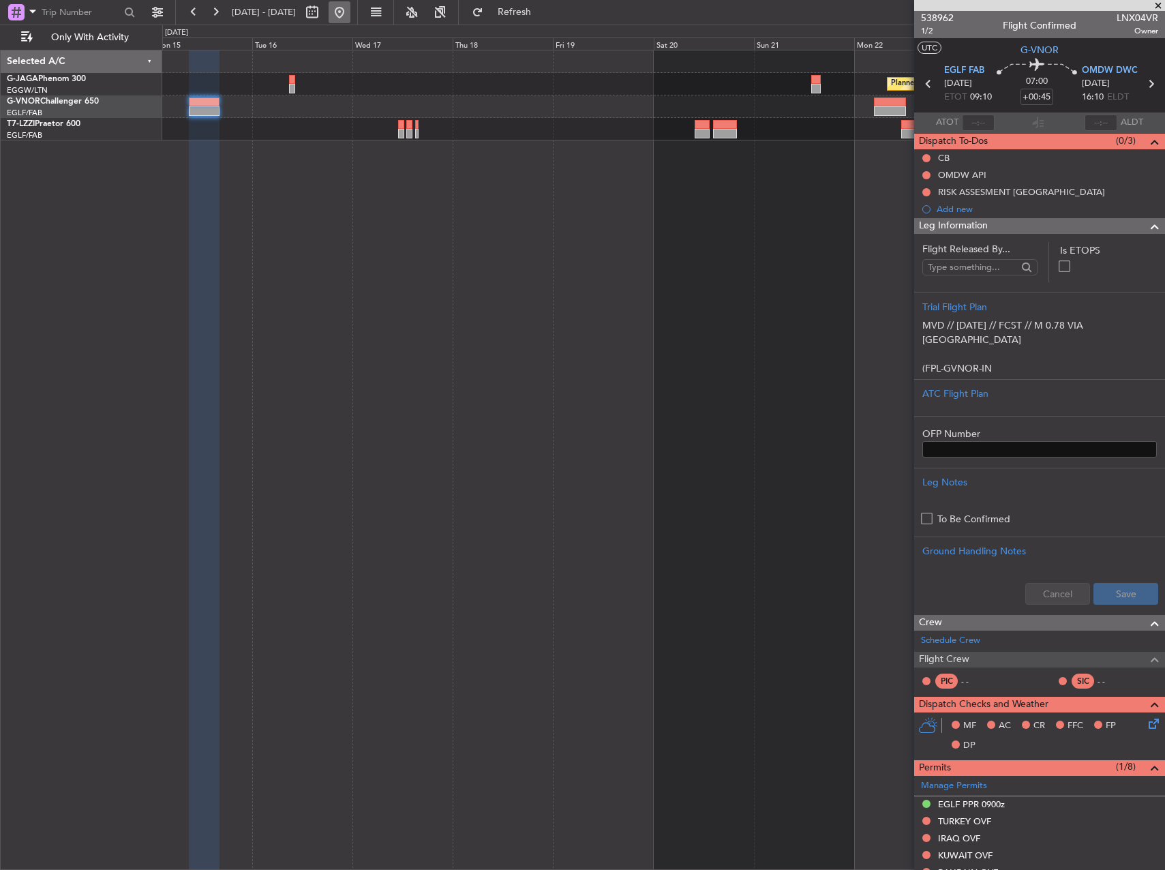
click at [350, 16] on button at bounding box center [340, 12] width 22 height 22
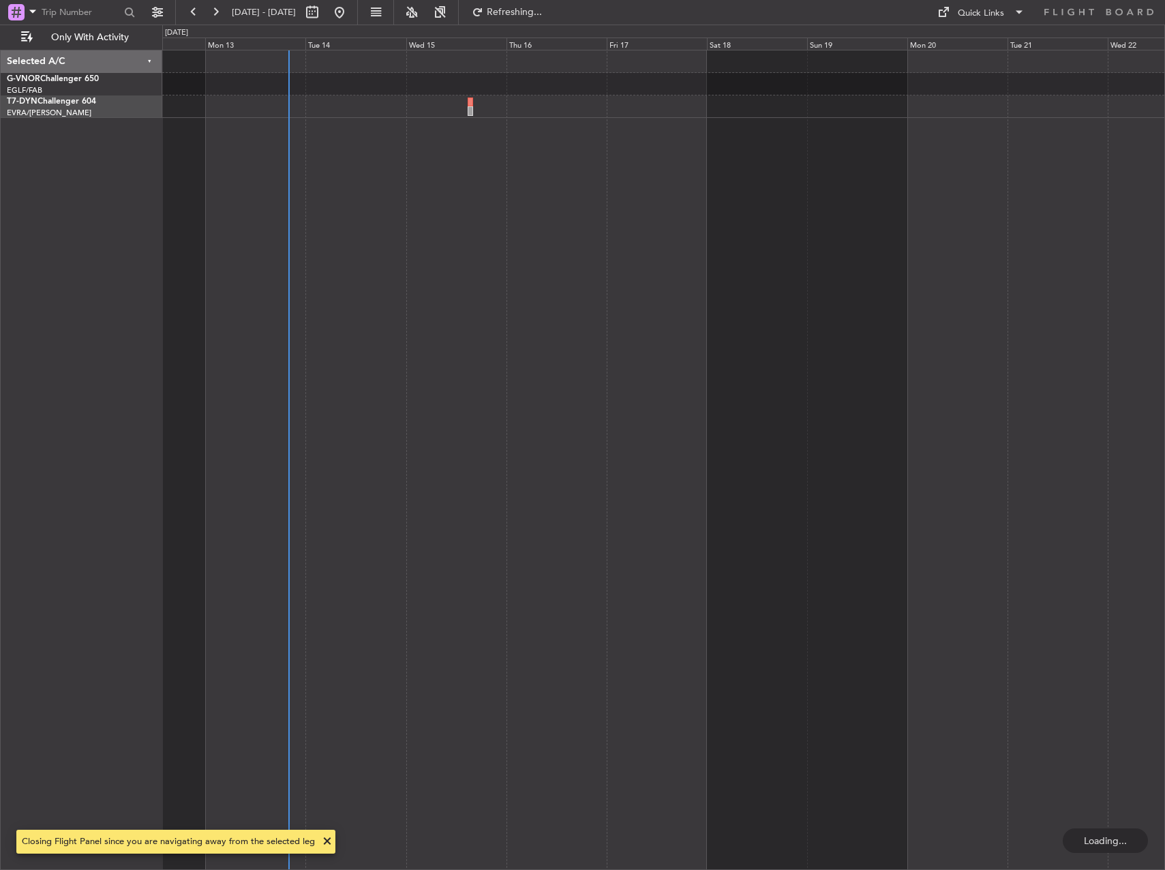
click at [384, 352] on div at bounding box center [663, 460] width 1003 height 820
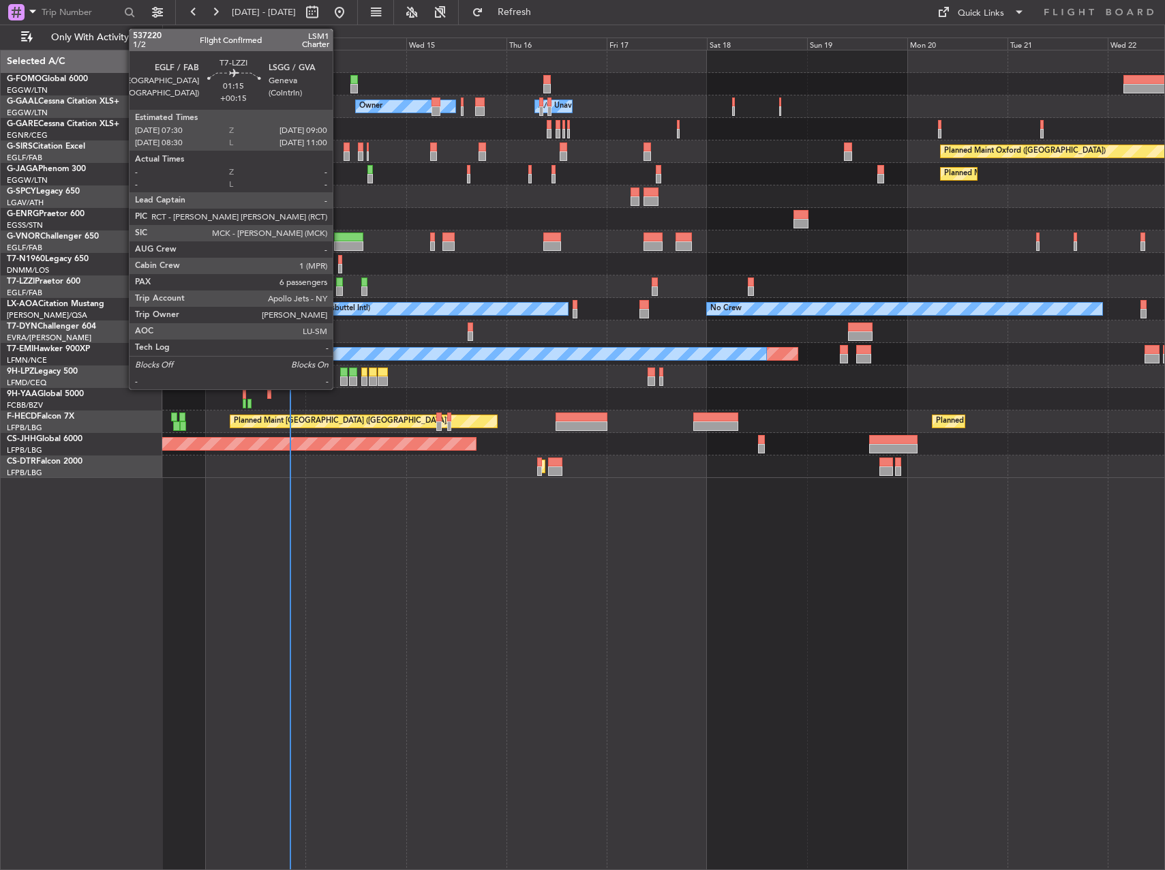
click at [339, 284] on div at bounding box center [339, 282] width 7 height 10
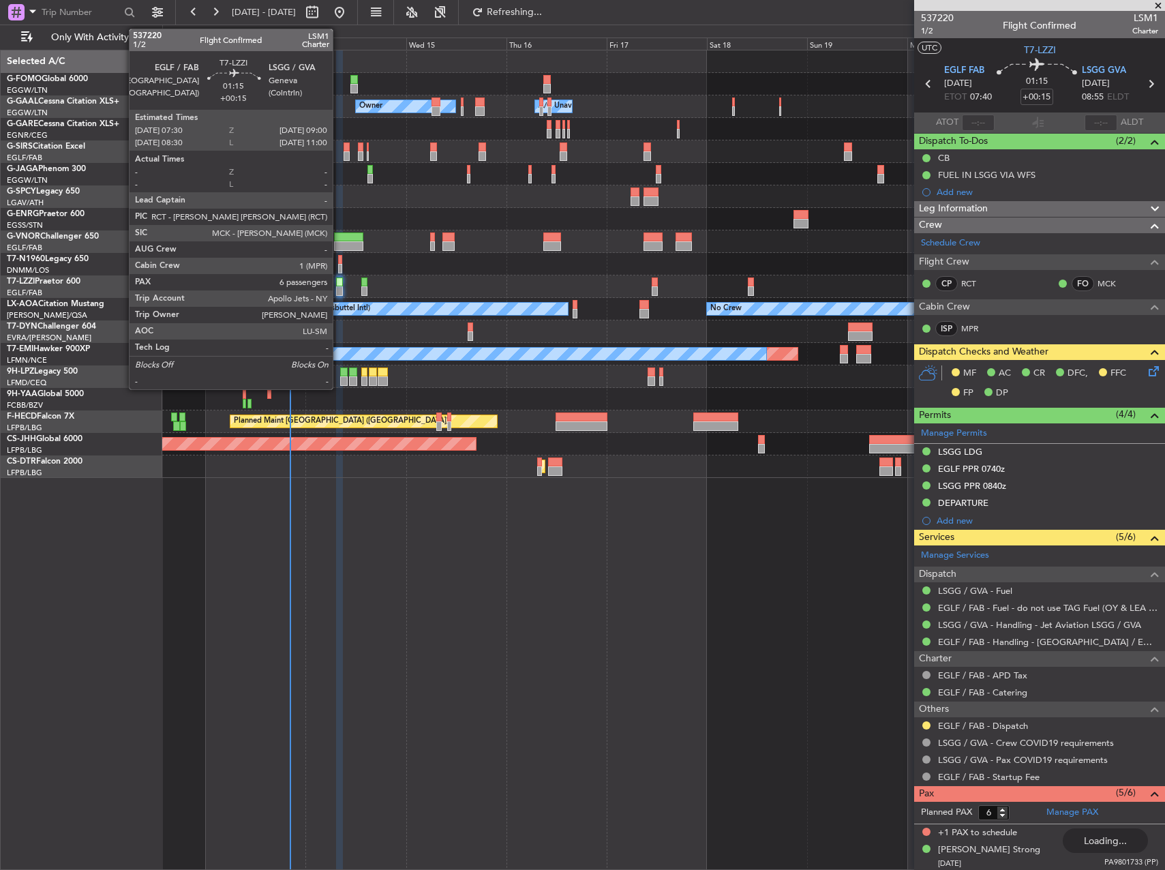
type input "5"
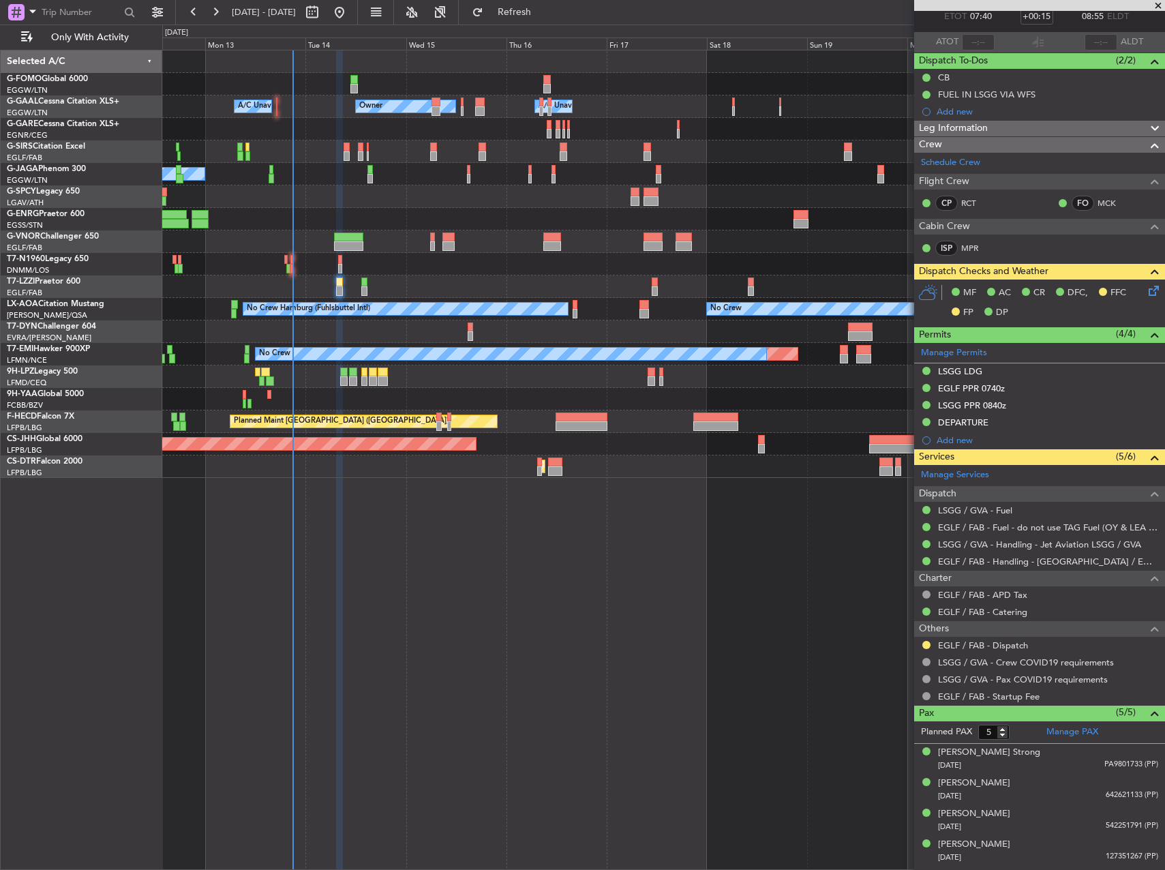
scroll to position [107, 0]
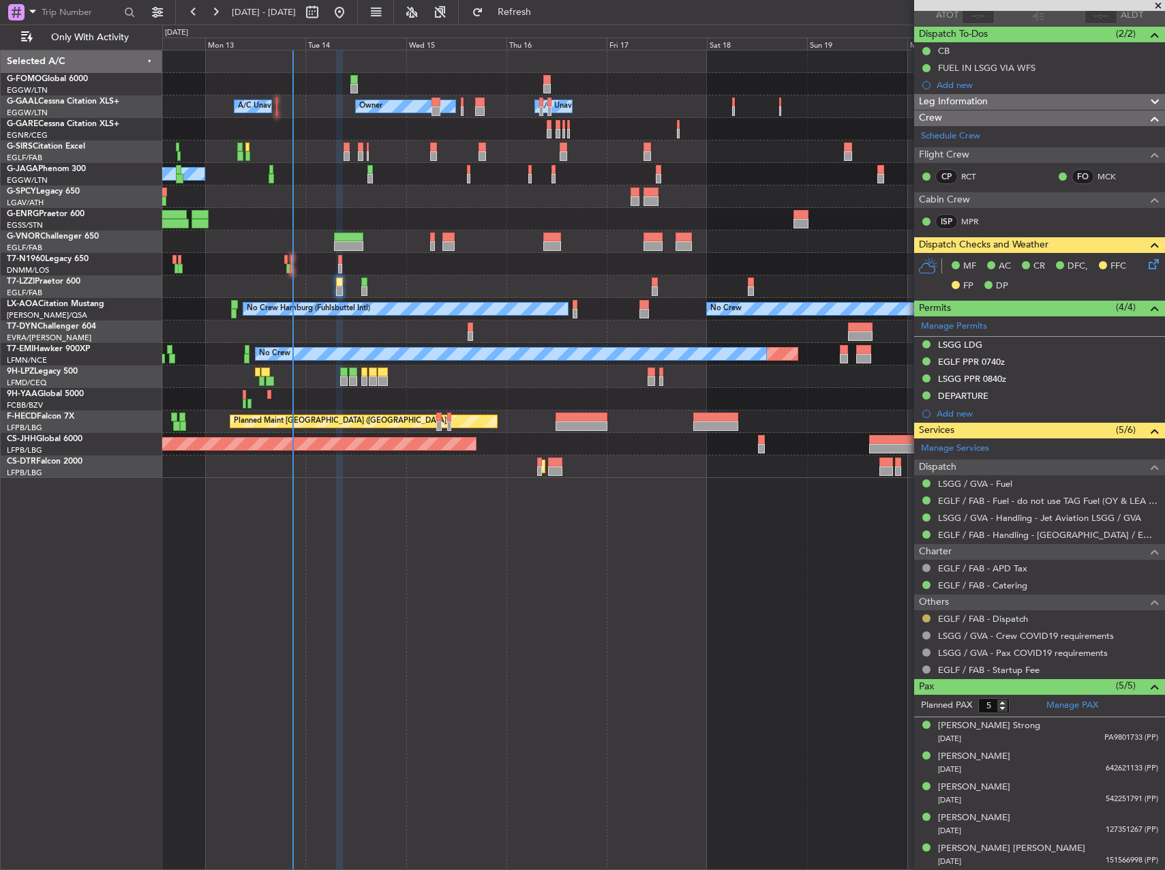
click at [924, 616] on button at bounding box center [926, 618] width 8 height 8
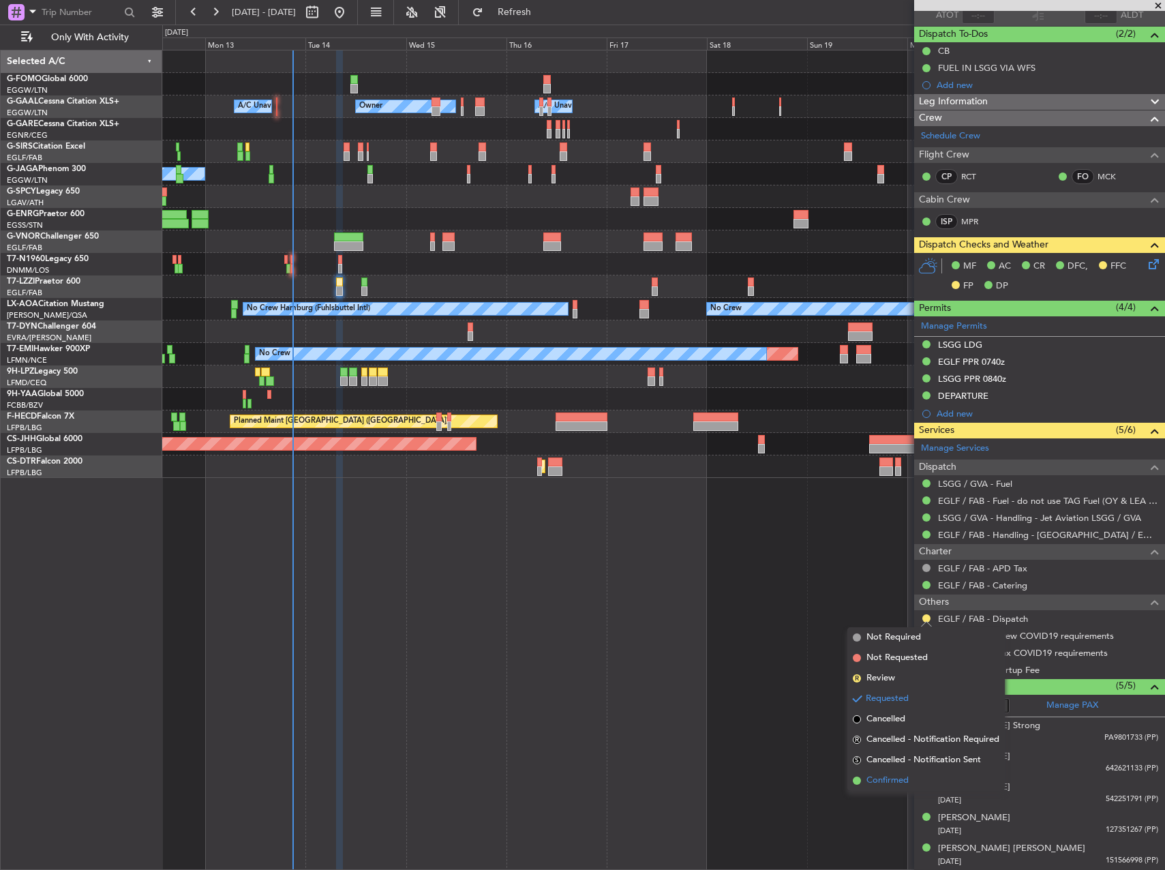
click at [883, 778] on span "Confirmed" at bounding box center [887, 781] width 42 height 14
